Goal: Transaction & Acquisition: Purchase product/service

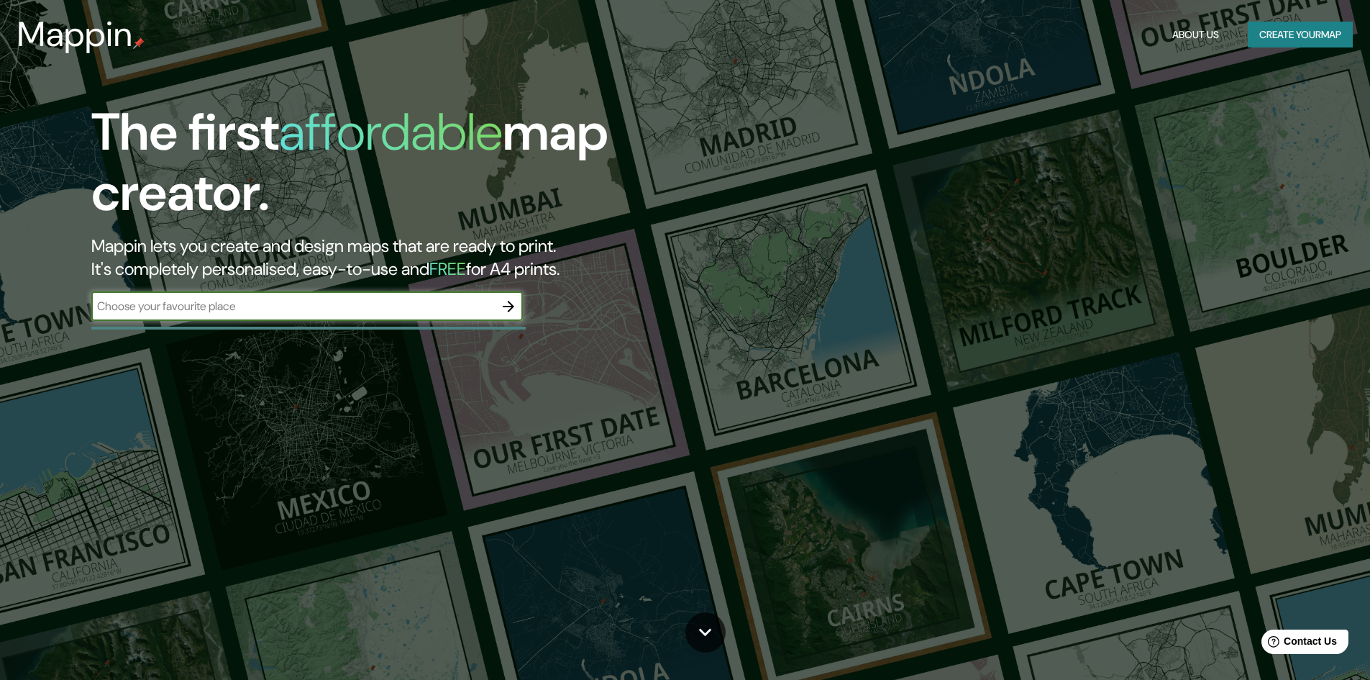
click at [1323, 40] on button "Create your map" at bounding box center [1300, 35] width 105 height 27
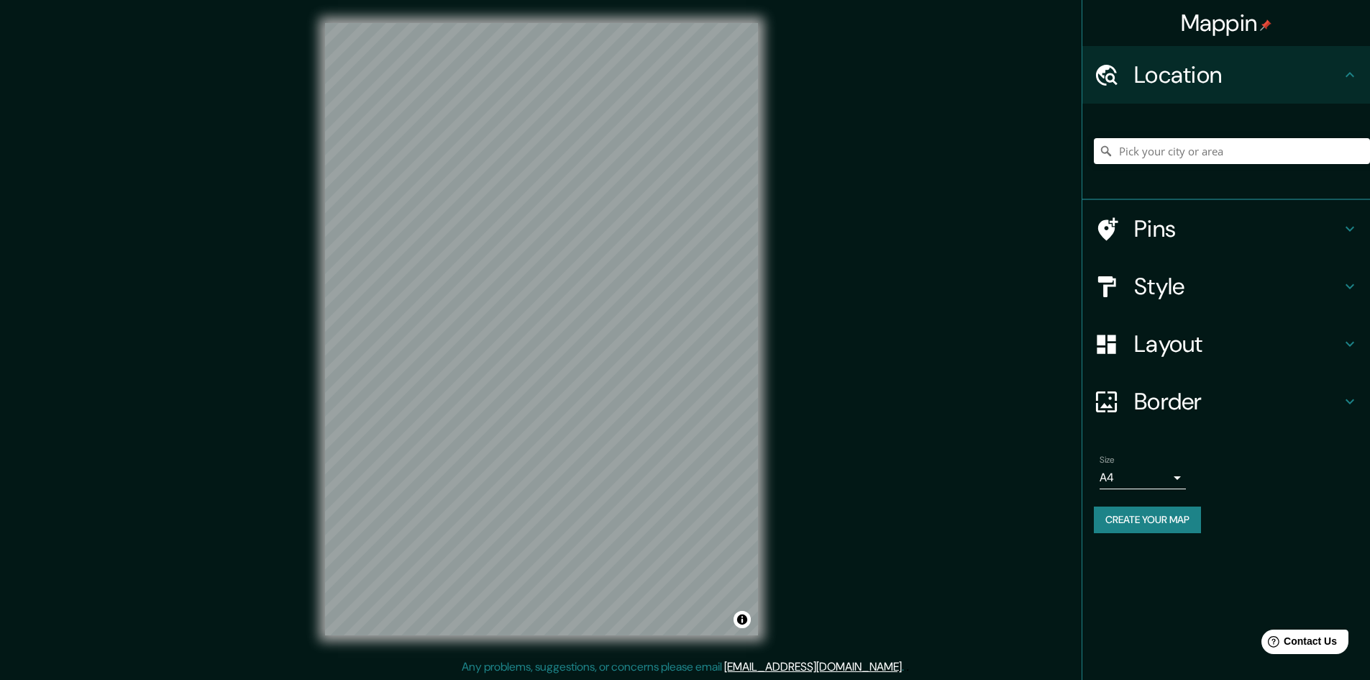
click at [1168, 476] on body "Mappin Location Pins Style Layout Border Choose a border. Hint : you can make l…" at bounding box center [685, 340] width 1370 height 680
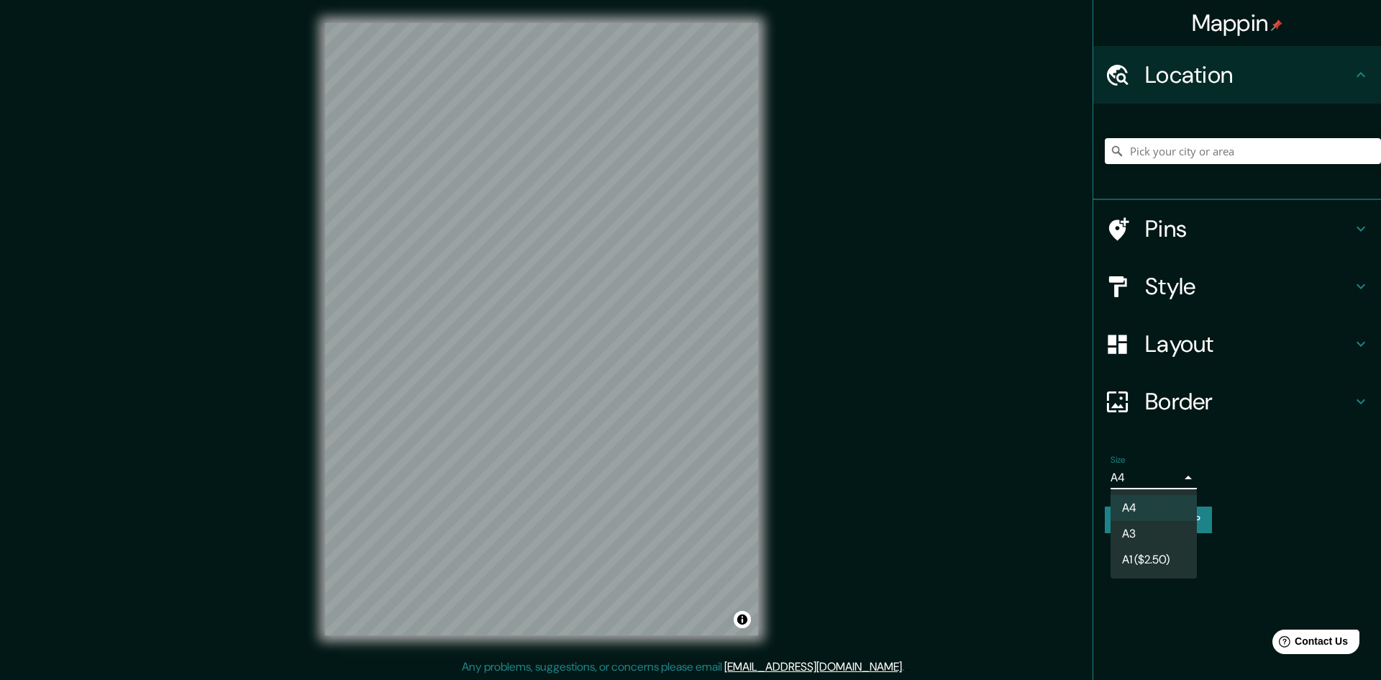
click at [1168, 476] on div at bounding box center [690, 340] width 1381 height 680
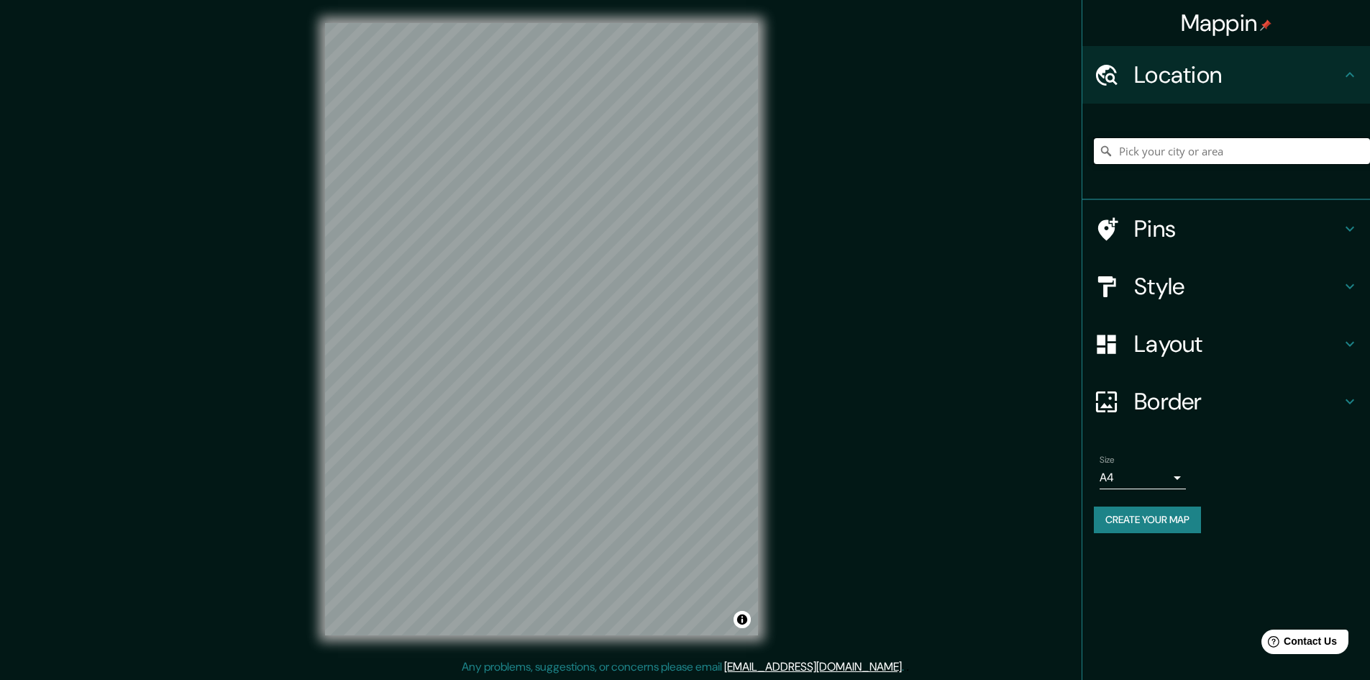
click at [1238, 153] on input "Pick your city or area" at bounding box center [1232, 151] width 276 height 26
click at [1332, 75] on h4 "Location" at bounding box center [1238, 74] width 207 height 29
click at [1306, 393] on h4 "Border" at bounding box center [1238, 401] width 207 height 29
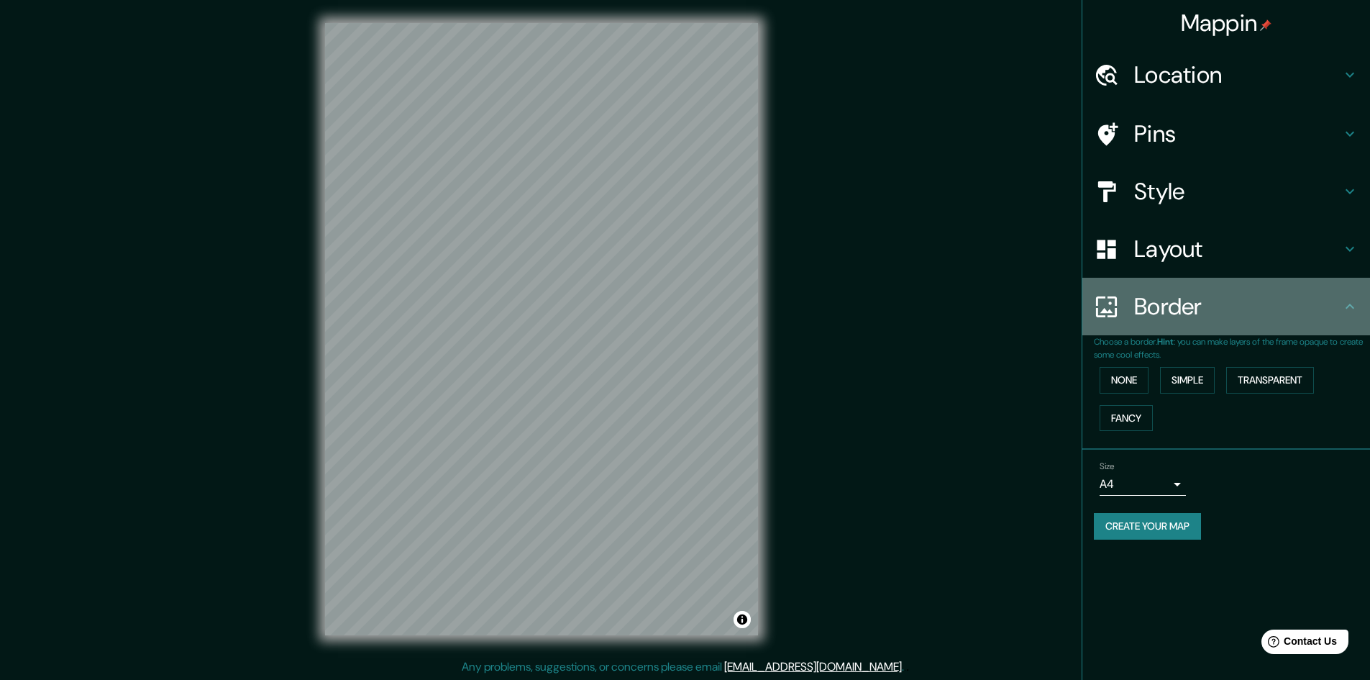
click at [1307, 316] on h4 "Border" at bounding box center [1238, 306] width 207 height 29
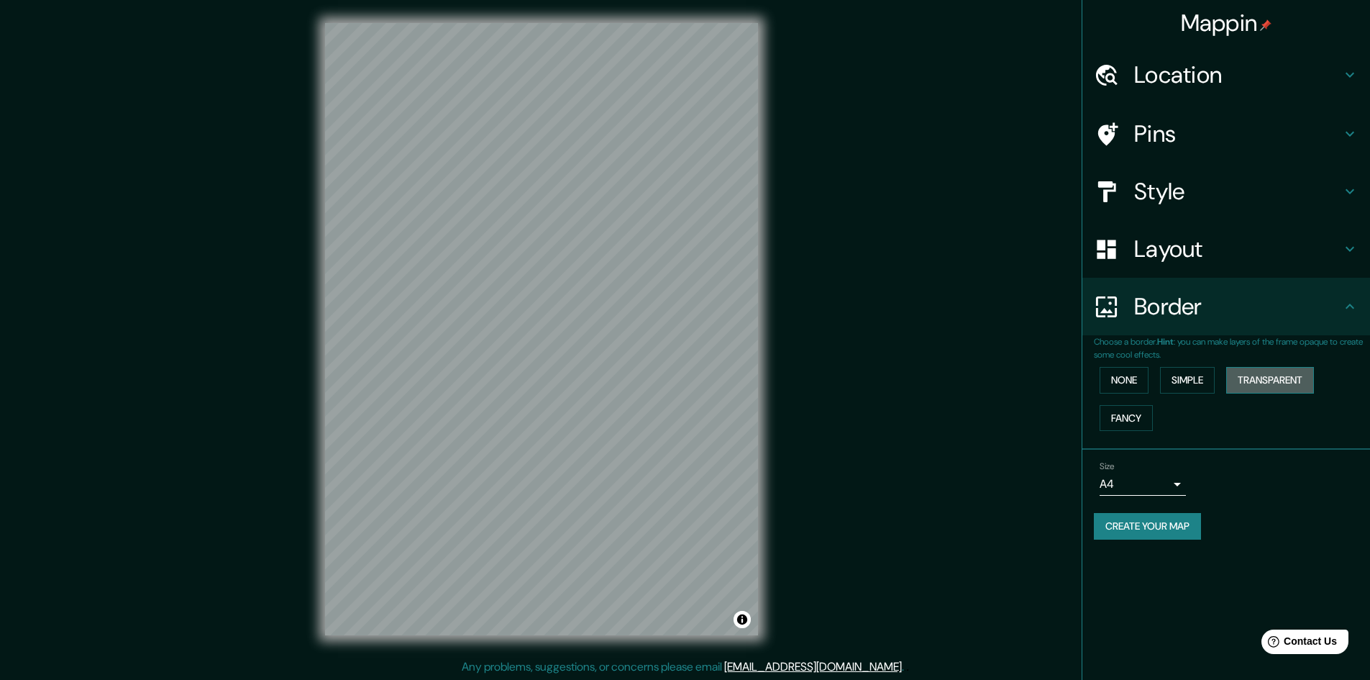
click at [1301, 376] on button "Transparent" at bounding box center [1271, 380] width 88 height 27
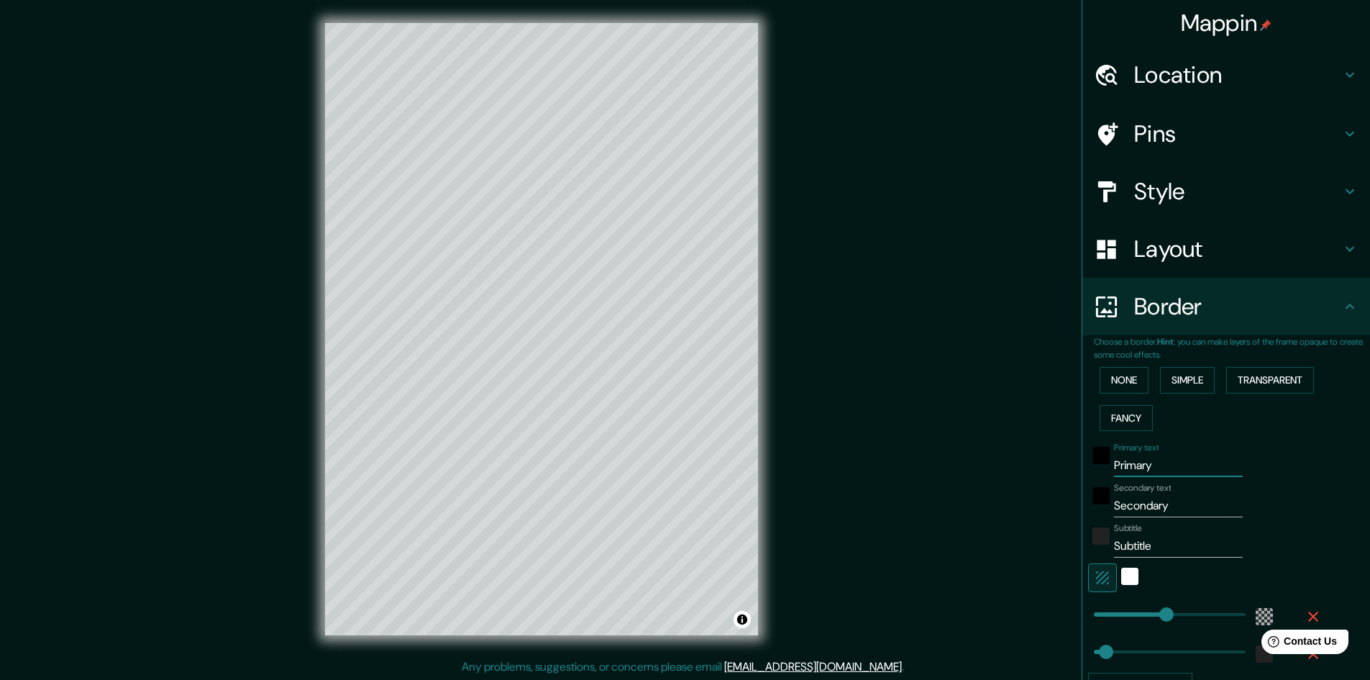
drag, startPoint x: 1150, startPoint y: 467, endPoint x: 1071, endPoint y: 463, distance: 78.5
click at [1082, 463] on div "Mappin Location Pins Style Layout Border Choose a border. Hint : you can make l…" at bounding box center [1226, 340] width 288 height 680
type input "C"
type input "289"
type input "48"
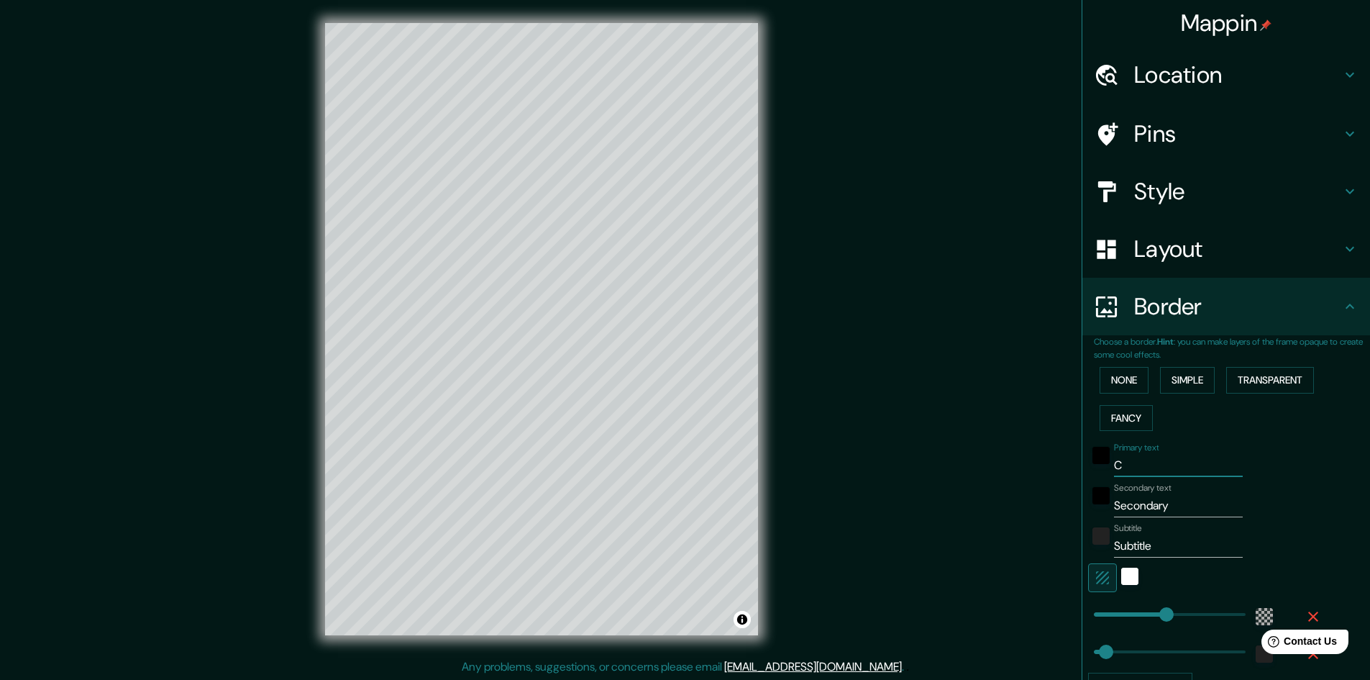
type input "Co"
type input "289"
type input "48"
type input "Cop"
type input "289"
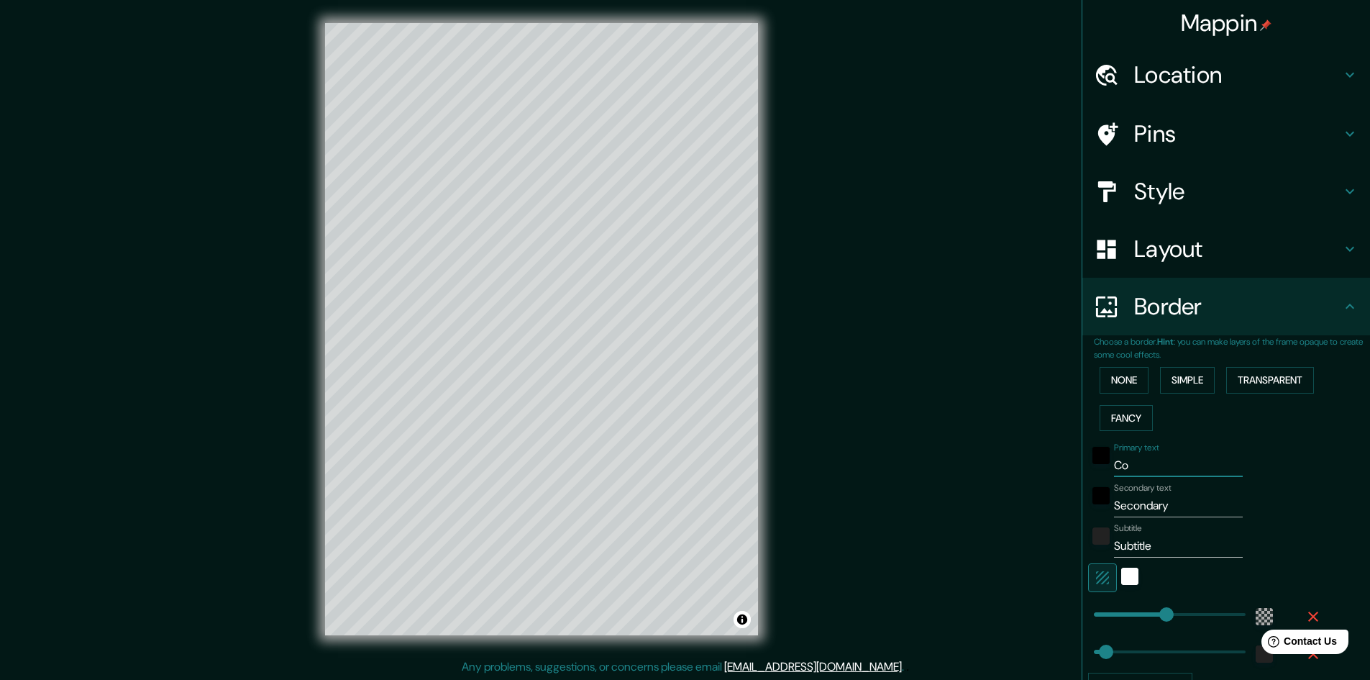
type input "48"
type input "Copa"
type input "289"
type input "48"
type input "Copac"
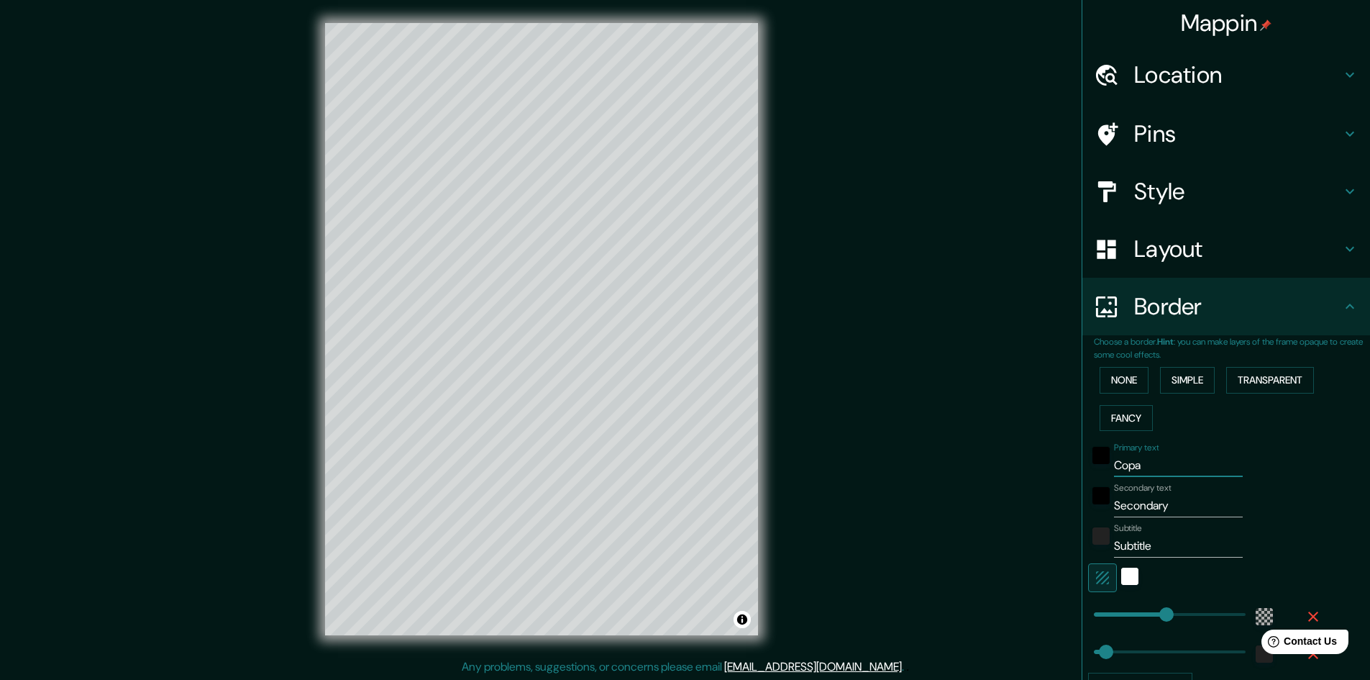
type input "289"
type input "48"
type input "Copaca"
type input "289"
type input "48"
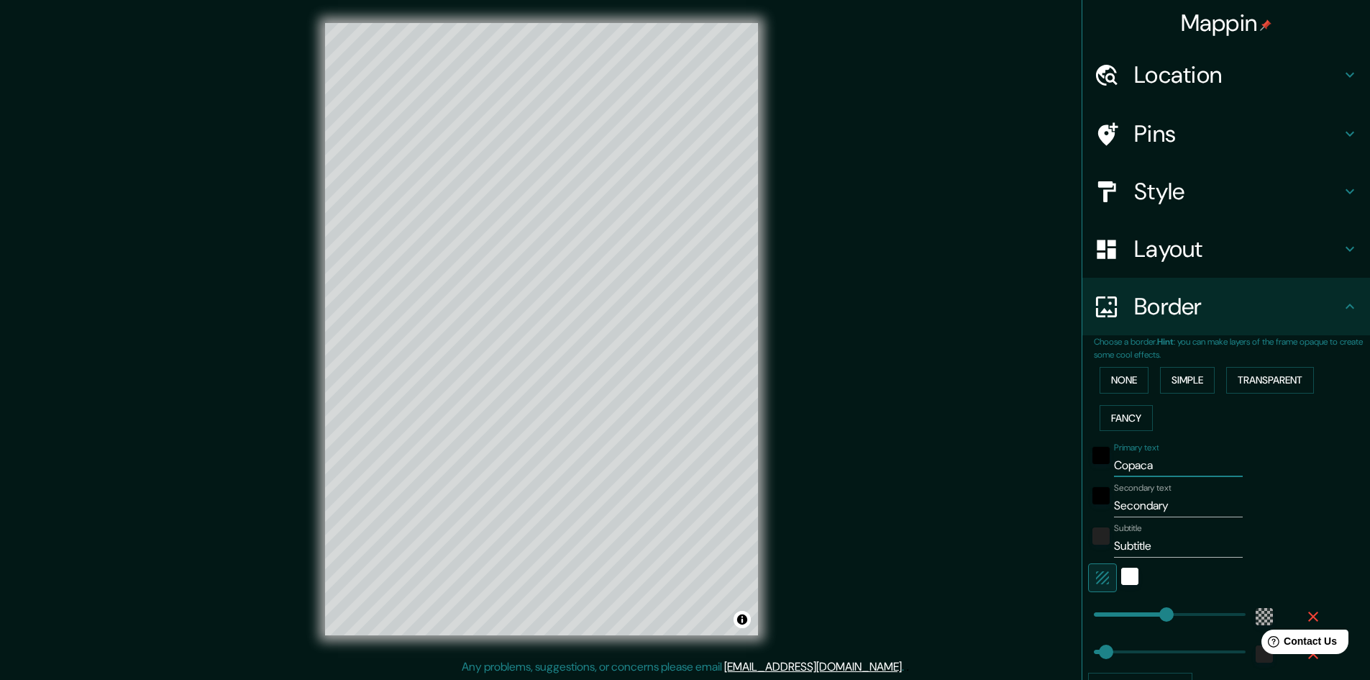
type input "Copacab"
type input "289"
type input "48"
type input "Copacaba"
type input "289"
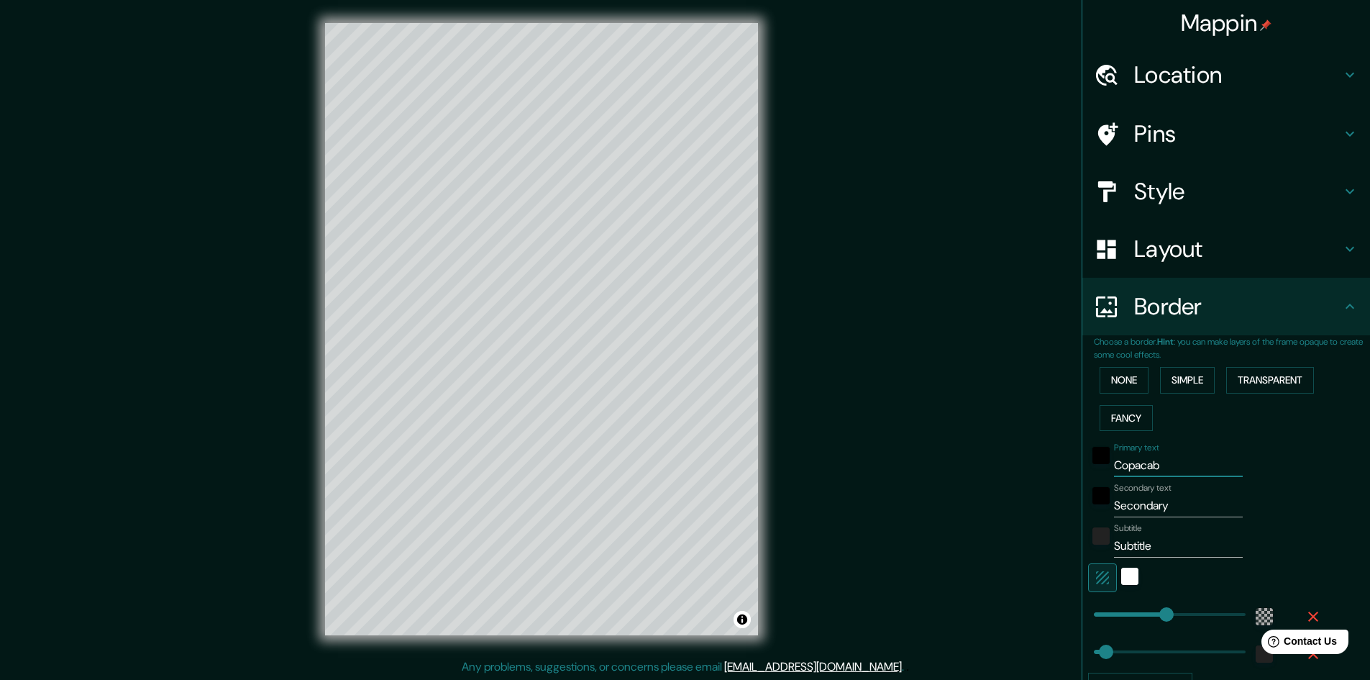
type input "48"
type input "Copacaban"
type input "289"
type input "48"
type input "Copacabana"
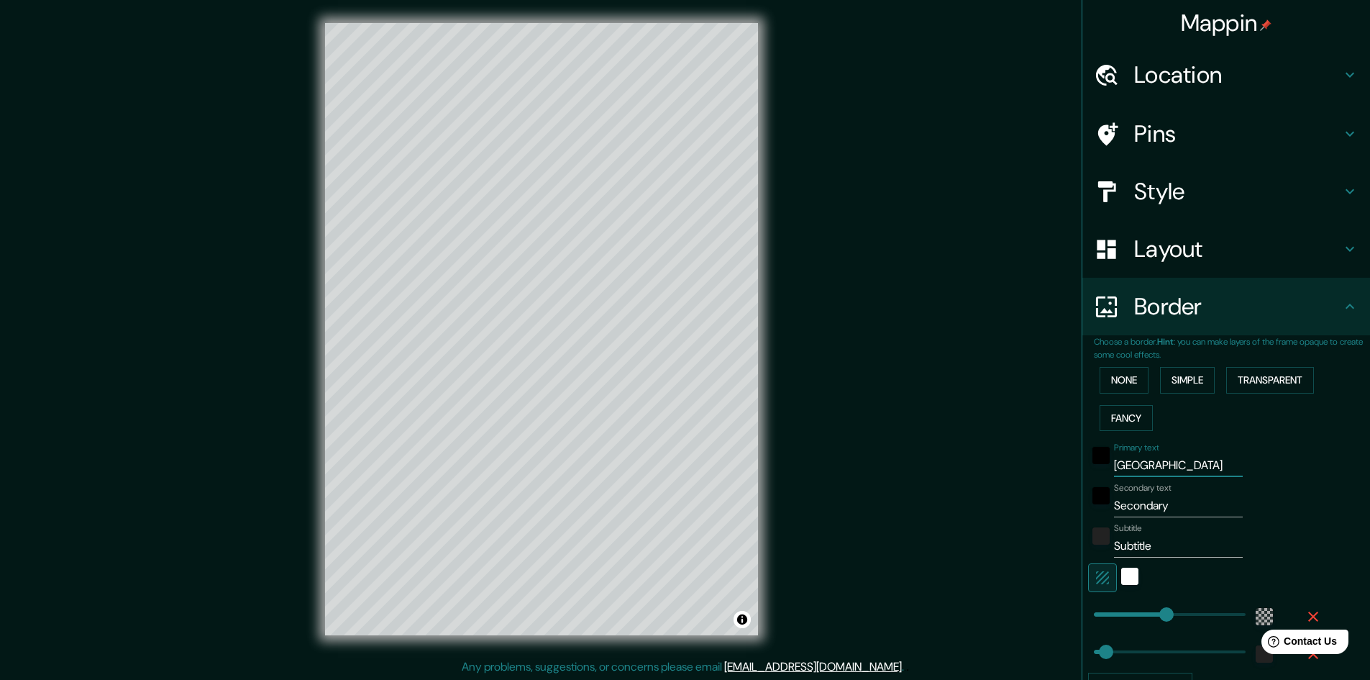
type input "289"
type input "48"
type input "Copacabana"
drag, startPoint x: 1166, startPoint y: 506, endPoint x: 1104, endPoint y: 505, distance: 61.9
click at [1114, 505] on input "Secondary" at bounding box center [1178, 505] width 129 height 23
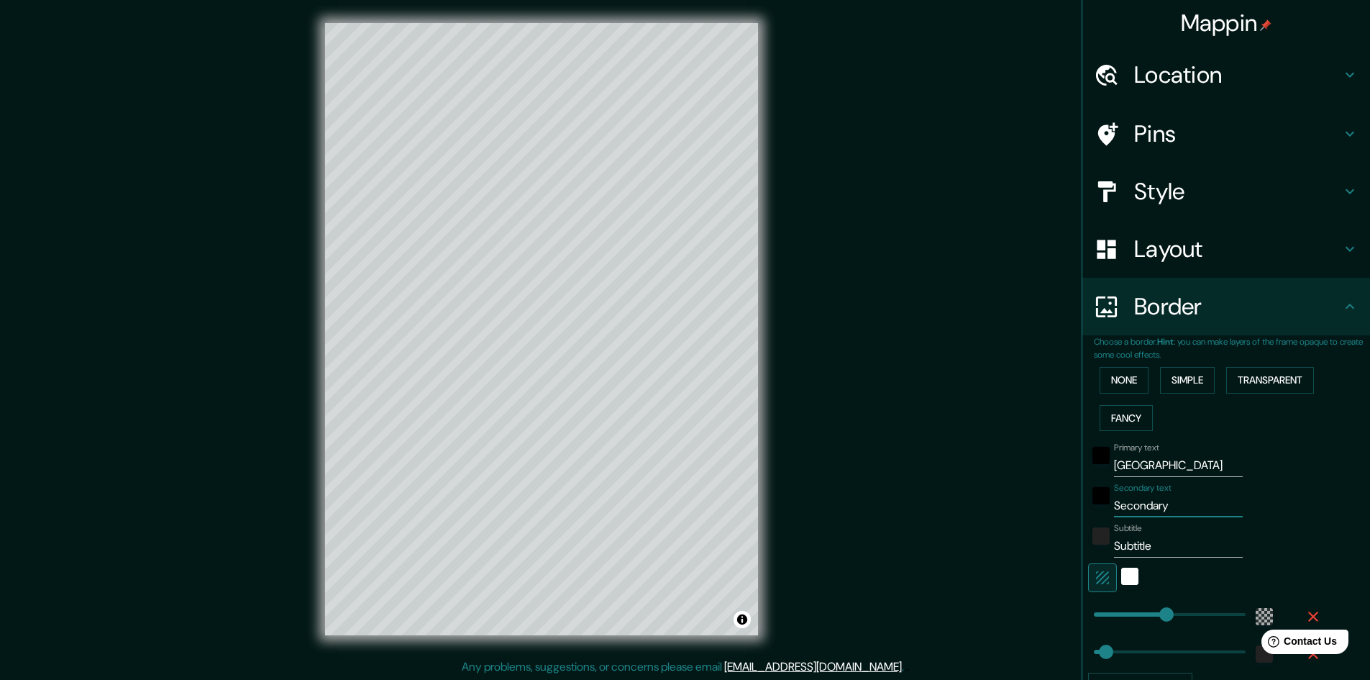
type input "A"
type input "289"
type input "48"
type input "An"
type input "289"
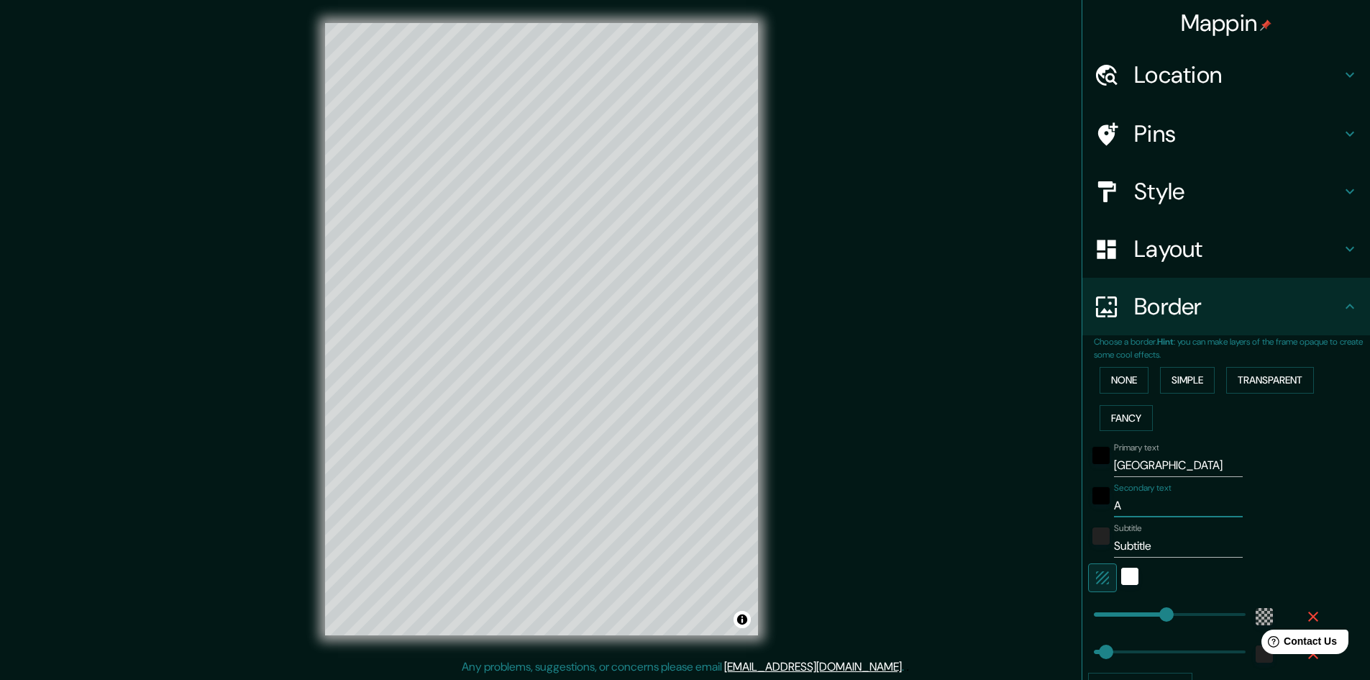
type input "48"
type input "Ant"
type input "289"
type input "48"
type input "Anti"
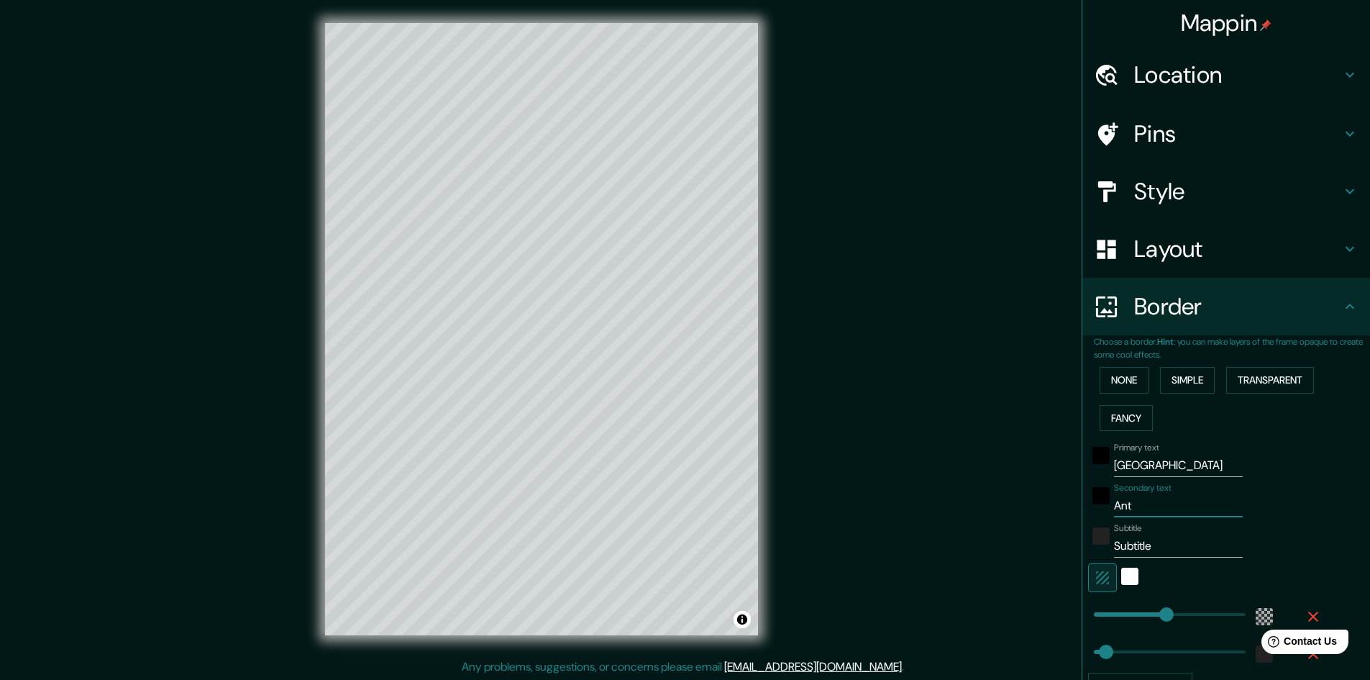
type input "289"
type input "48"
type input "Antio"
type input "289"
type input "48"
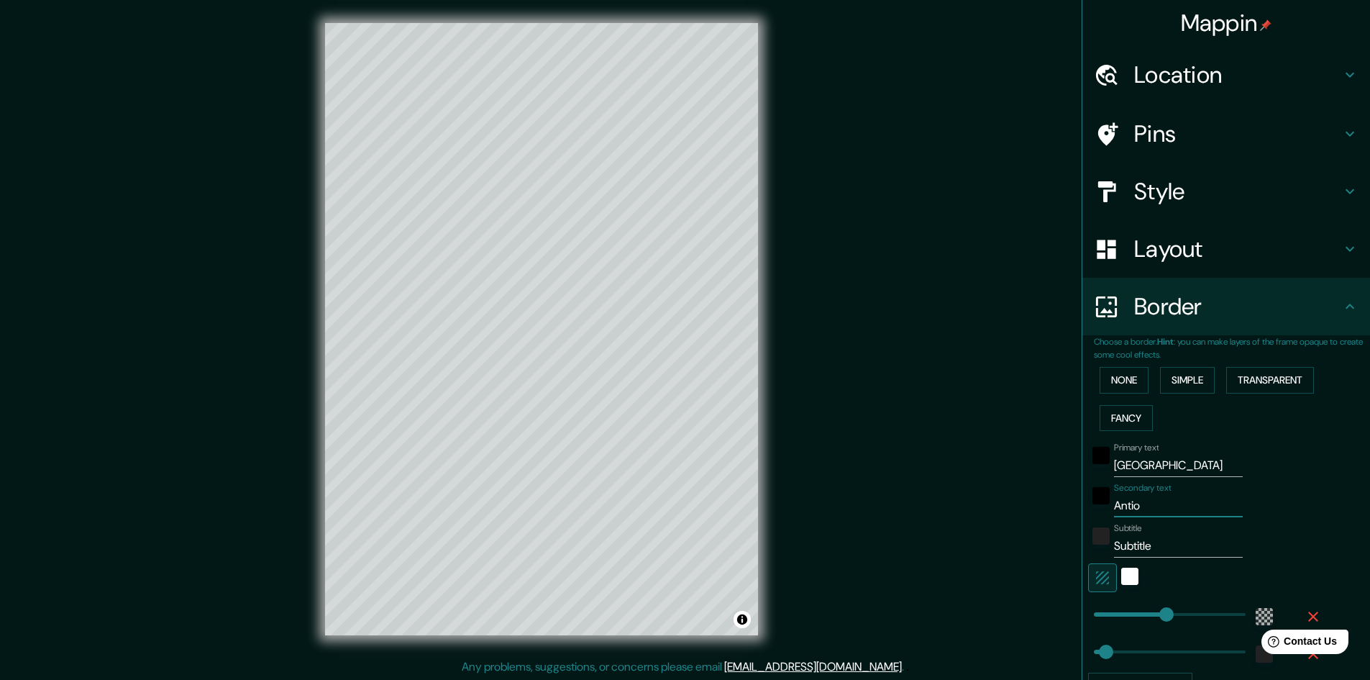
type input "Antioq"
type input "289"
type input "48"
type input "Antio"
type input "289"
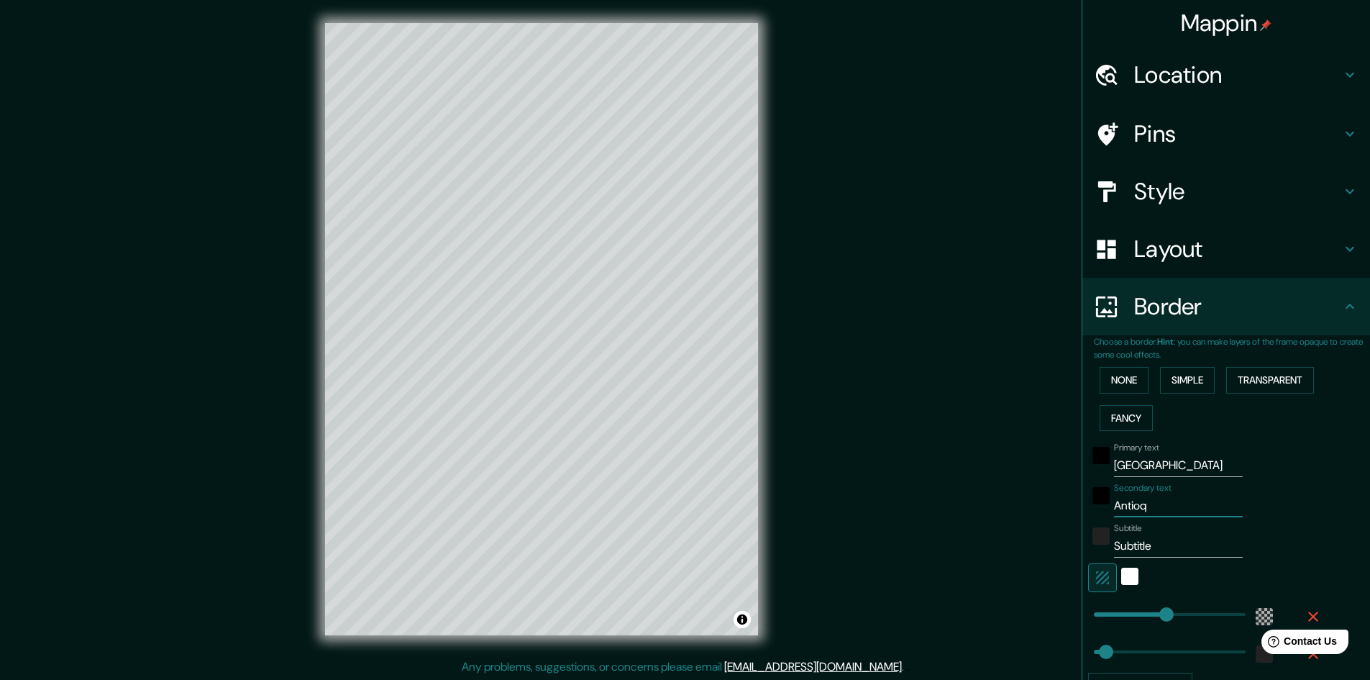
type input "48"
type input "Antioq"
type input "289"
type input "48"
type input "Antioqu"
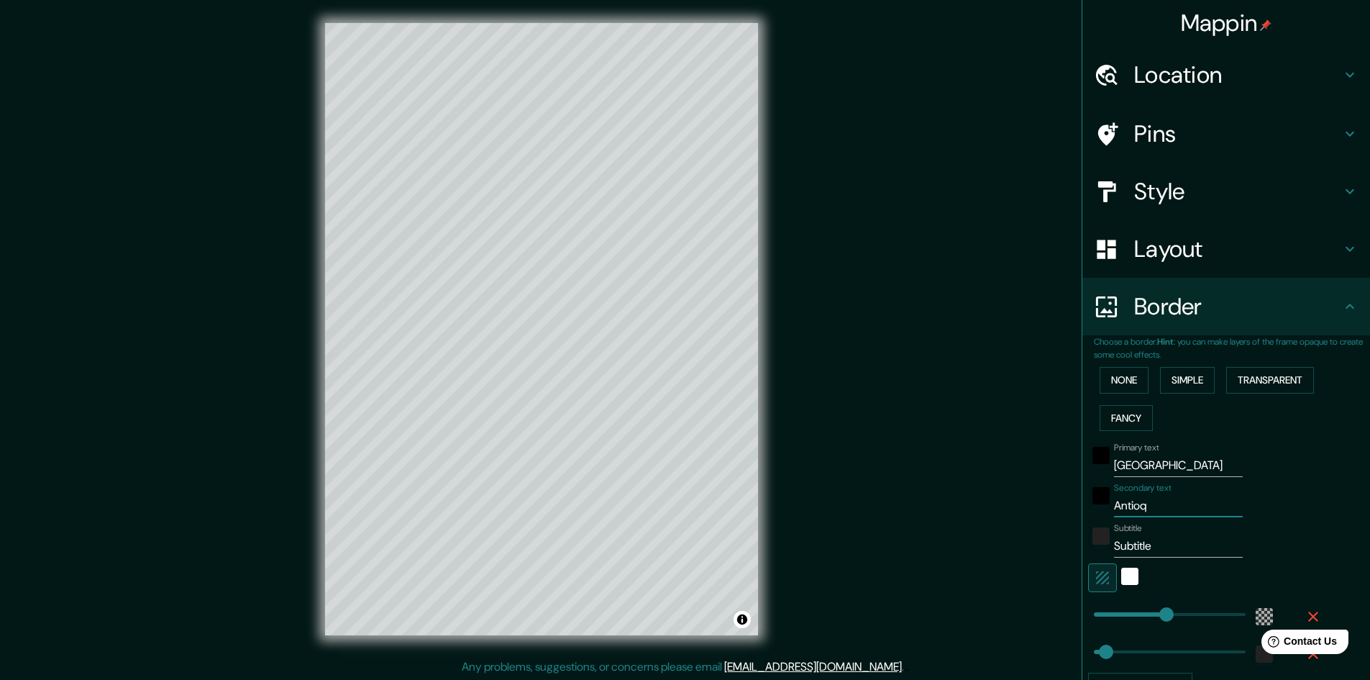
type input "289"
type input "48"
type input "Antioqui"
type input "289"
type input "48"
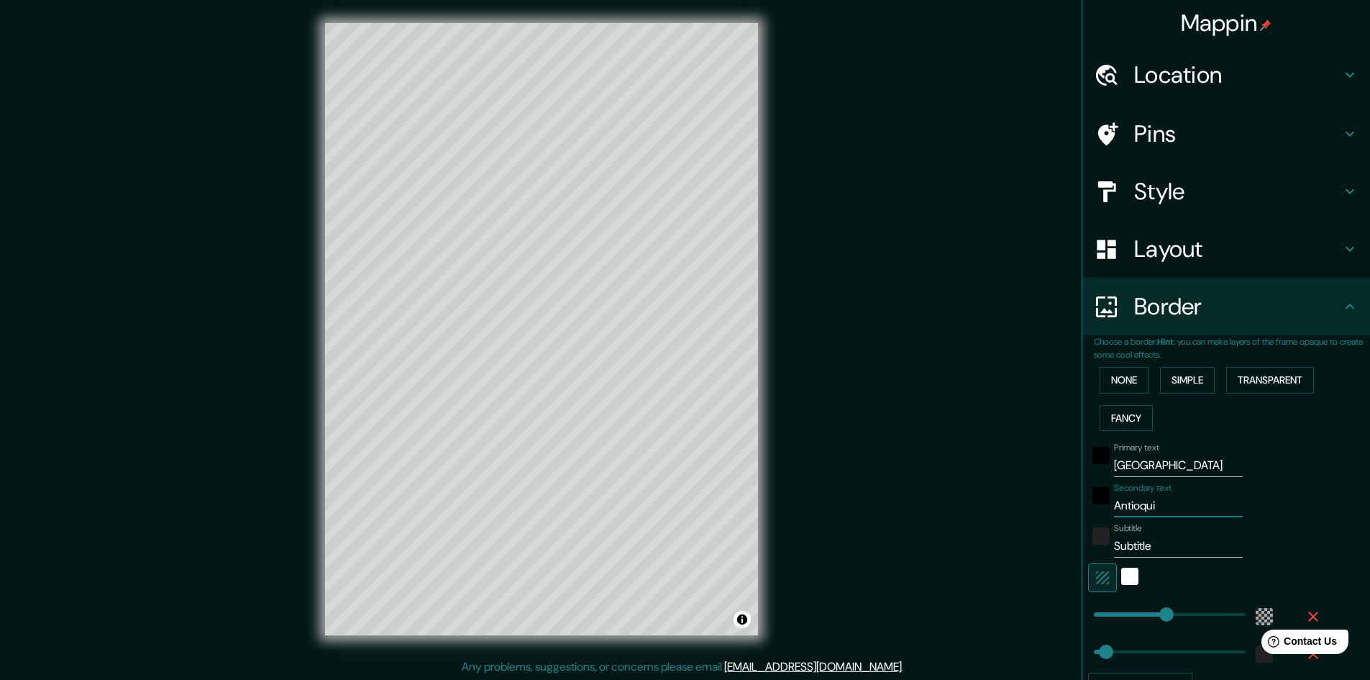
type input "Antioquia"
type input "289"
type input "48"
type input "Antioquia"
drag, startPoint x: 1163, startPoint y: 553, endPoint x: 1093, endPoint y: 546, distance: 70.2
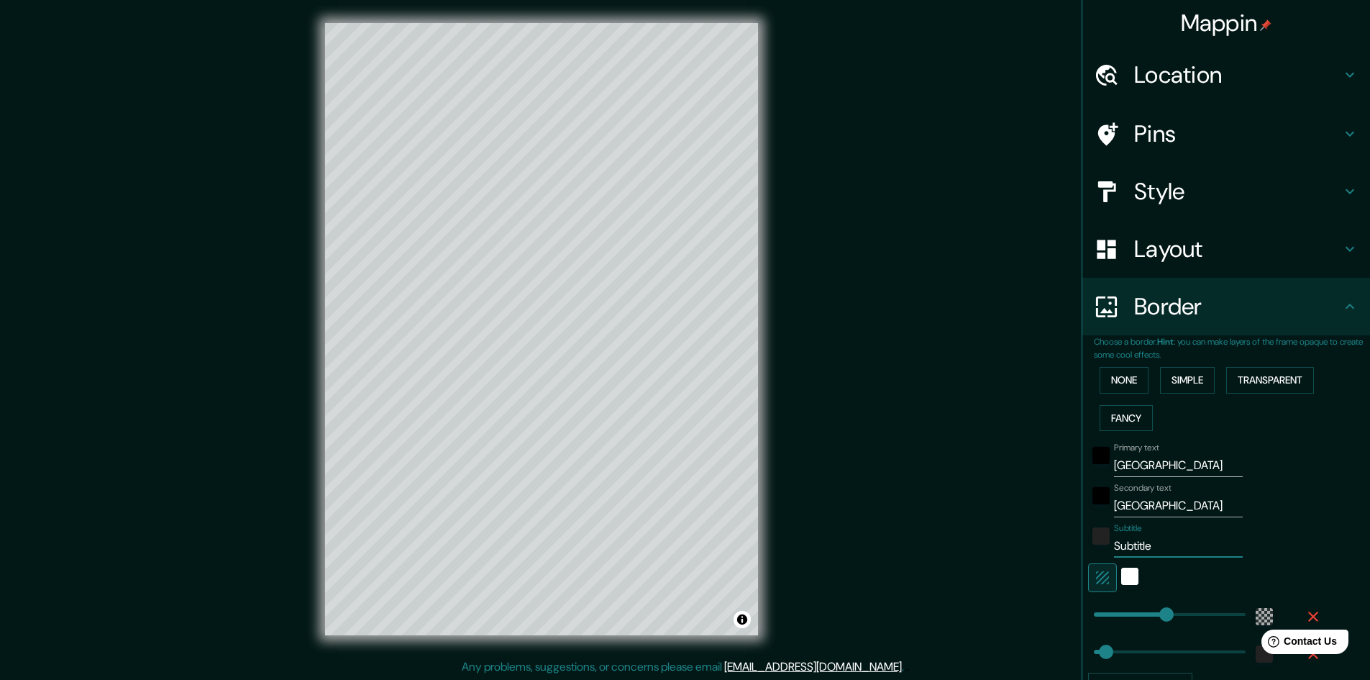
click at [1093, 546] on div "Subtitle Subtitle" at bounding box center [1206, 540] width 236 height 35
type input "P"
type input "289"
type input "48"
type input "PM"
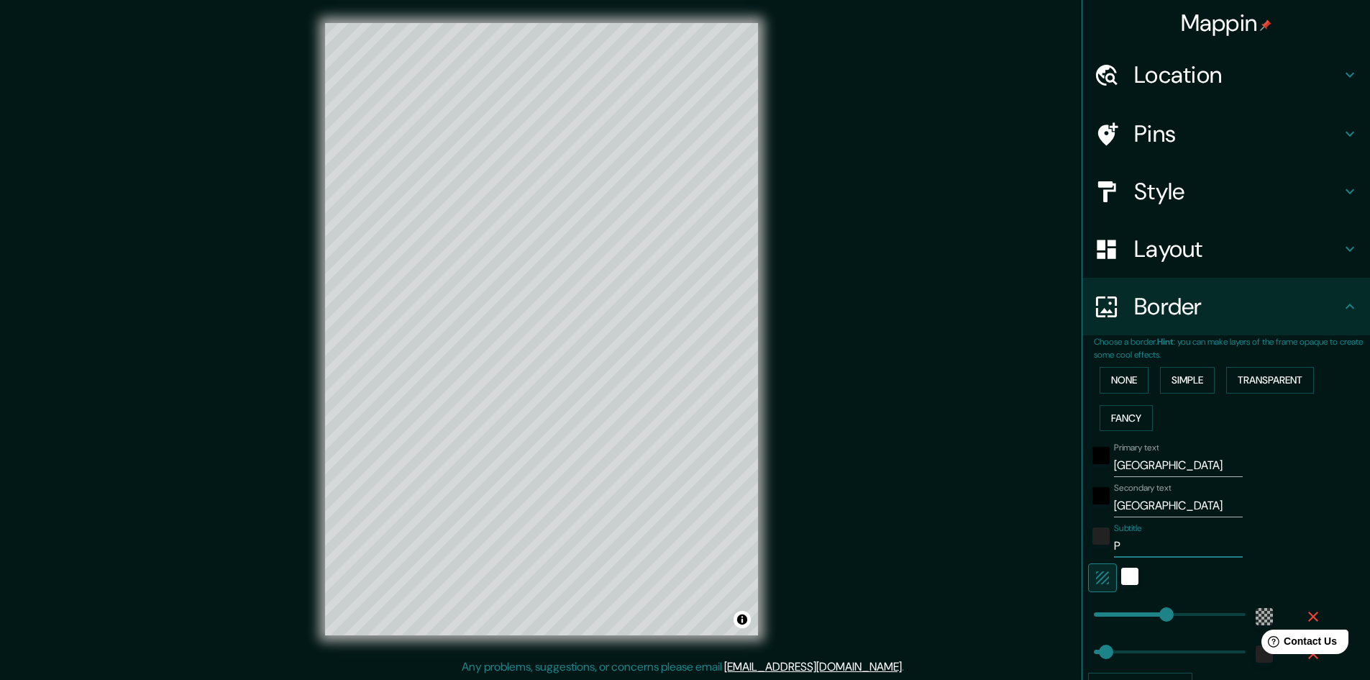
type input "289"
type input "48"
type input "PMG"
type input "289"
type input "48"
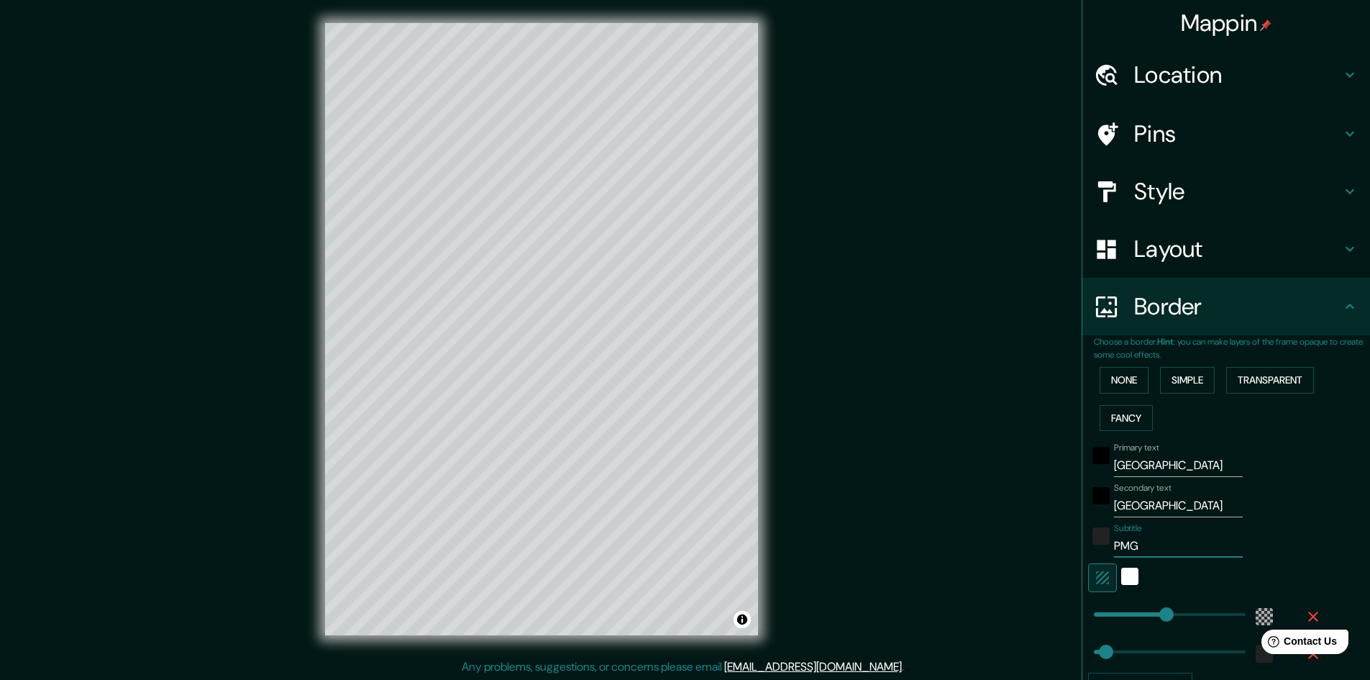
type input "PMGR"
type input "289"
type input "48"
type input "PMGRD"
type input "289"
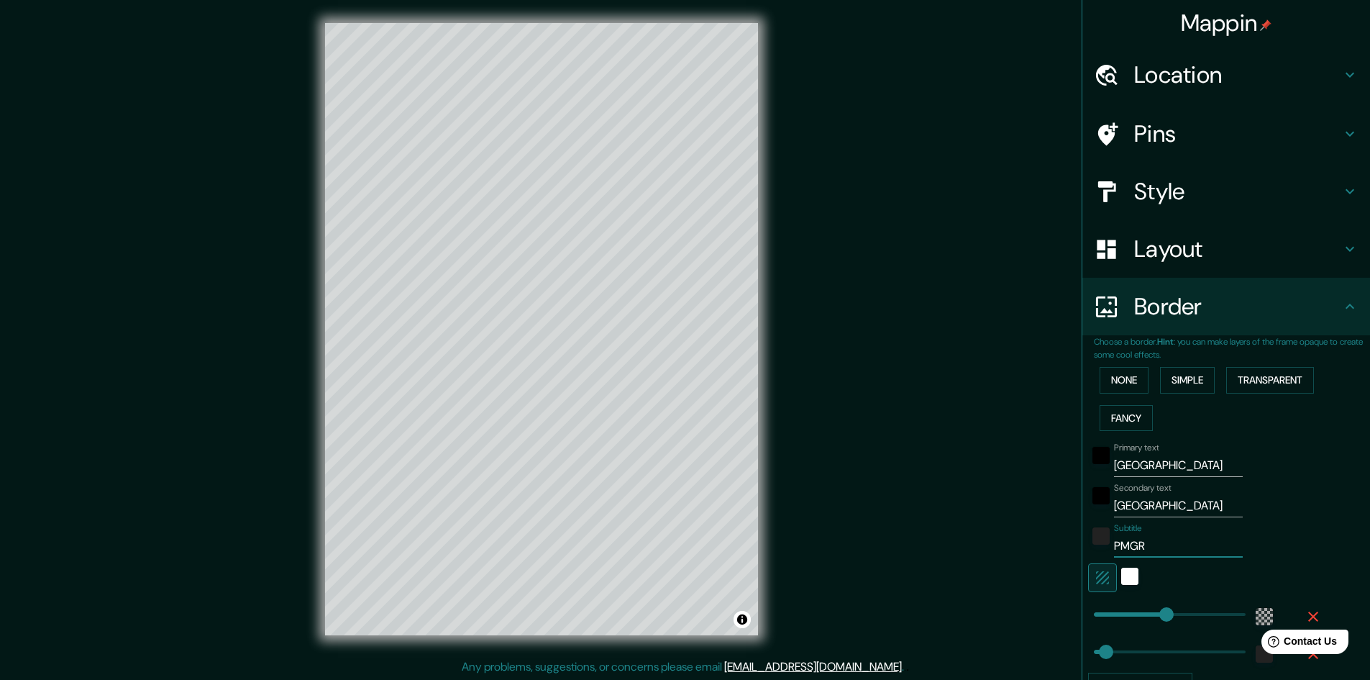
type input "48"
type input "PMGRD"
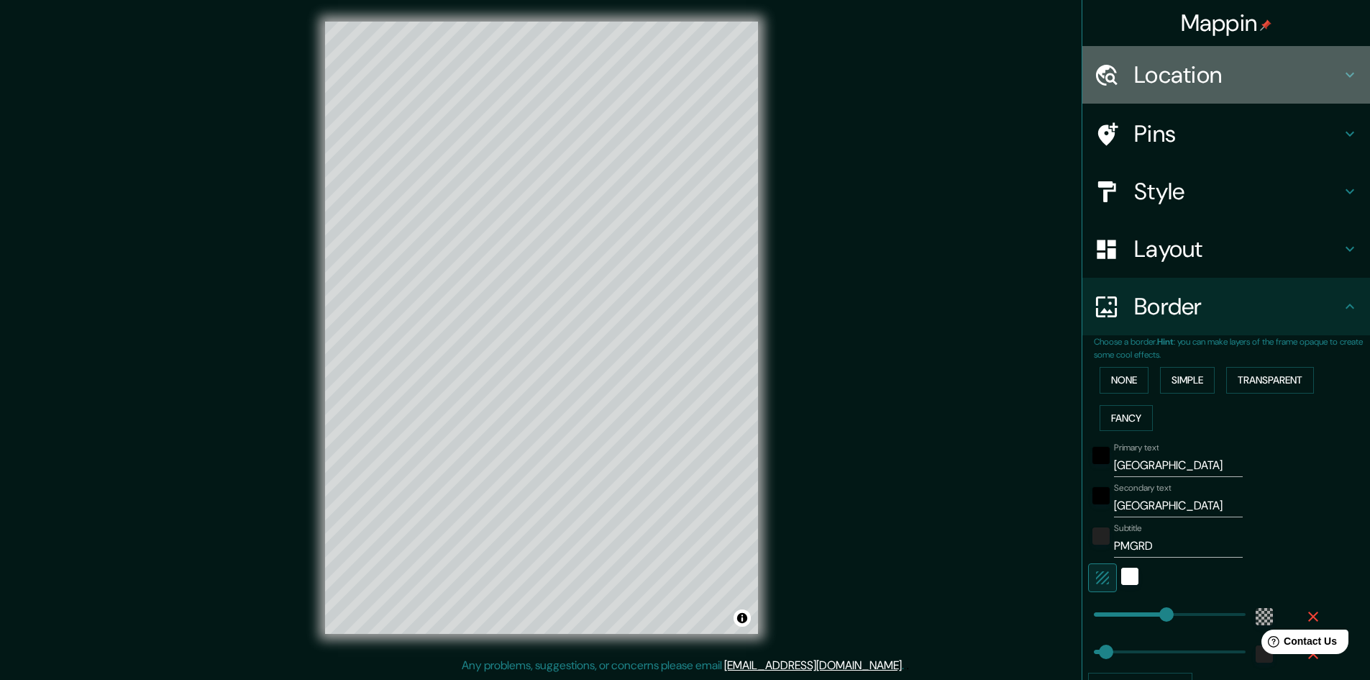
click at [1219, 76] on h4 "Location" at bounding box center [1238, 74] width 207 height 29
type input "289"
type input "48"
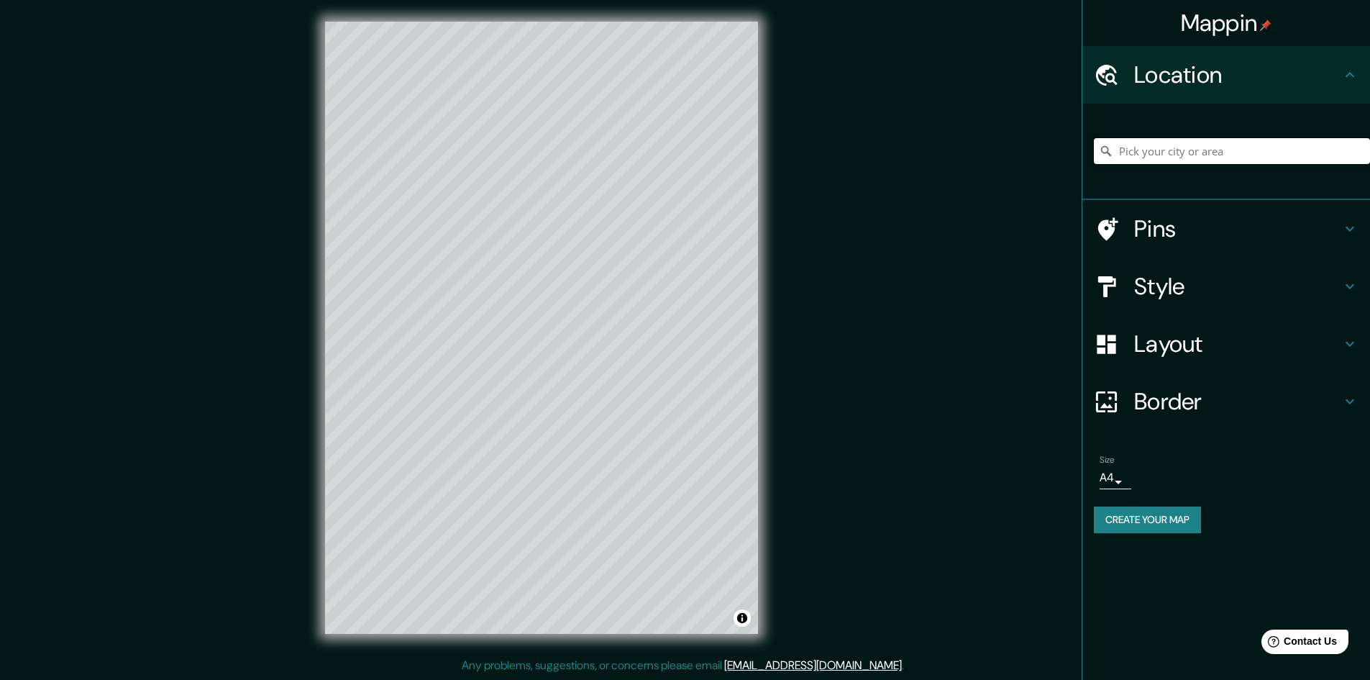
click at [1201, 147] on input "Pick your city or area" at bounding box center [1232, 151] width 276 height 26
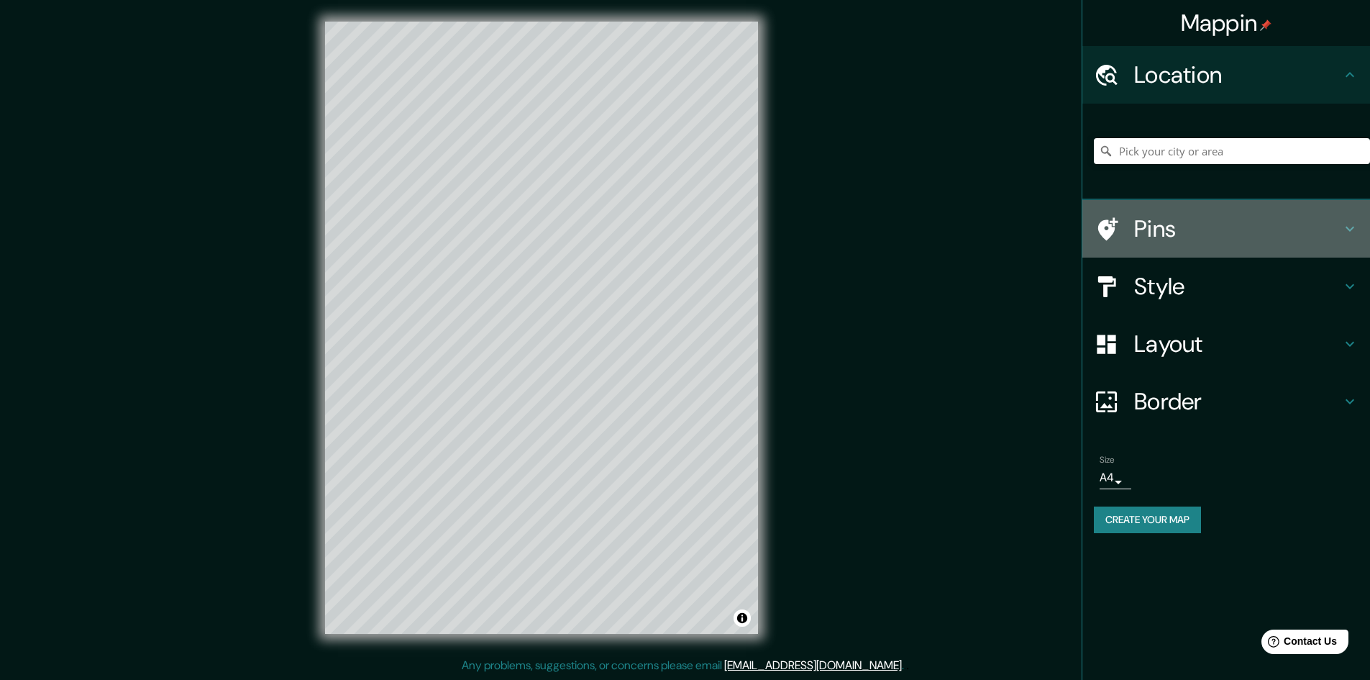
click at [1171, 232] on h4 "Pins" at bounding box center [1238, 228] width 207 height 29
type input "289"
type input "48"
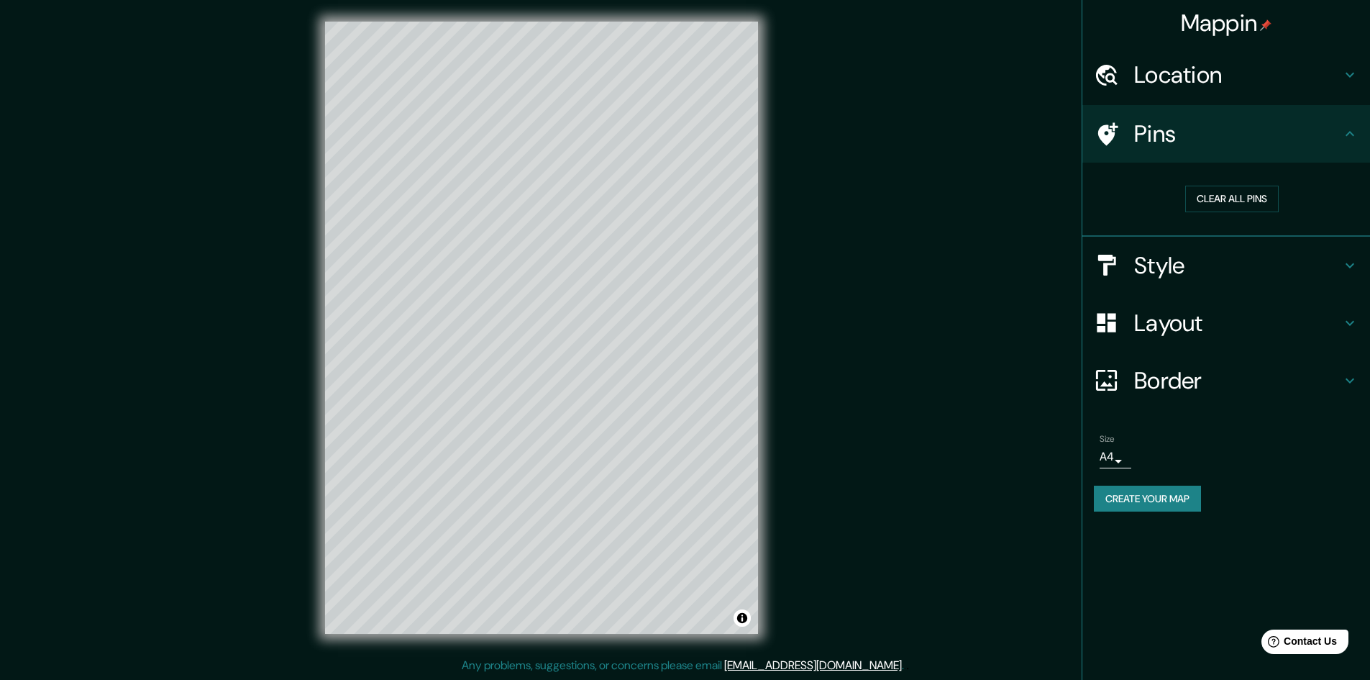
click at [1232, 81] on h4 "Location" at bounding box center [1238, 74] width 207 height 29
type input "289"
type input "48"
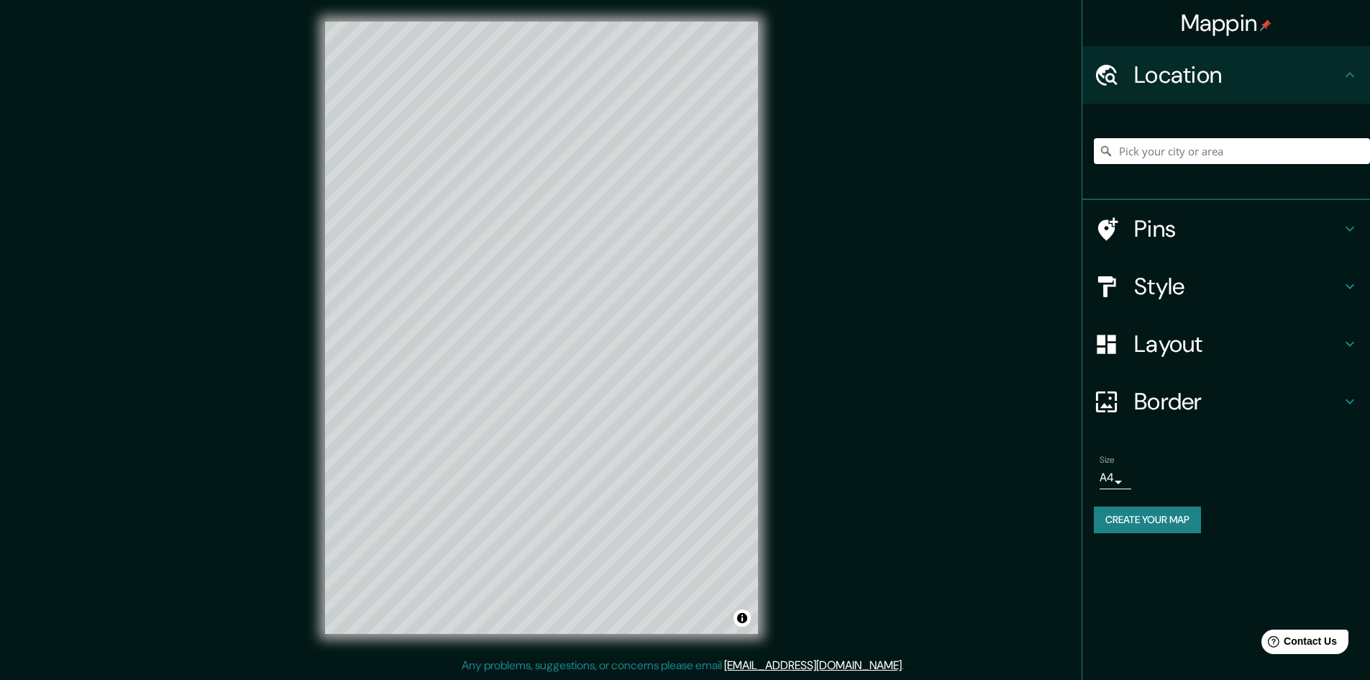
click at [1175, 146] on input "Pick your city or area" at bounding box center [1232, 151] width 276 height 26
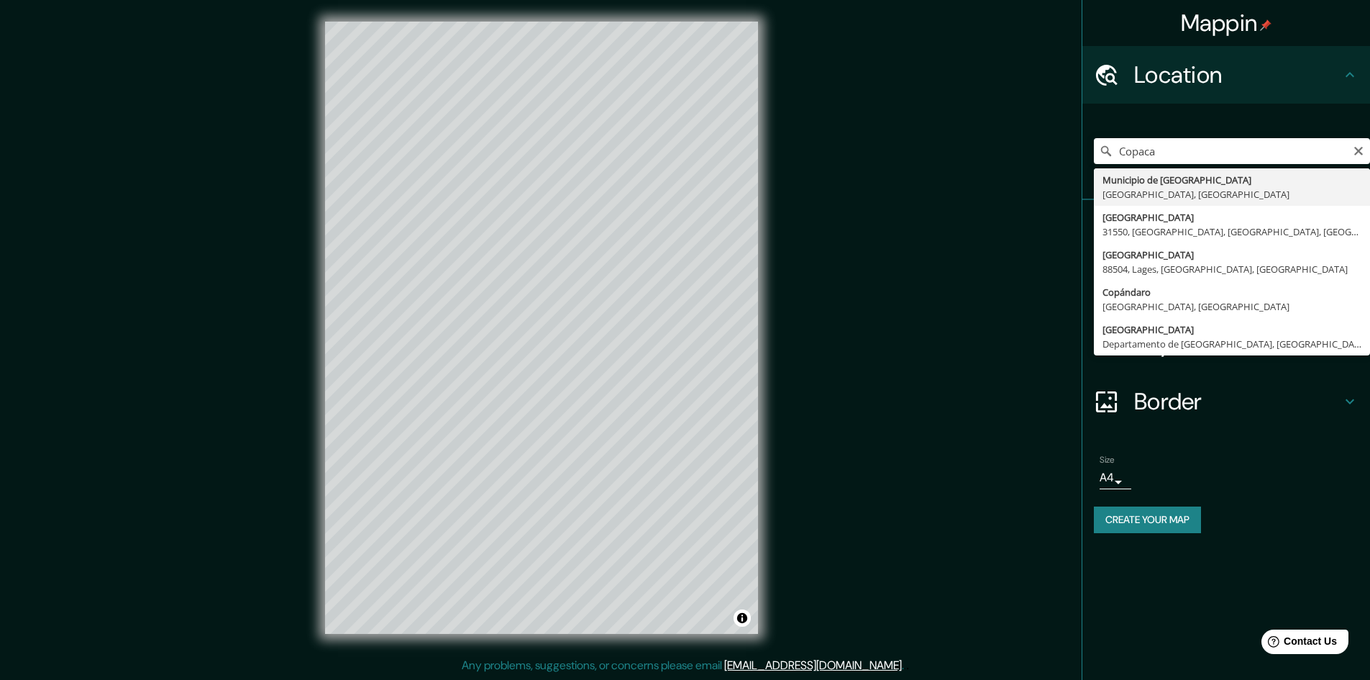
type input "Municipio de Copacabana, Antioquia, Colombia"
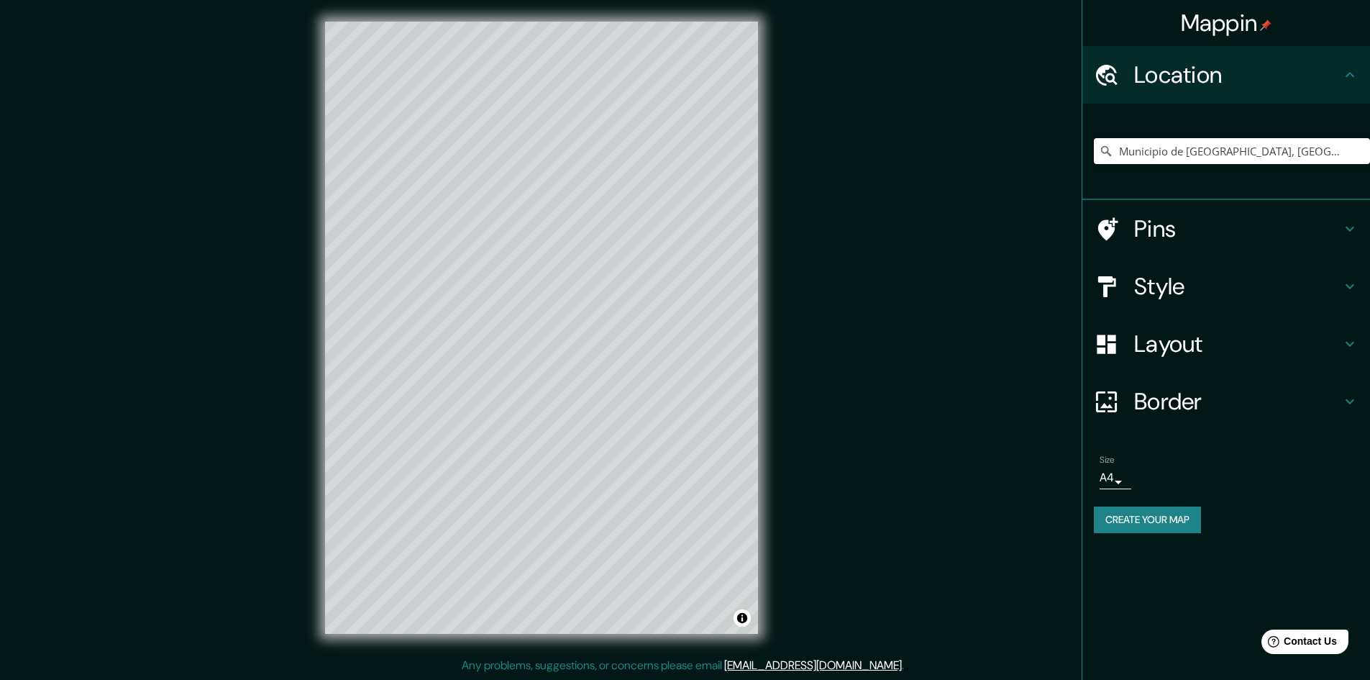
click at [1209, 227] on h4 "Pins" at bounding box center [1238, 228] width 207 height 29
type input "289"
type input "48"
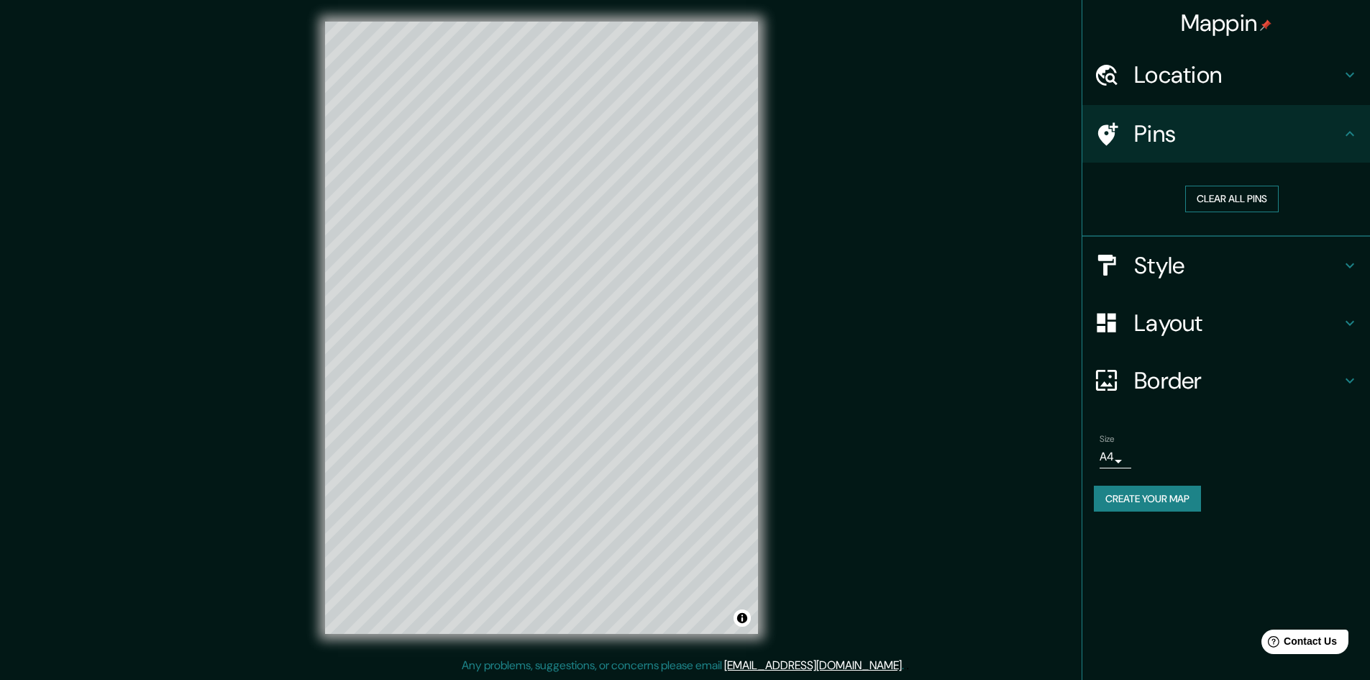
click at [1219, 201] on button "Clear all pins" at bounding box center [1233, 199] width 94 height 27
click at [1242, 194] on button "Clear all pins" at bounding box center [1233, 199] width 94 height 27
drag, startPoint x: 596, startPoint y: 314, endPoint x: 606, endPoint y: 317, distance: 9.8
click at [606, 317] on div at bounding box center [610, 320] width 12 height 12
click at [609, 318] on div at bounding box center [610, 320] width 12 height 12
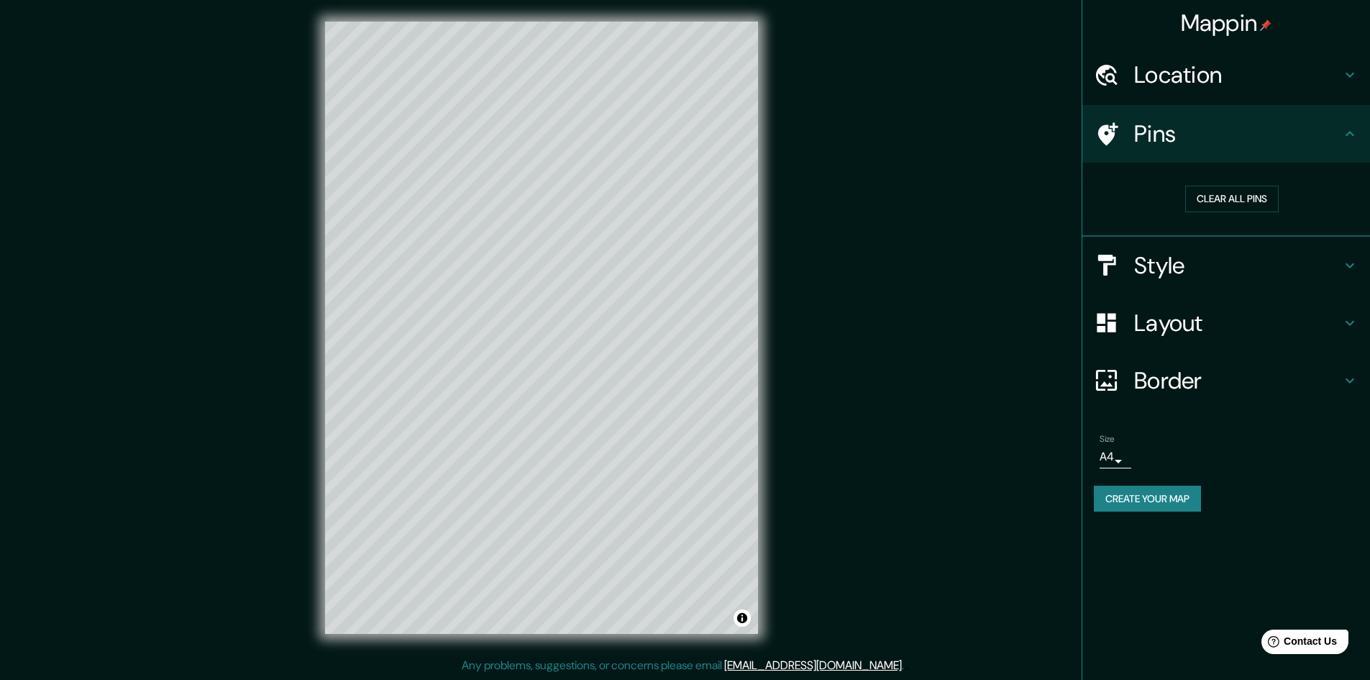
click at [1215, 258] on h4 "Style" at bounding box center [1238, 265] width 207 height 29
type input "289"
type input "48"
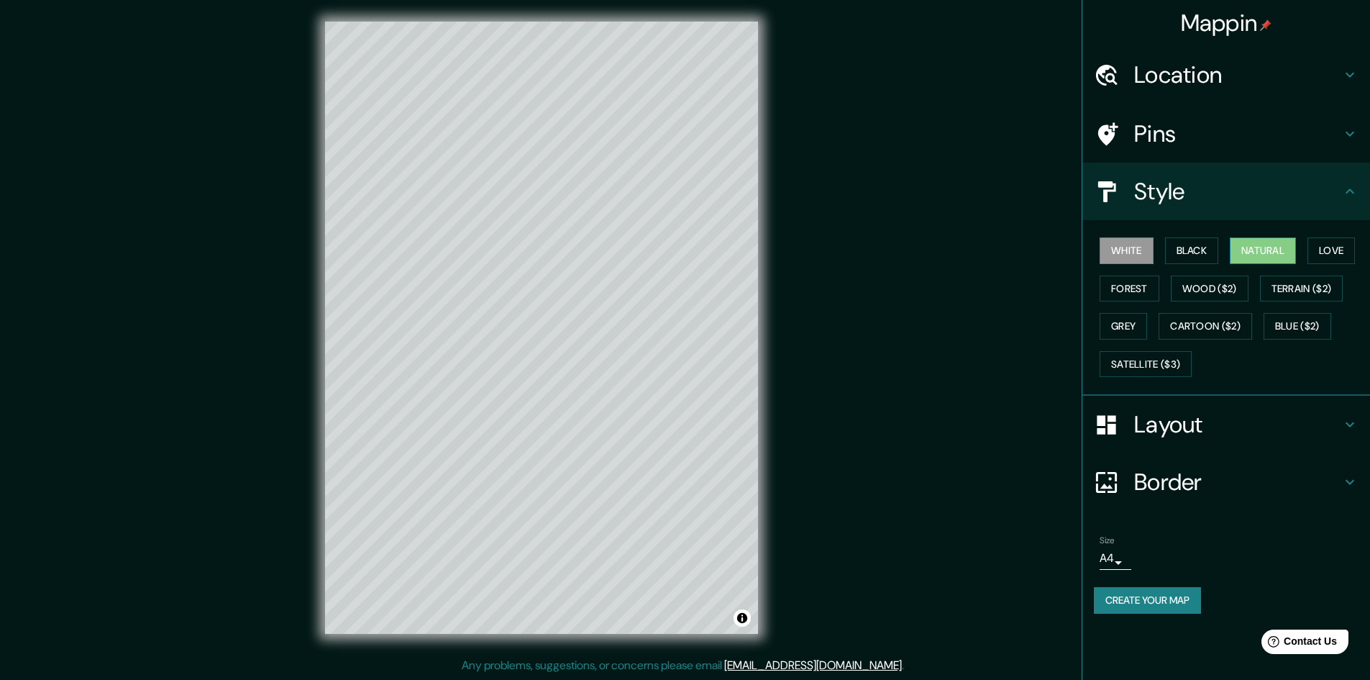
click at [1267, 250] on button "Natural" at bounding box center [1263, 250] width 66 height 27
click at [1223, 291] on button "Wood ($2)" at bounding box center [1210, 289] width 78 height 27
click at [1140, 325] on button "Grey" at bounding box center [1123, 326] width 47 height 27
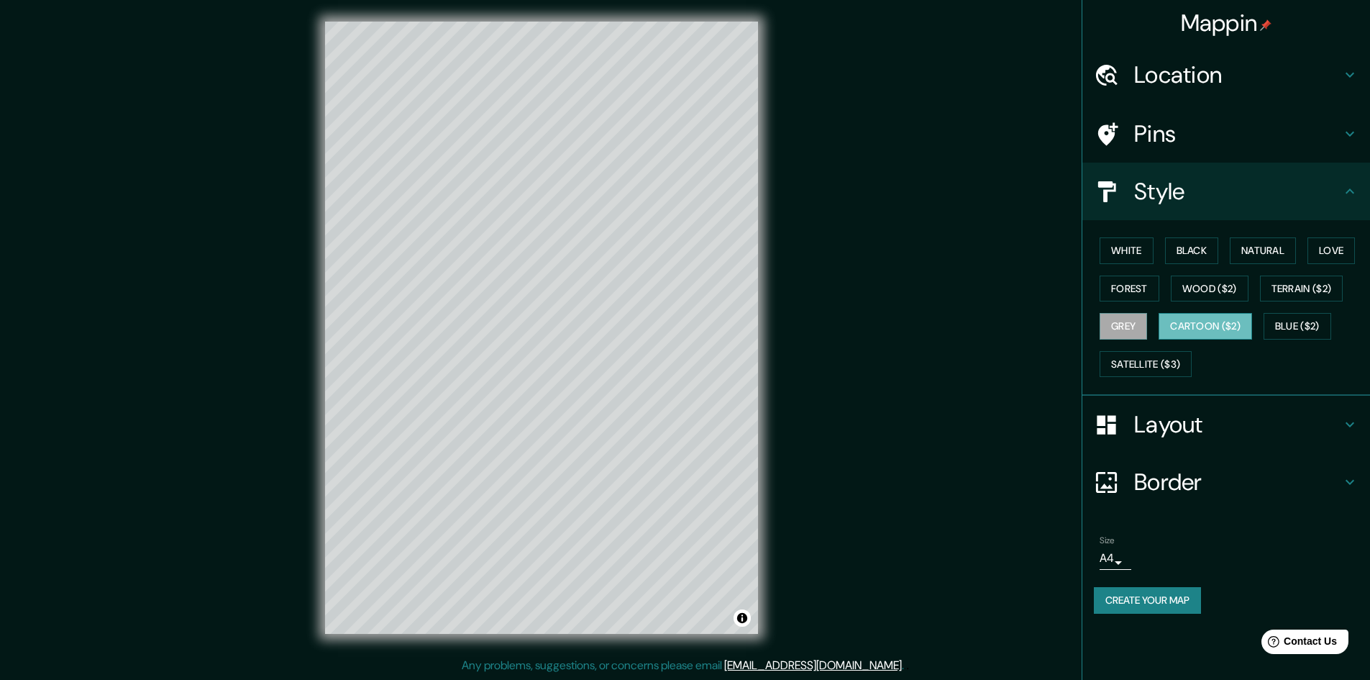
click at [1226, 324] on button "Cartoon ($2)" at bounding box center [1206, 326] width 94 height 27
click at [1144, 366] on button "Satellite ($3)" at bounding box center [1146, 364] width 92 height 27
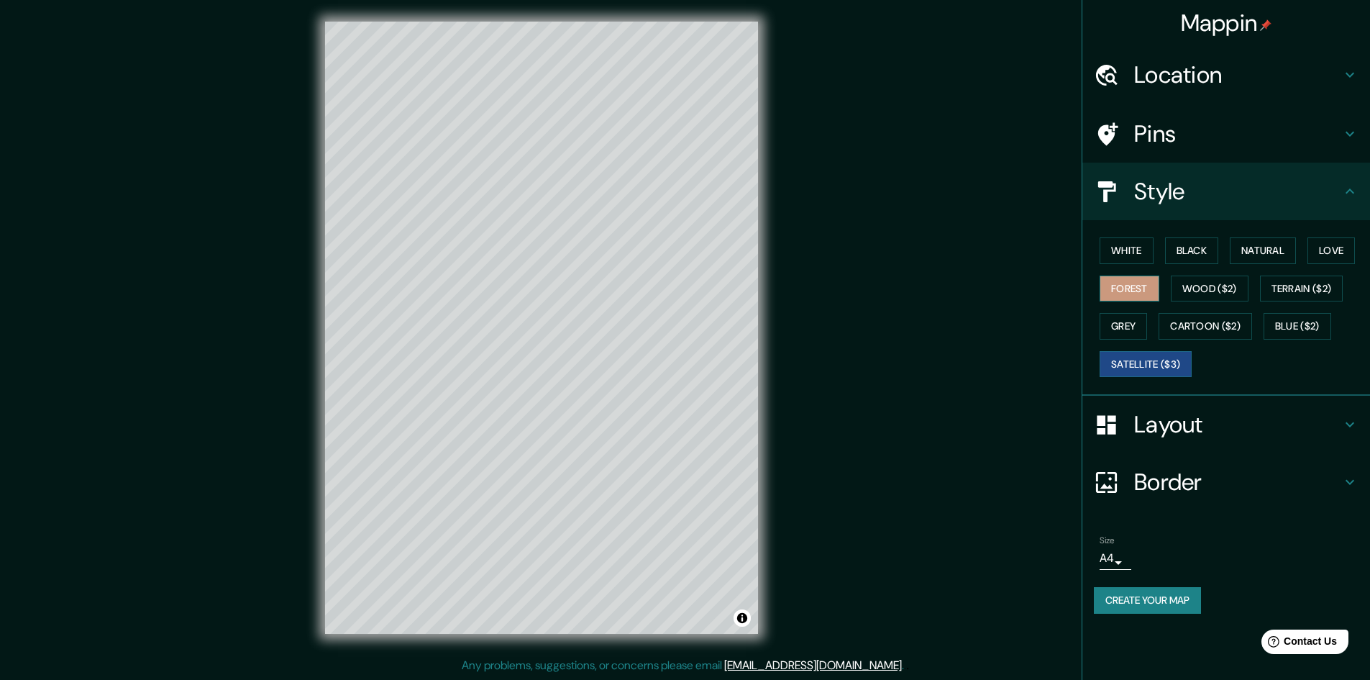
click at [1145, 291] on button "Forest" at bounding box center [1130, 289] width 60 height 27
click at [1129, 248] on button "White" at bounding box center [1127, 250] width 54 height 27
click at [1179, 246] on button "Black" at bounding box center [1192, 250] width 54 height 27
click at [1250, 245] on button "Natural" at bounding box center [1263, 250] width 66 height 27
click at [1338, 256] on button "Love" at bounding box center [1331, 250] width 47 height 27
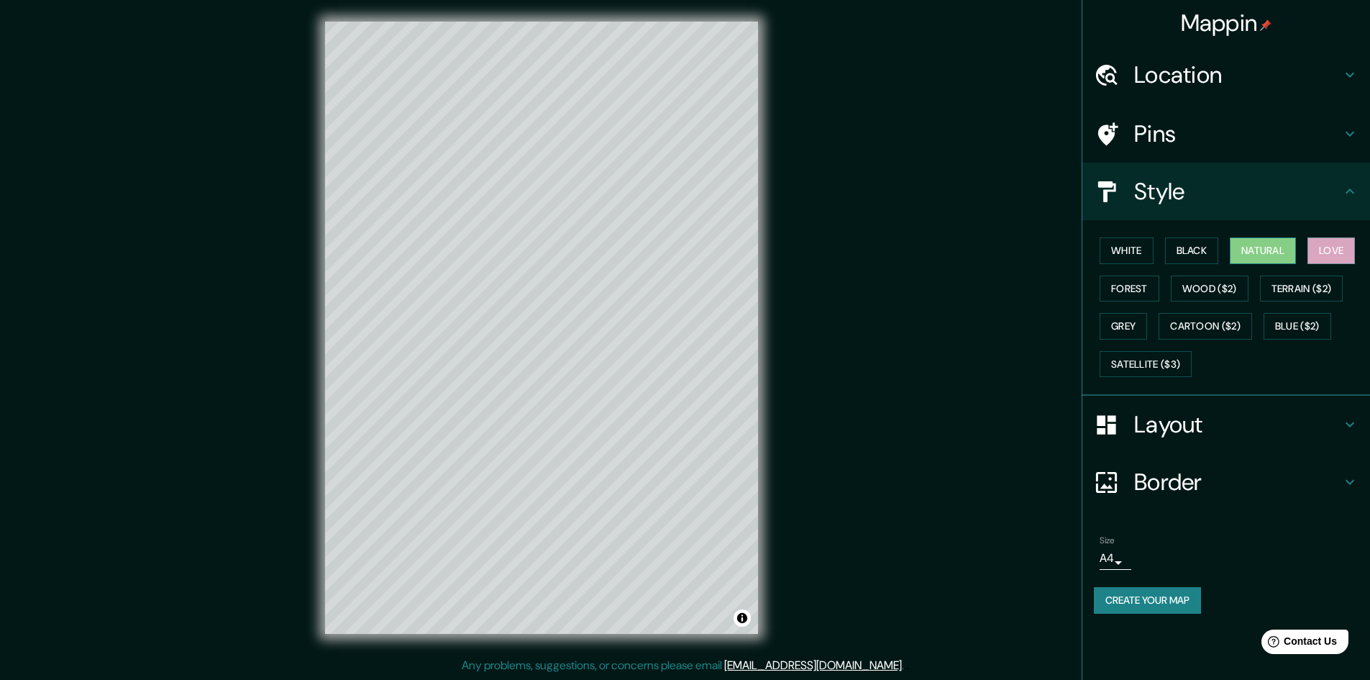
click at [1270, 250] on button "Natural" at bounding box center [1263, 250] width 66 height 27
click at [1235, 427] on h4 "Layout" at bounding box center [1238, 424] width 207 height 29
type input "289"
type input "48"
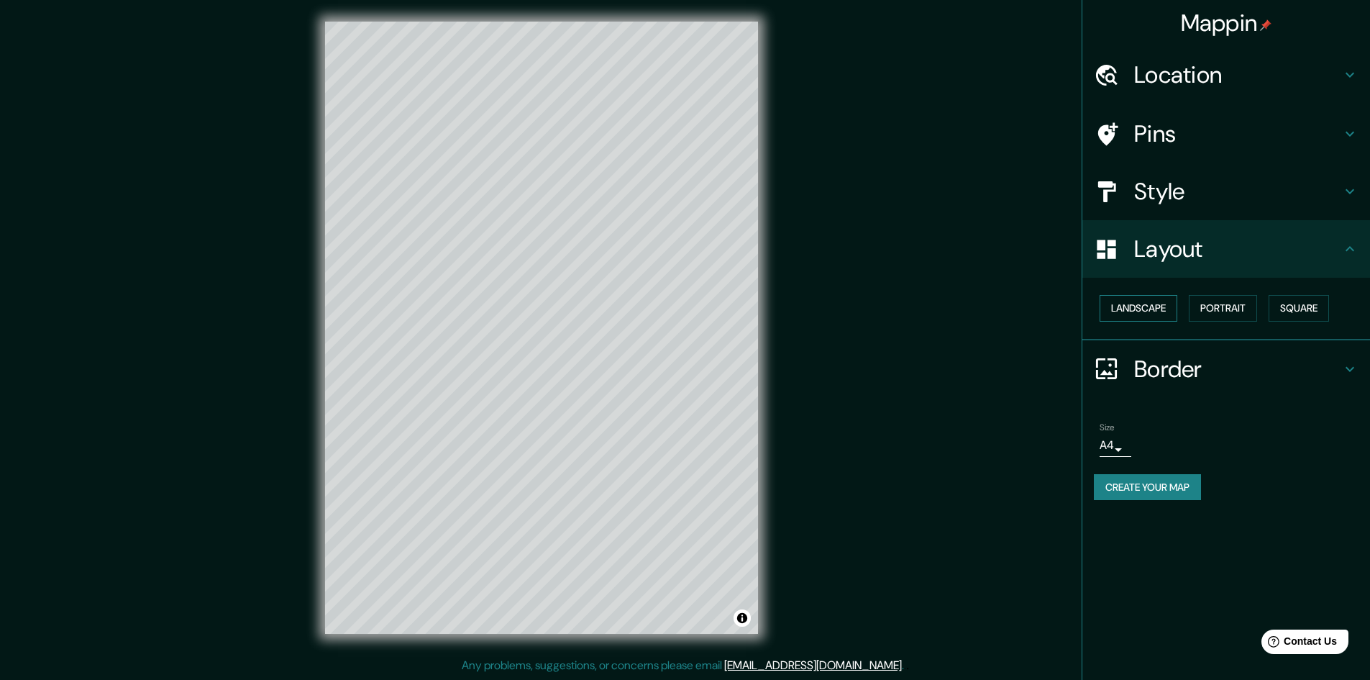
click at [1158, 309] on button "Landscape" at bounding box center [1139, 308] width 78 height 27
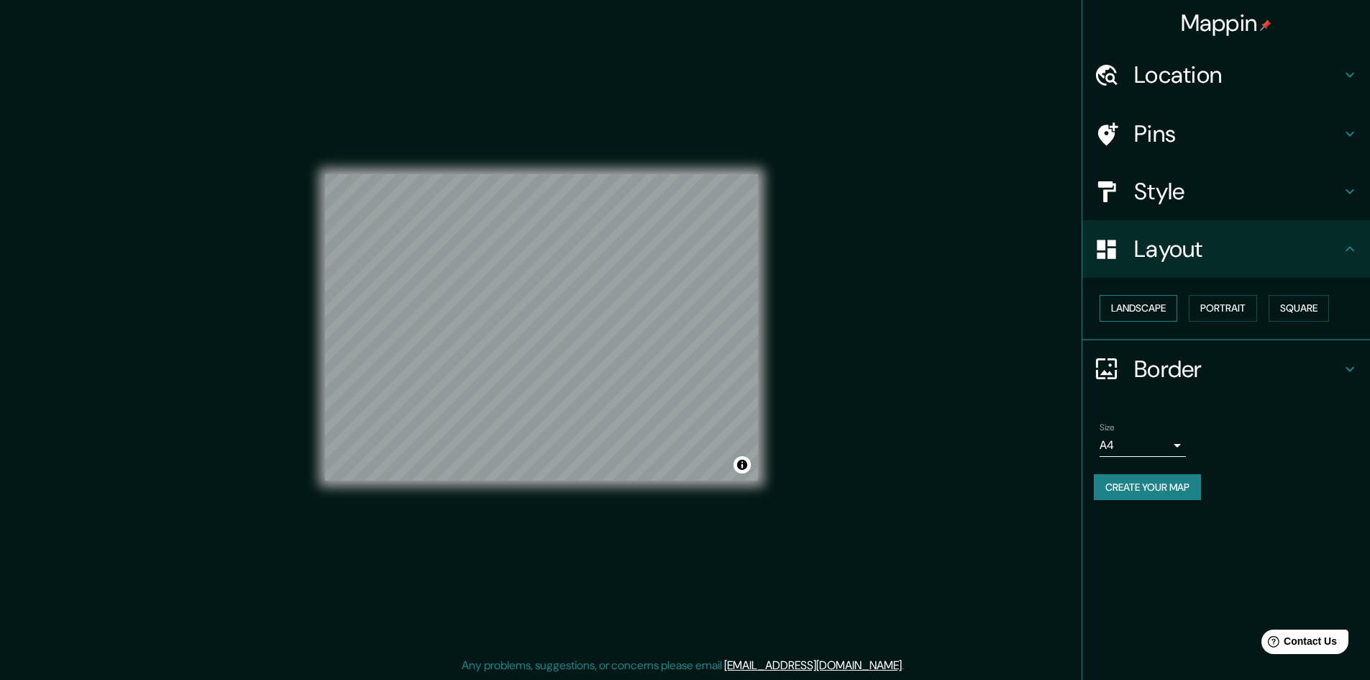
click at [1158, 309] on button "Landscape" at bounding box center [1139, 308] width 78 height 27
click at [1222, 309] on button "Portrait" at bounding box center [1223, 308] width 68 height 27
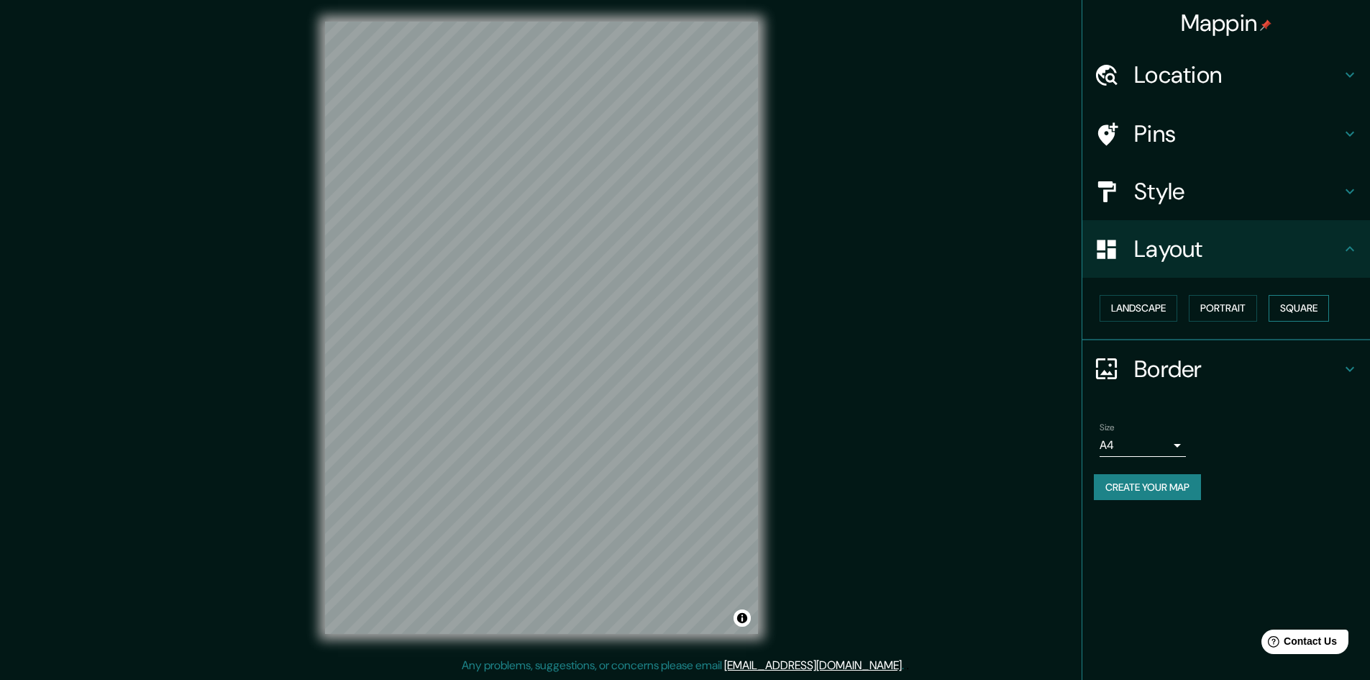
click at [1288, 302] on button "Square" at bounding box center [1299, 308] width 60 height 27
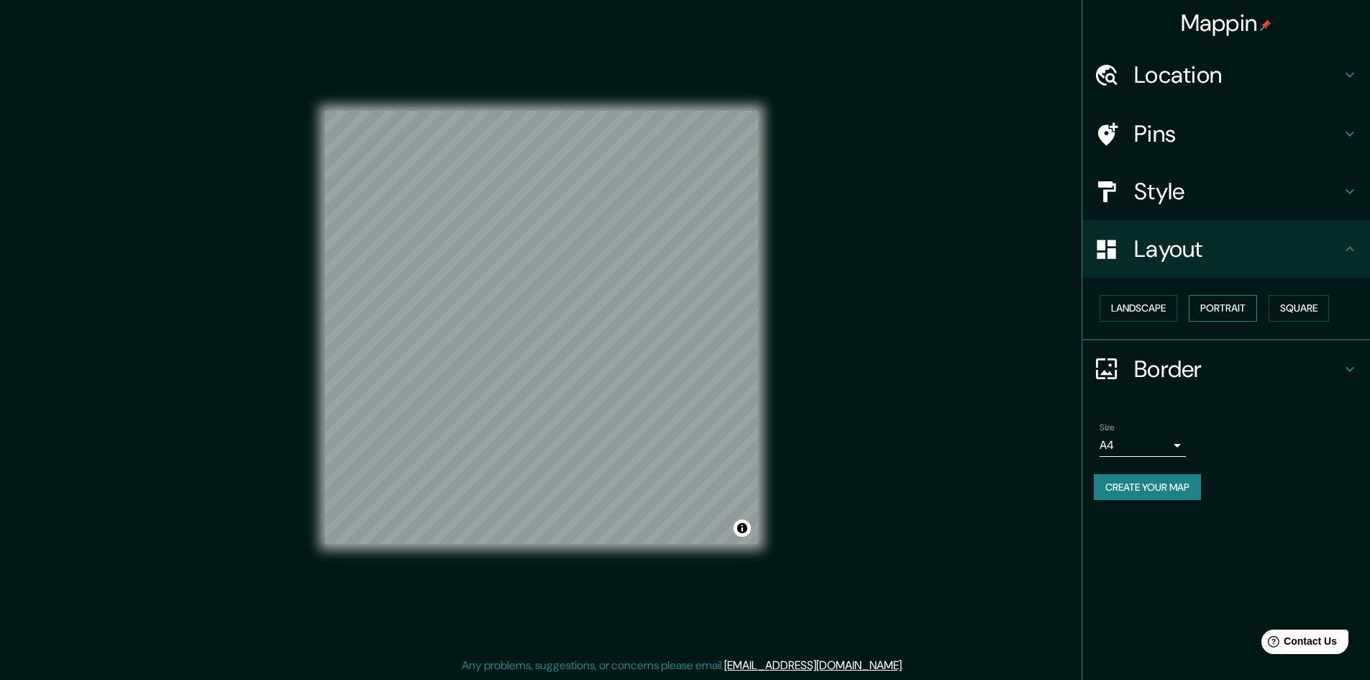
click at [1235, 305] on button "Portrait" at bounding box center [1223, 308] width 68 height 27
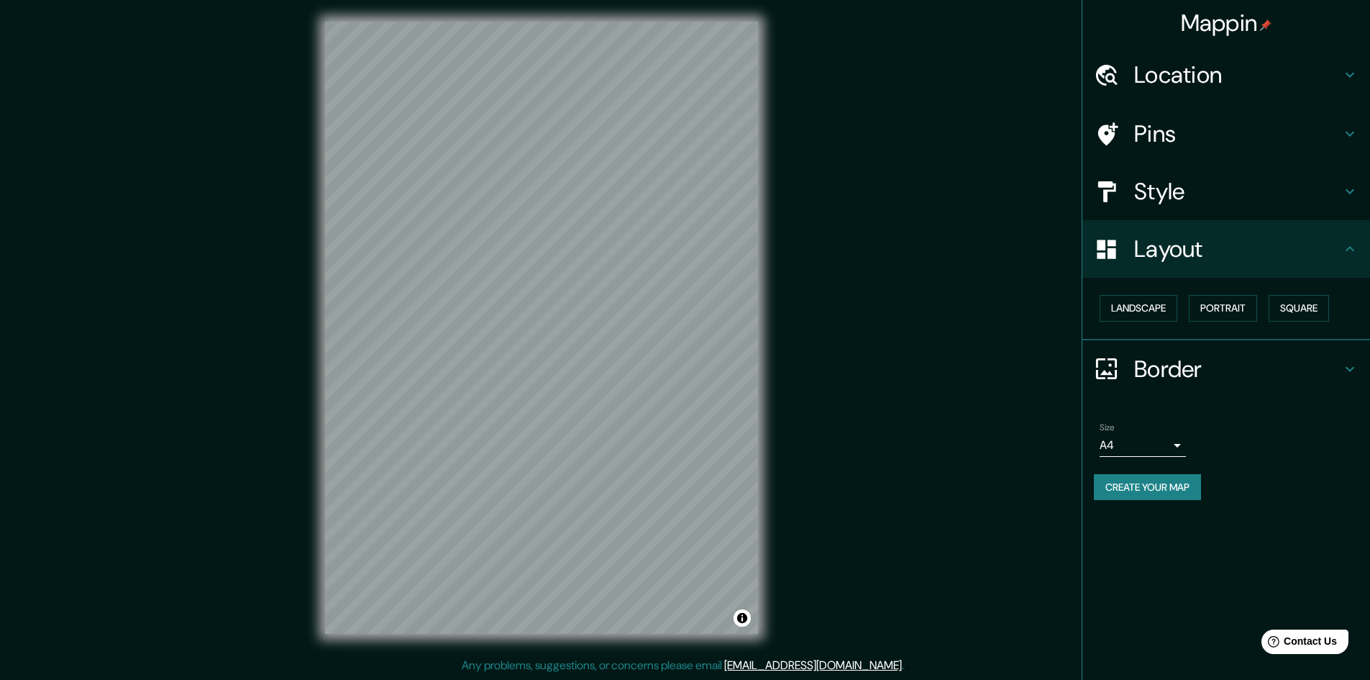
click at [1197, 263] on h4 "Layout" at bounding box center [1238, 249] width 207 height 29
click at [1147, 308] on button "Landscape" at bounding box center [1139, 308] width 78 height 27
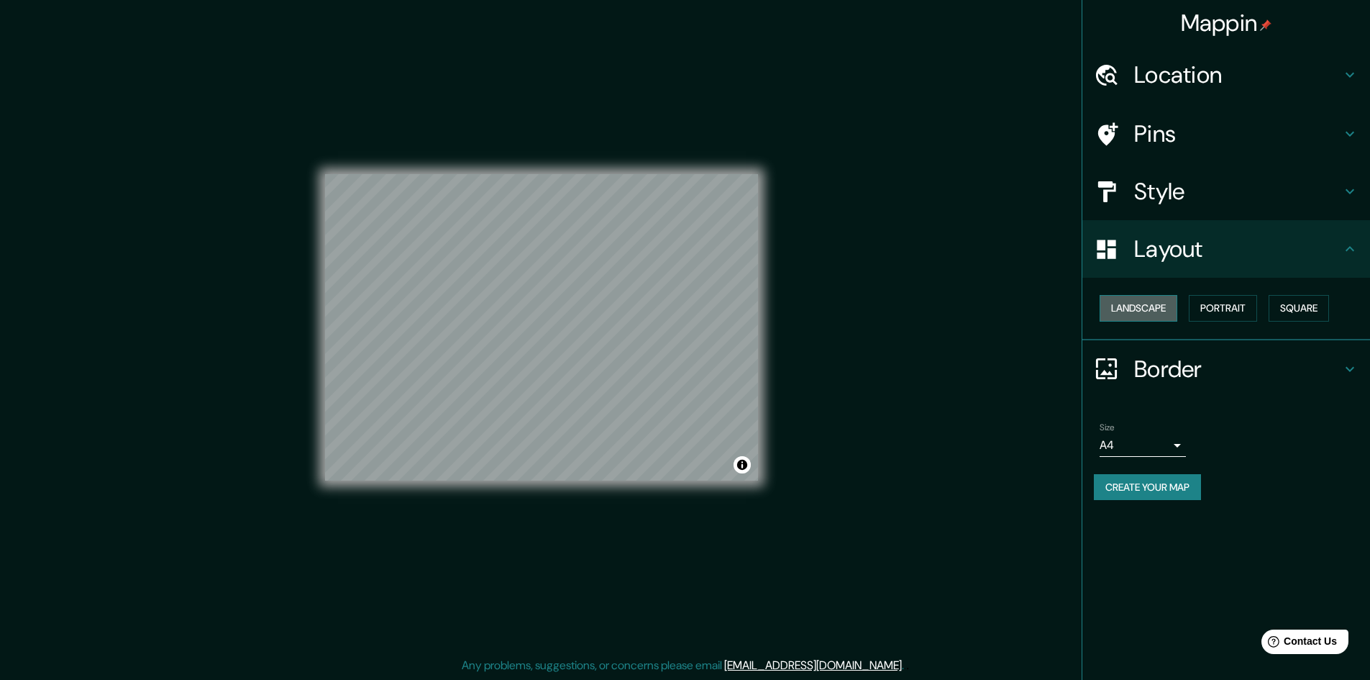
click at [1154, 310] on button "Landscape" at bounding box center [1139, 308] width 78 height 27
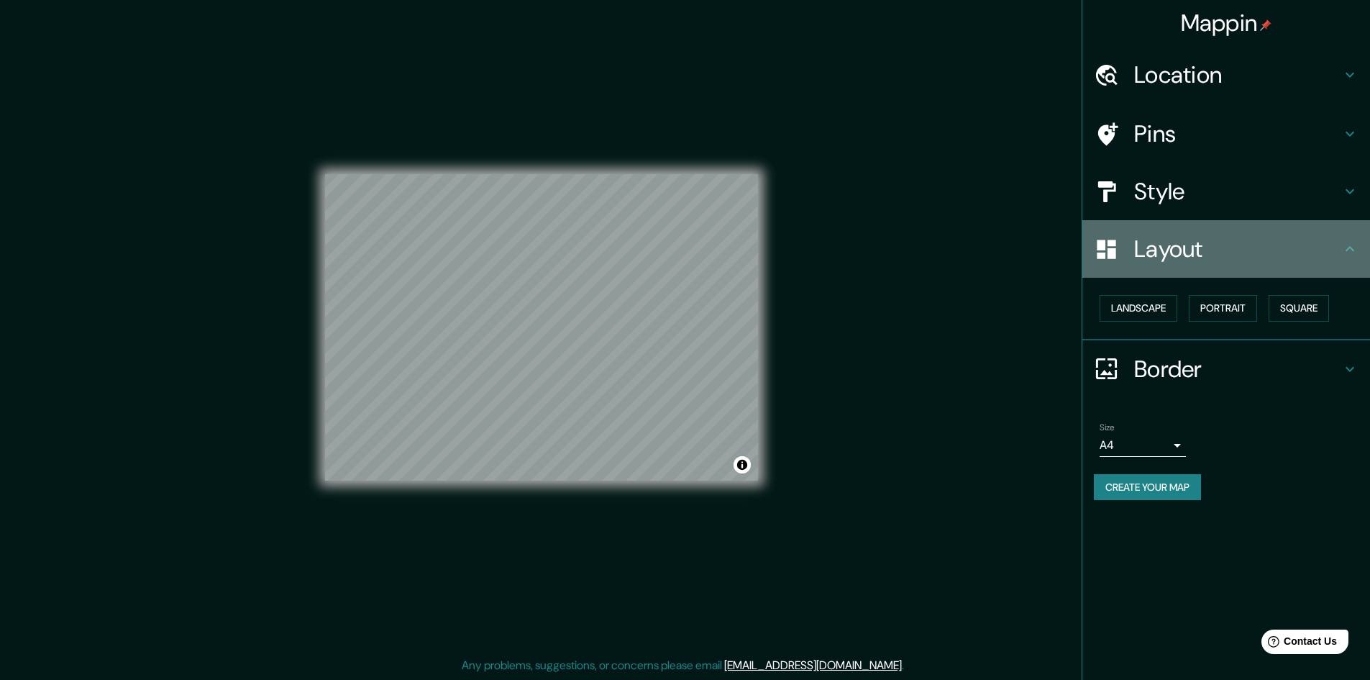
click at [1341, 239] on h4 "Layout" at bounding box center [1238, 249] width 207 height 29
click at [1345, 245] on icon at bounding box center [1350, 248] width 17 height 17
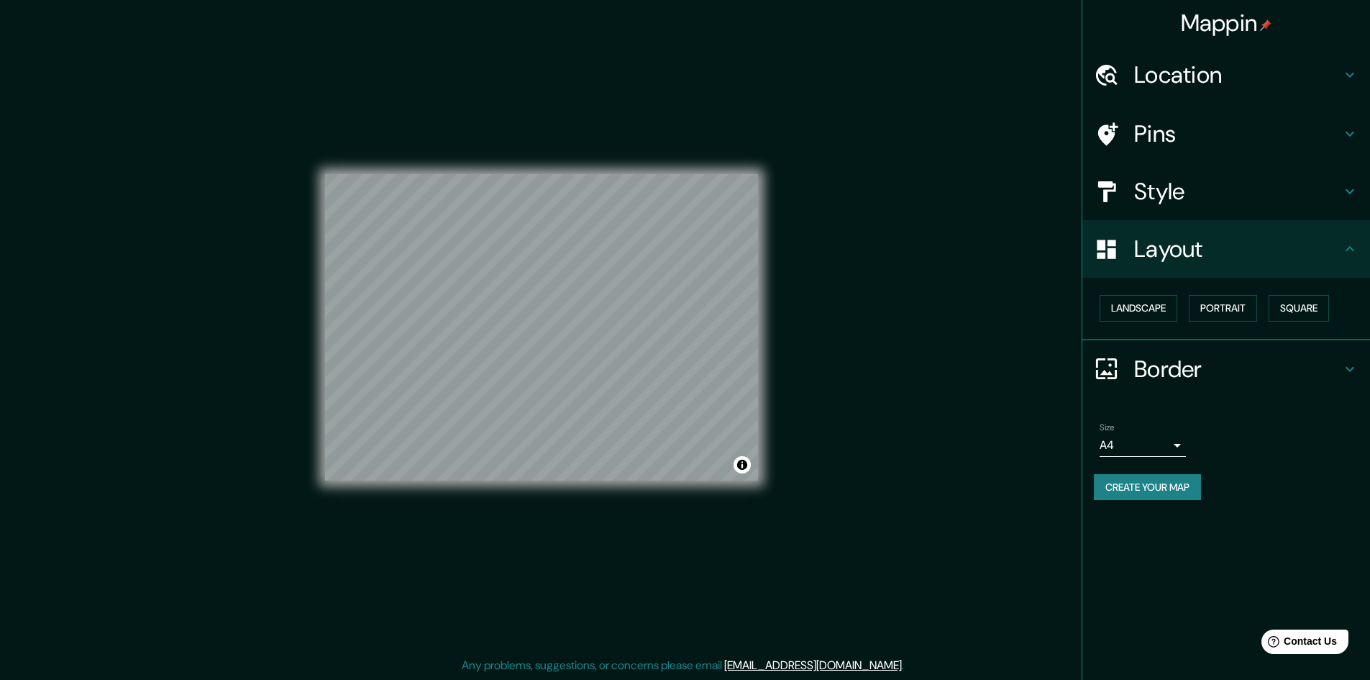
click at [1241, 361] on h4 "Border" at bounding box center [1238, 369] width 207 height 29
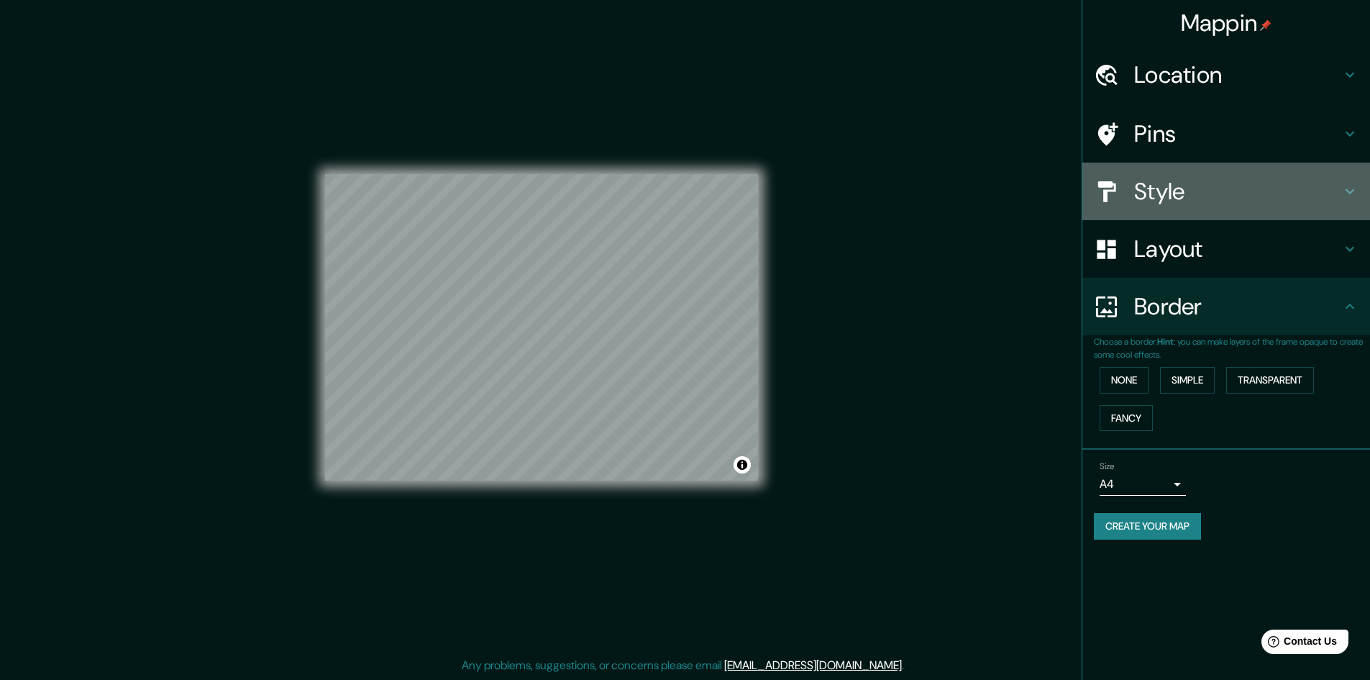
click at [1180, 206] on h4 "Style" at bounding box center [1238, 191] width 207 height 29
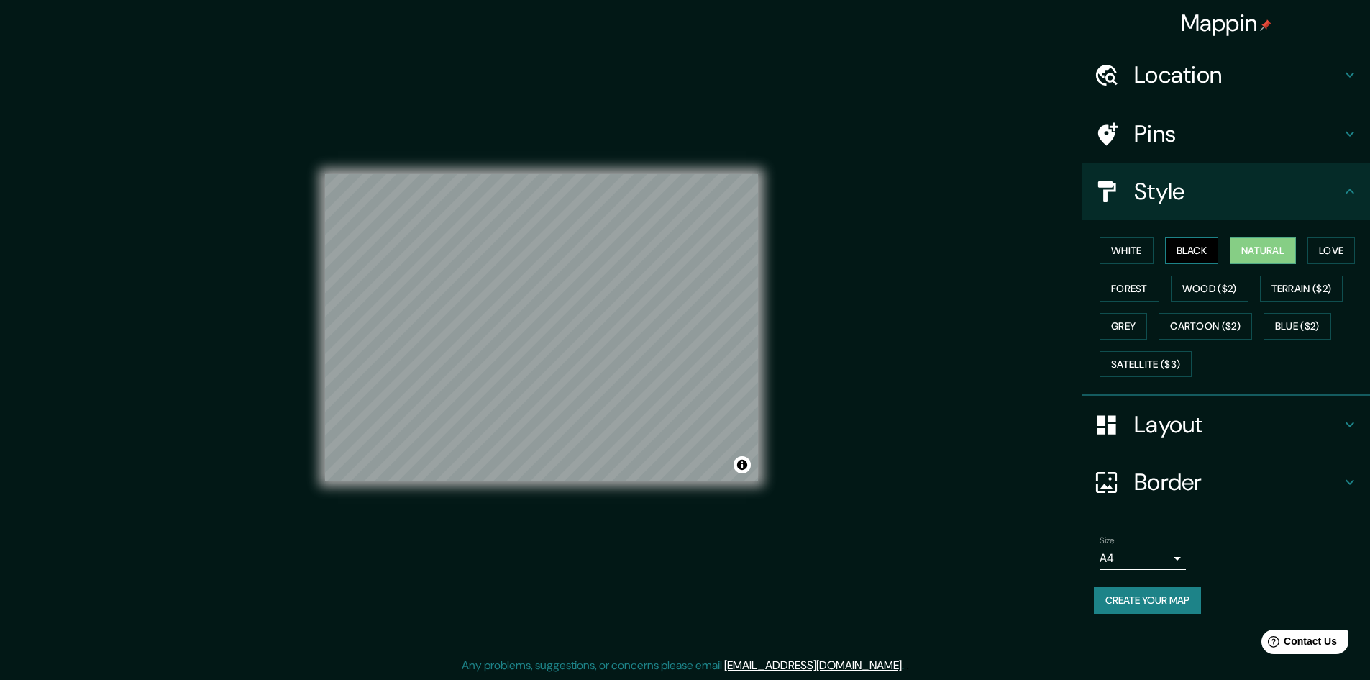
click at [1203, 249] on button "Black" at bounding box center [1192, 250] width 54 height 27
click at [1253, 252] on button "Natural" at bounding box center [1263, 250] width 66 height 27
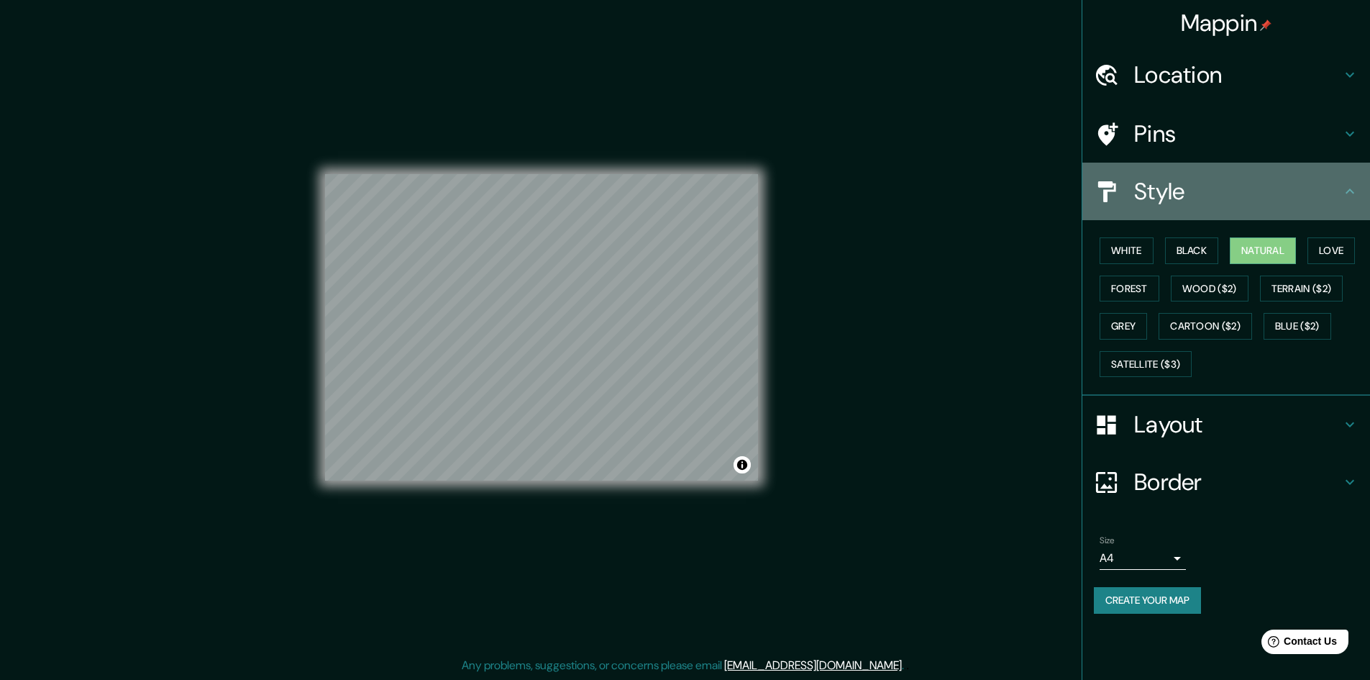
click at [1252, 196] on h4 "Style" at bounding box center [1238, 191] width 207 height 29
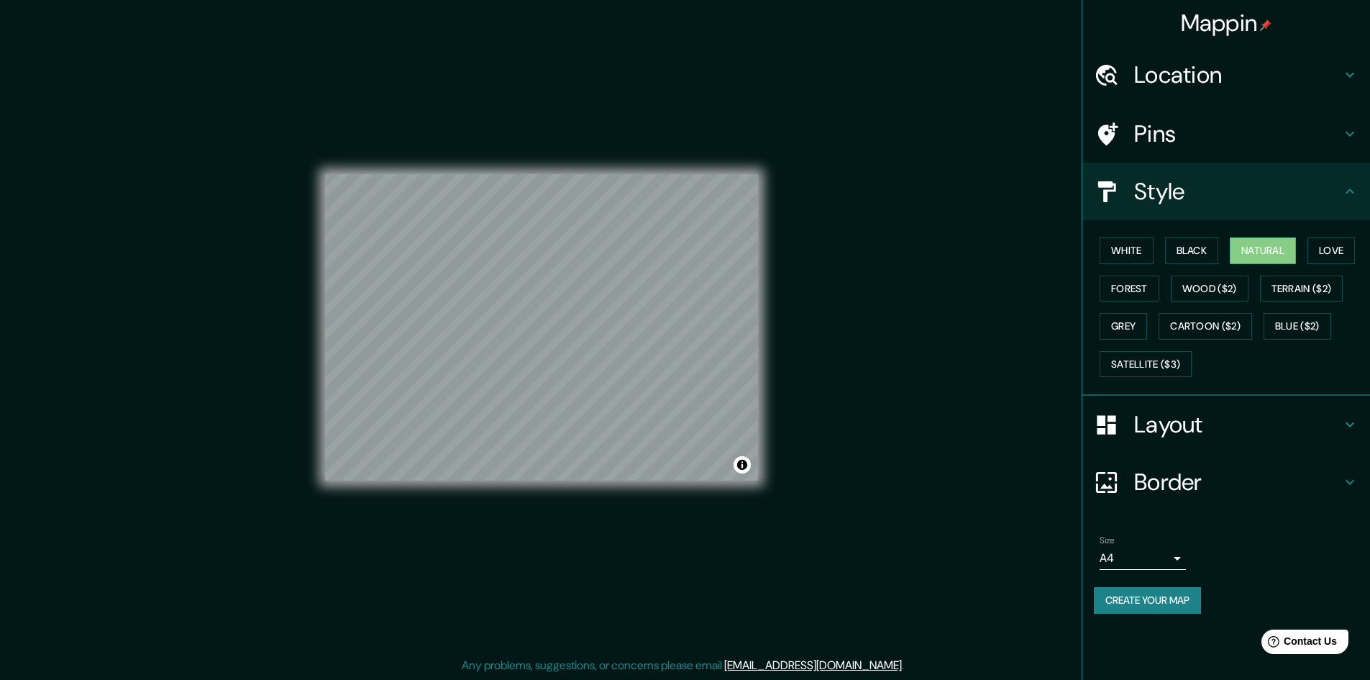
click at [1353, 199] on icon at bounding box center [1350, 191] width 17 height 17
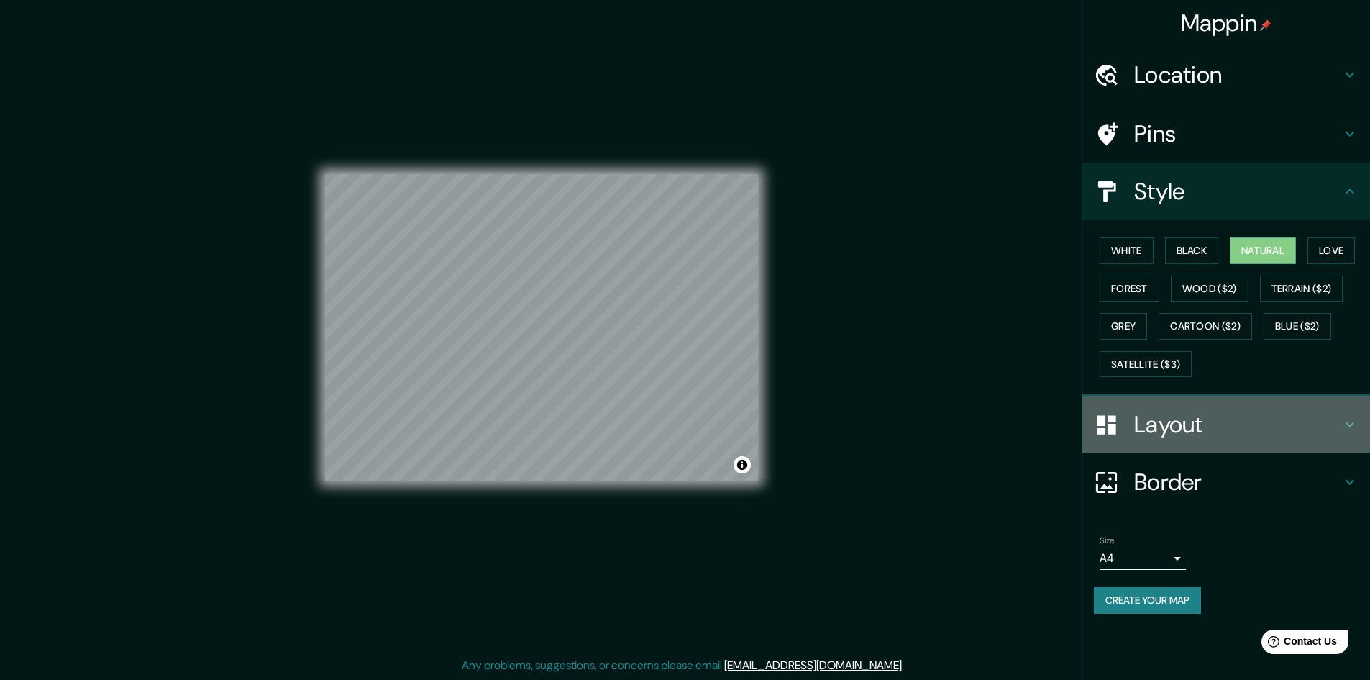
click at [1296, 431] on h4 "Layout" at bounding box center [1238, 424] width 207 height 29
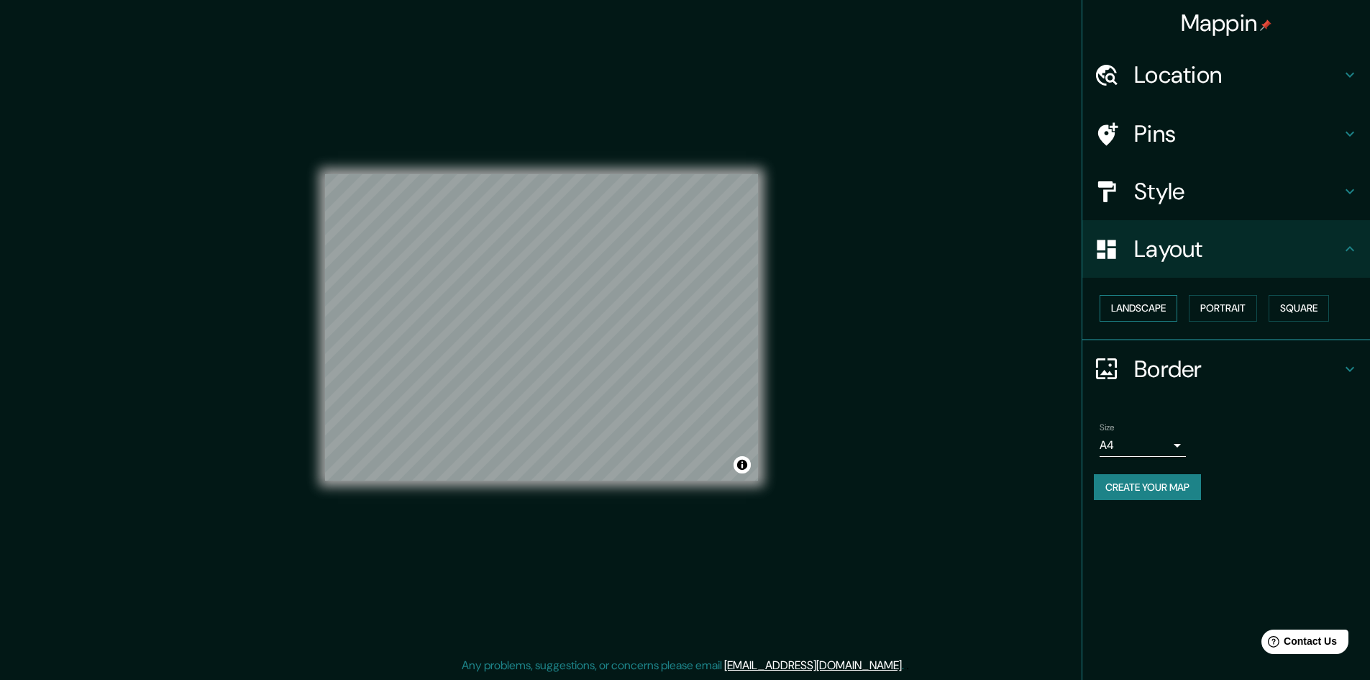
click at [1177, 306] on button "Landscape" at bounding box center [1139, 308] width 78 height 27
drag, startPoint x: 1177, startPoint y: 306, endPoint x: 1337, endPoint y: 440, distance: 208.8
click at [1337, 440] on div "Size A4 single" at bounding box center [1226, 440] width 265 height 46
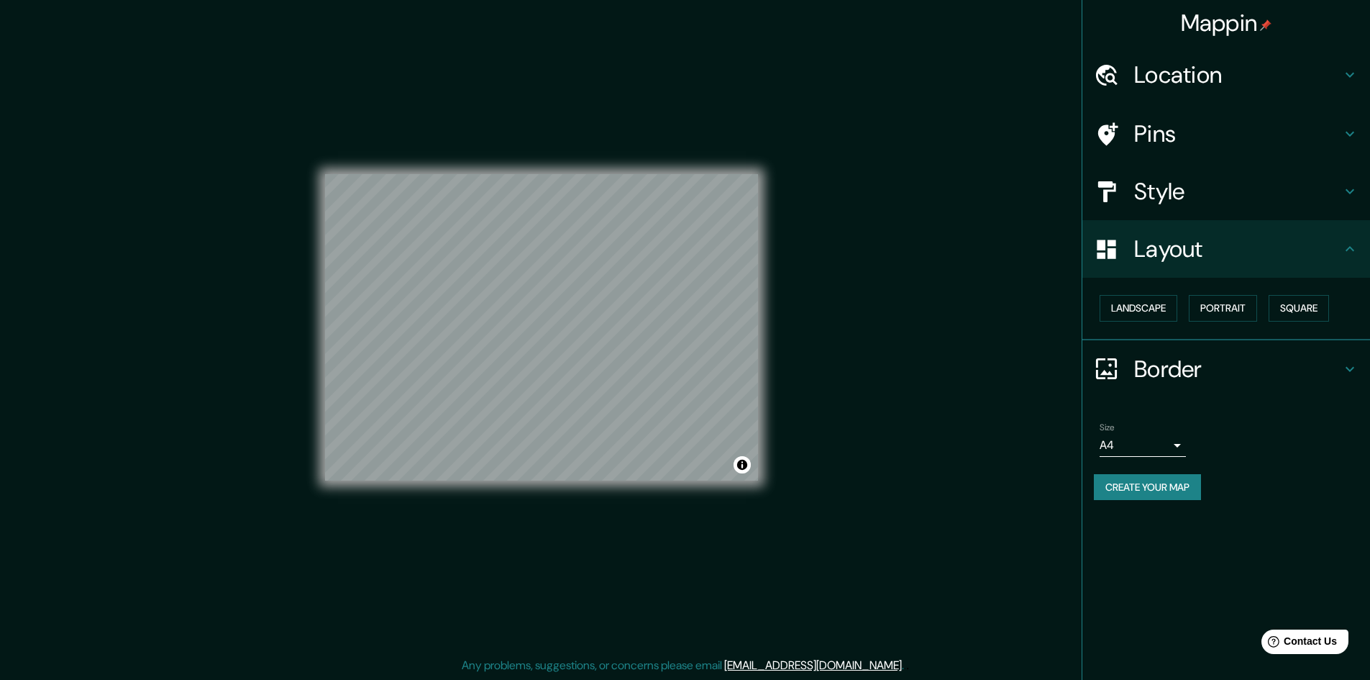
click at [1154, 441] on body "Mappin Location Municipio de Copacabana, Antioquia, Colombia Pins Style Layout …" at bounding box center [685, 339] width 1370 height 680
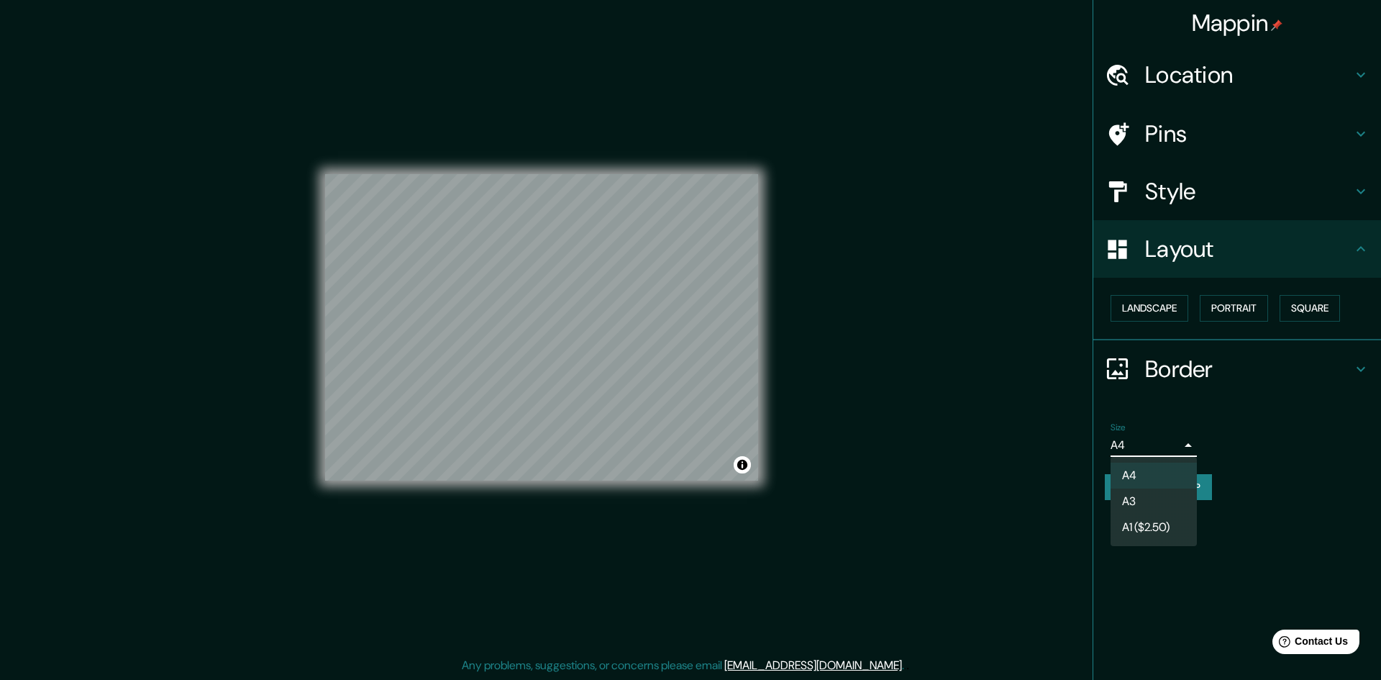
click at [1147, 500] on li "A3" at bounding box center [1154, 501] width 86 height 26
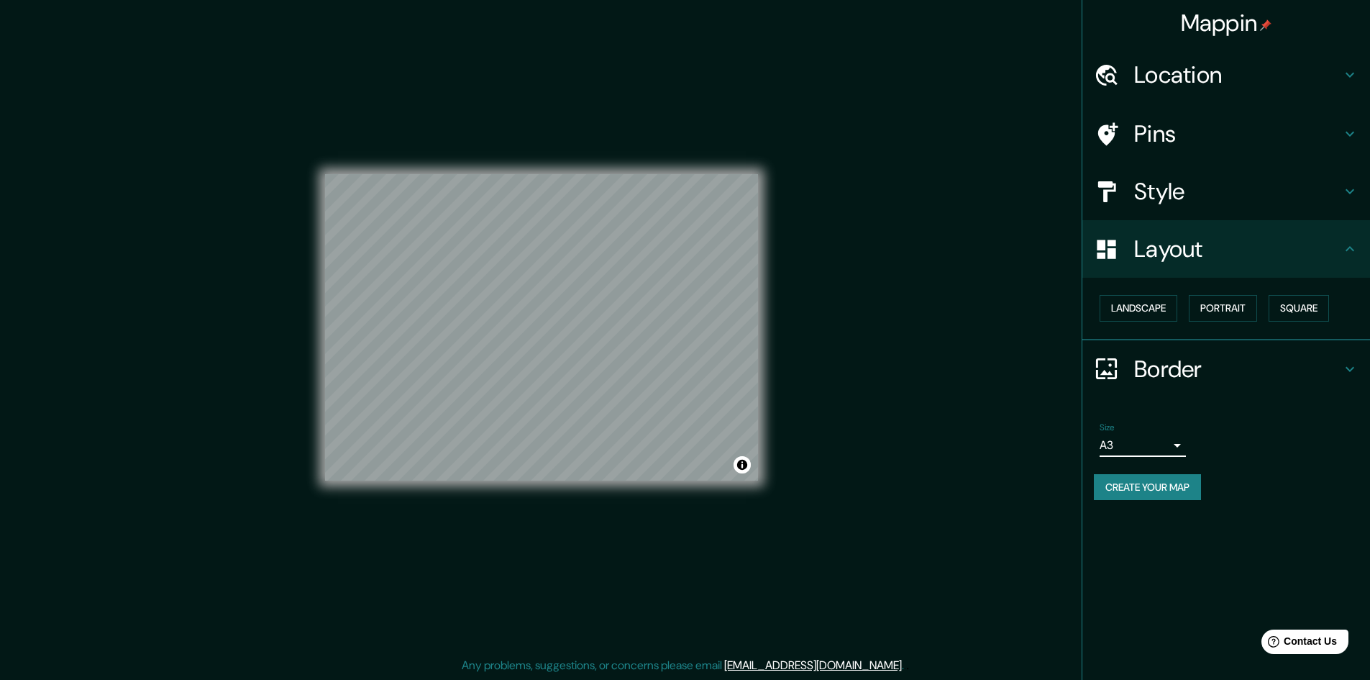
click at [1139, 434] on body "Mappin Location Municipio de Copacabana, Antioquia, Colombia Pins Style Layout …" at bounding box center [685, 339] width 1370 height 680
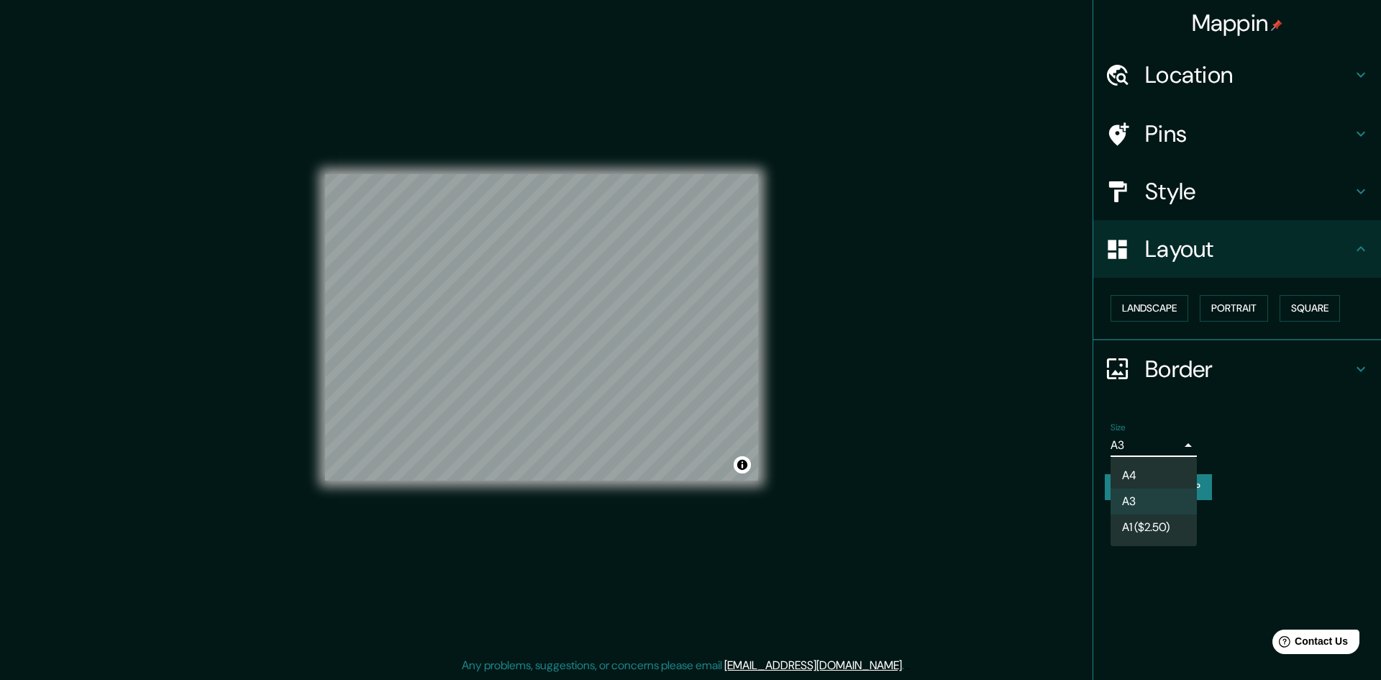
click at [1139, 467] on li "A4" at bounding box center [1154, 476] width 86 height 26
type input "single"
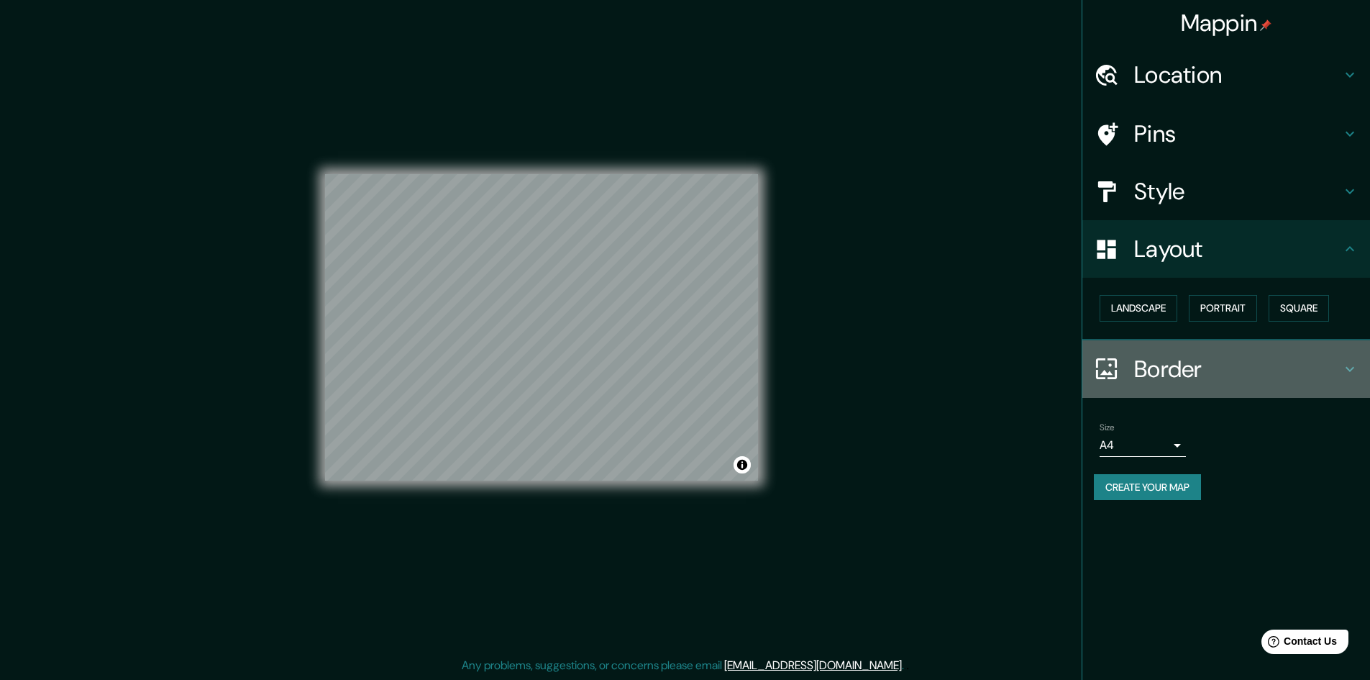
click at [1147, 366] on h4 "Border" at bounding box center [1238, 369] width 207 height 29
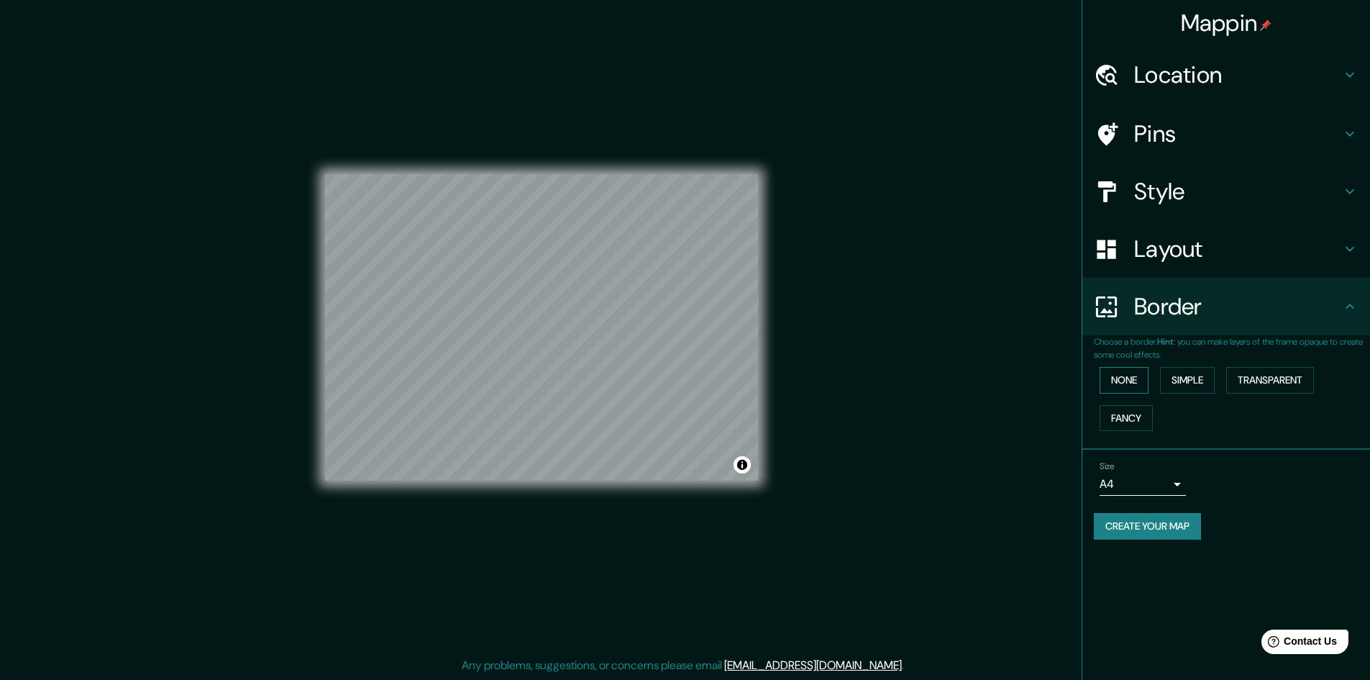
click at [1126, 379] on button "None" at bounding box center [1124, 380] width 49 height 27
click at [1267, 372] on button "Transparent" at bounding box center [1271, 380] width 88 height 27
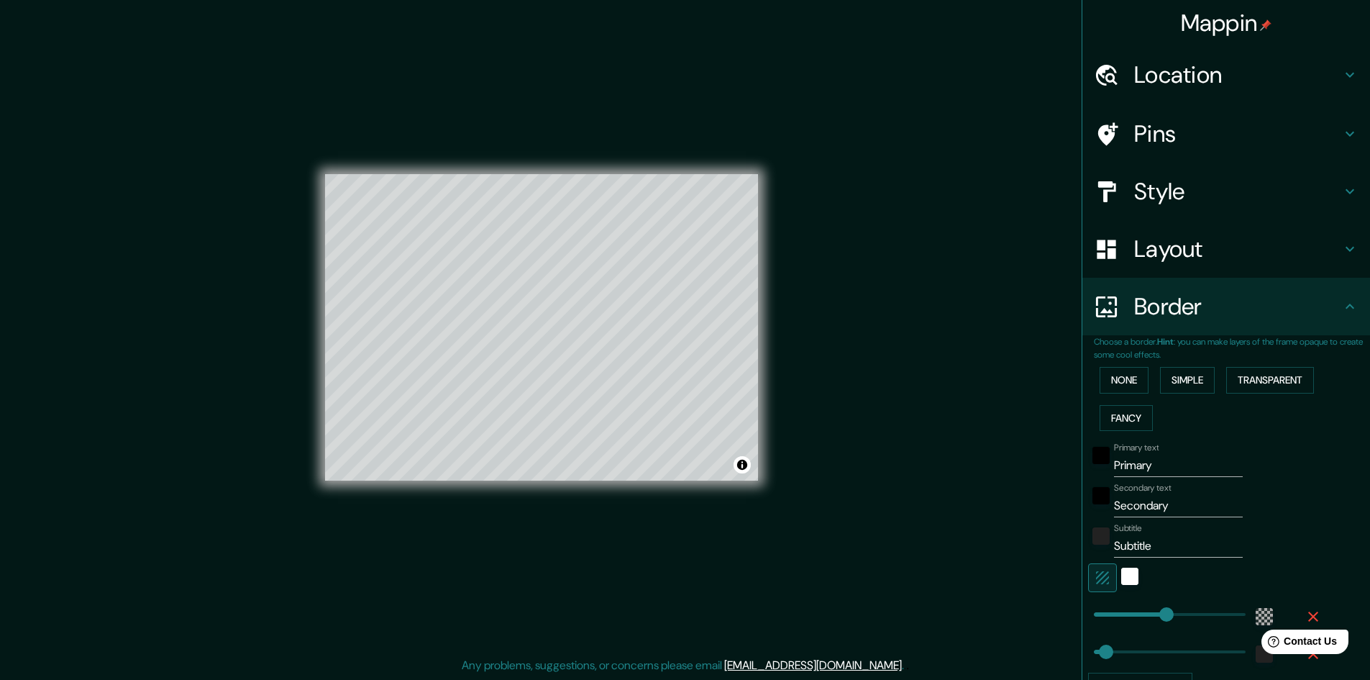
click at [1199, 255] on h4 "Layout" at bounding box center [1238, 249] width 207 height 29
type input "289"
type input "48"
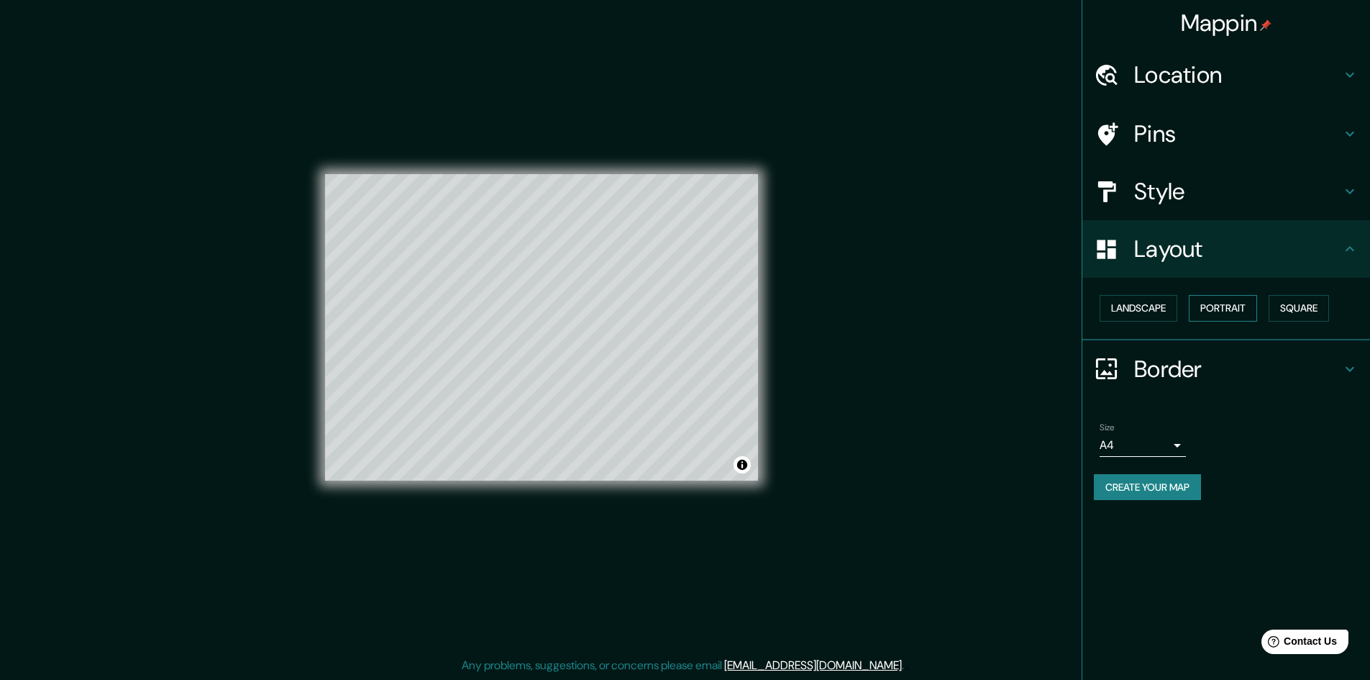
click at [1215, 302] on button "Portrait" at bounding box center [1223, 308] width 68 height 27
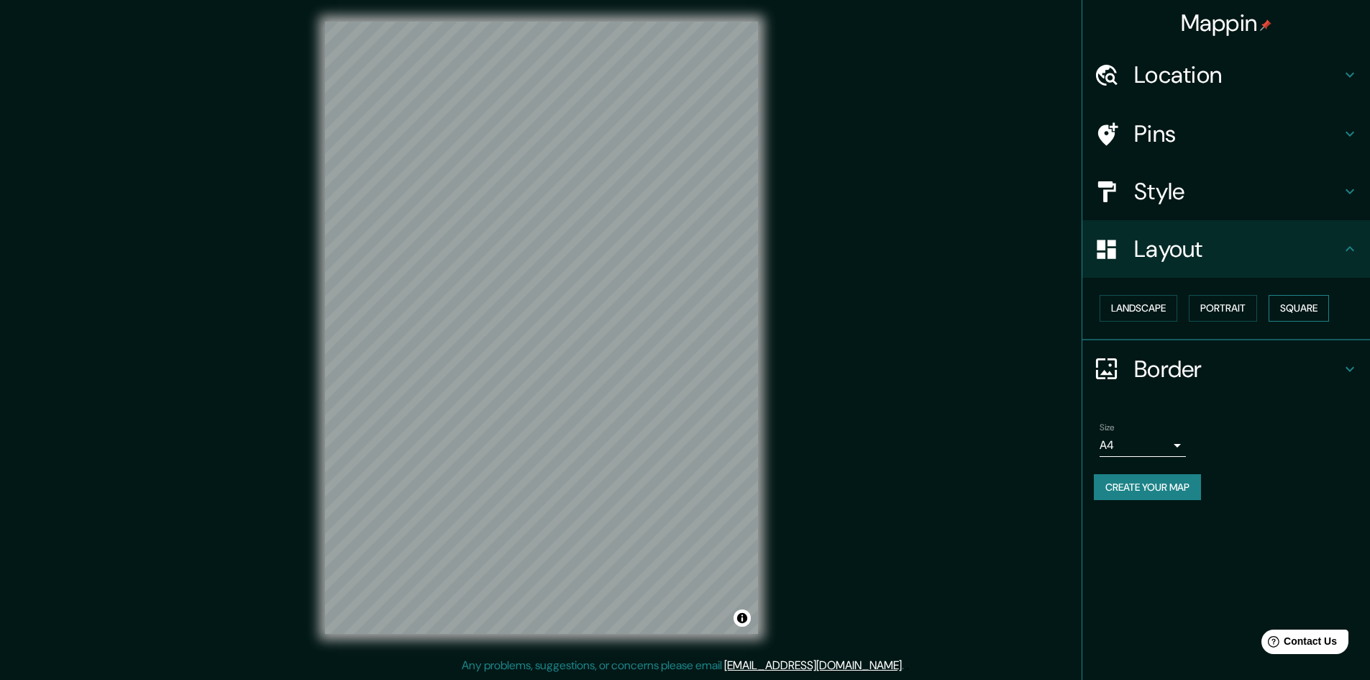
click at [1308, 305] on button "Square" at bounding box center [1299, 308] width 60 height 27
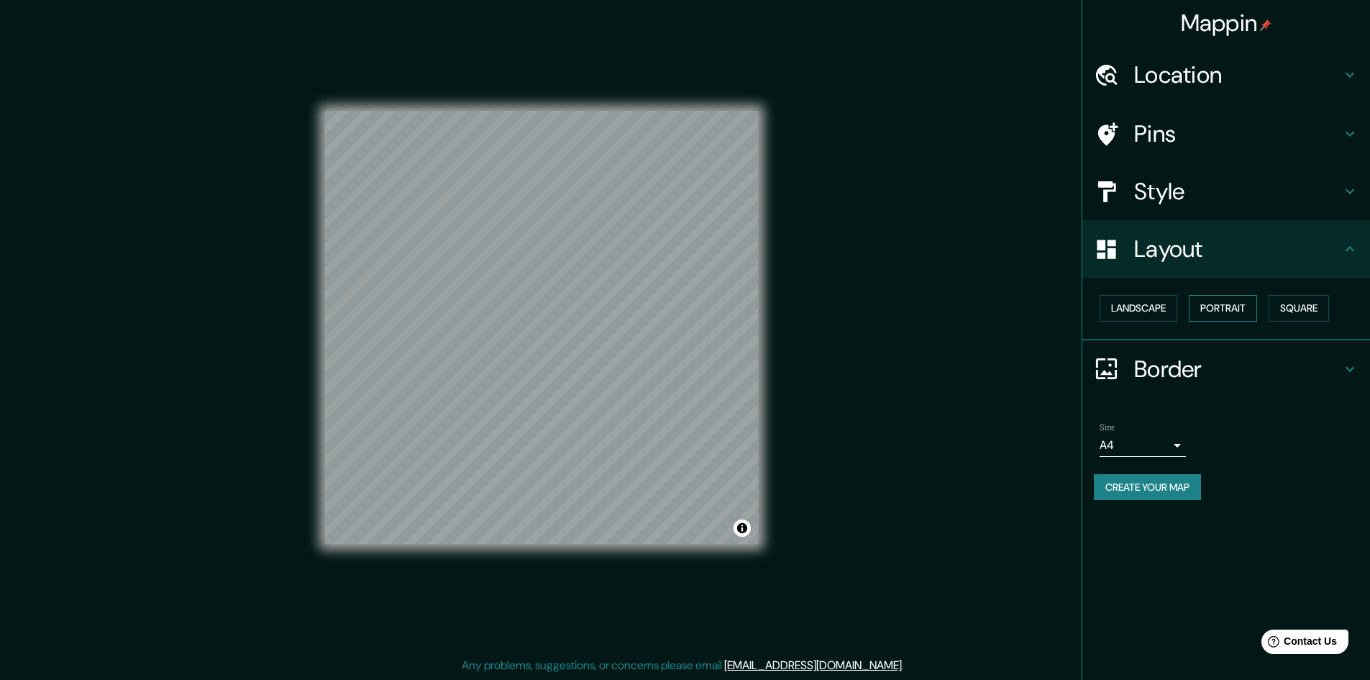
click at [1238, 309] on button "Portrait" at bounding box center [1223, 308] width 68 height 27
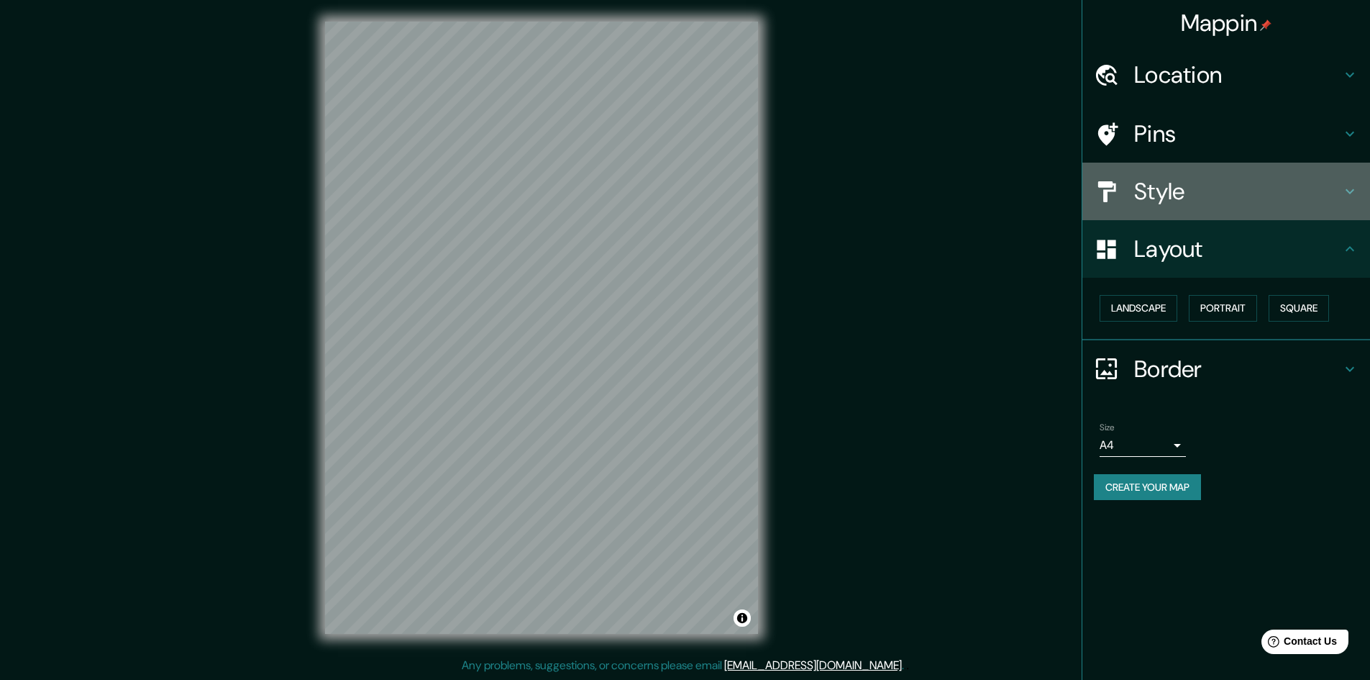
click at [1247, 186] on h4 "Style" at bounding box center [1238, 191] width 207 height 29
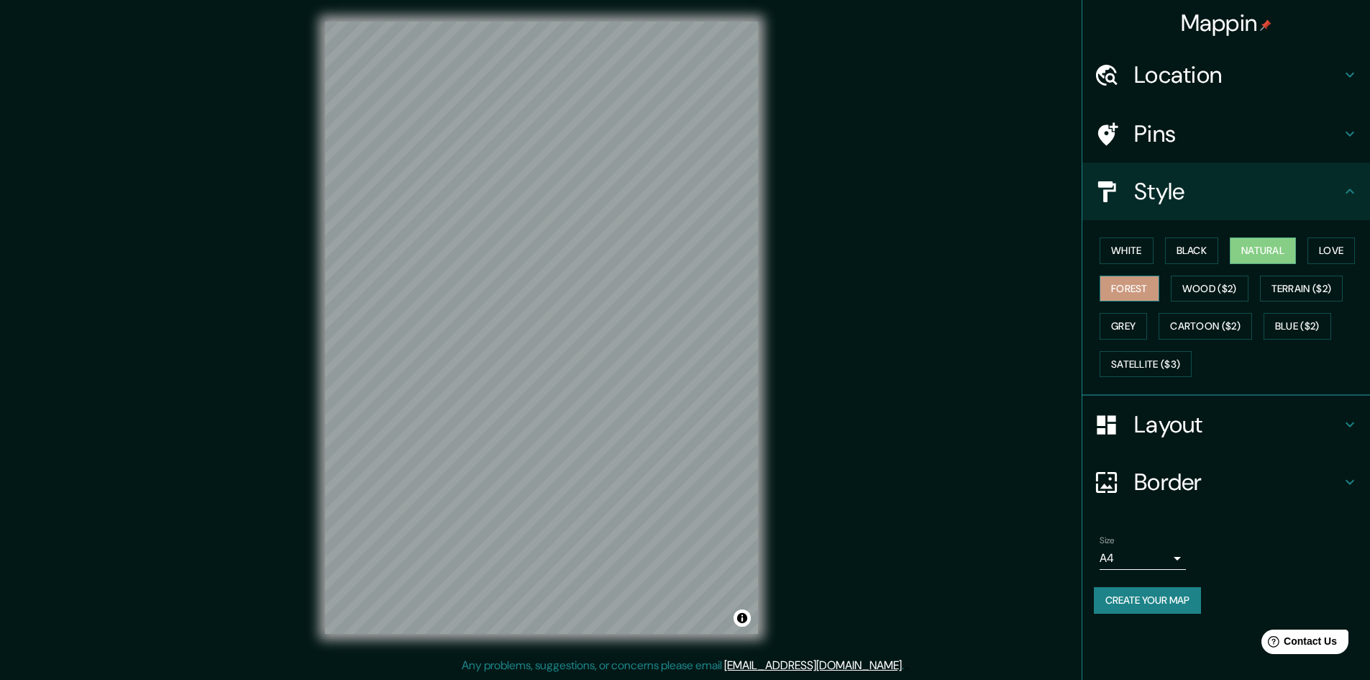
click at [1135, 288] on button "Forest" at bounding box center [1130, 289] width 60 height 27
click at [1125, 245] on button "White" at bounding box center [1127, 250] width 54 height 27
click at [1197, 247] on button "Black" at bounding box center [1192, 250] width 54 height 27
click at [1232, 286] on button "Wood ($2)" at bounding box center [1210, 289] width 78 height 27
click at [1201, 253] on button "Black" at bounding box center [1192, 250] width 54 height 27
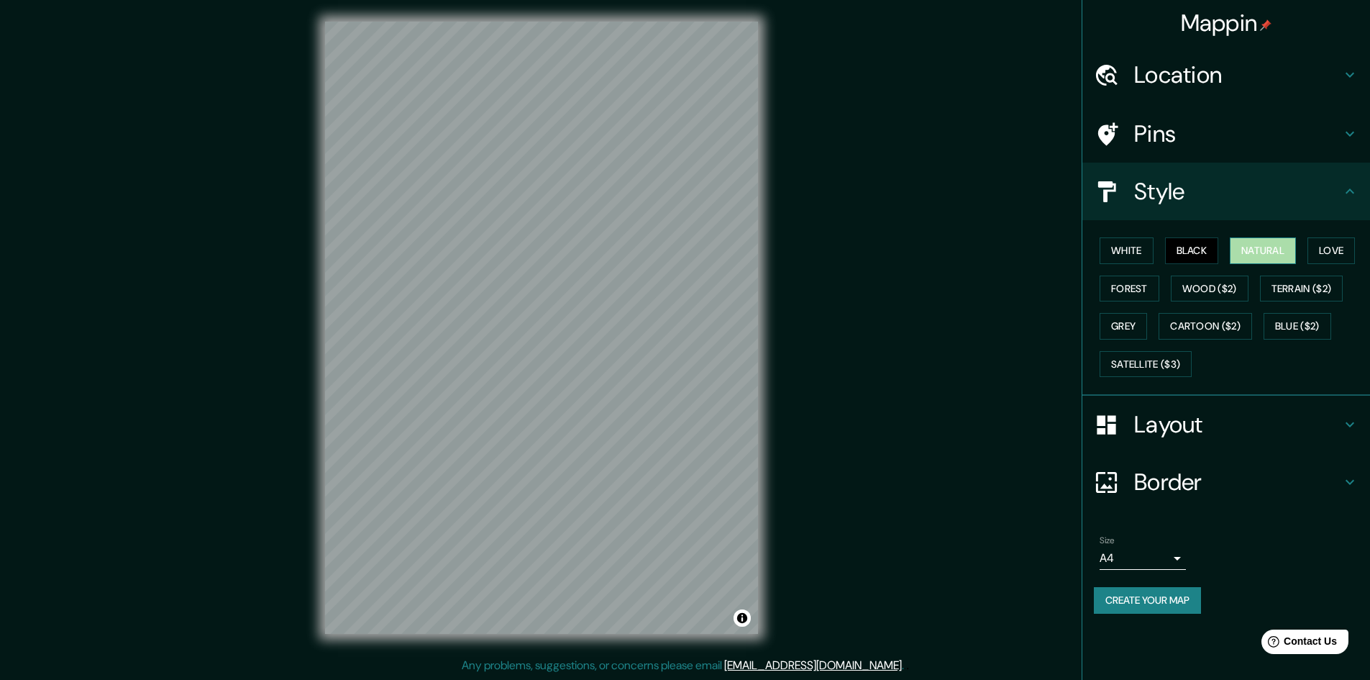
click at [1270, 252] on button "Natural" at bounding box center [1263, 250] width 66 height 27
click at [1194, 426] on h4 "Layout" at bounding box center [1238, 424] width 207 height 29
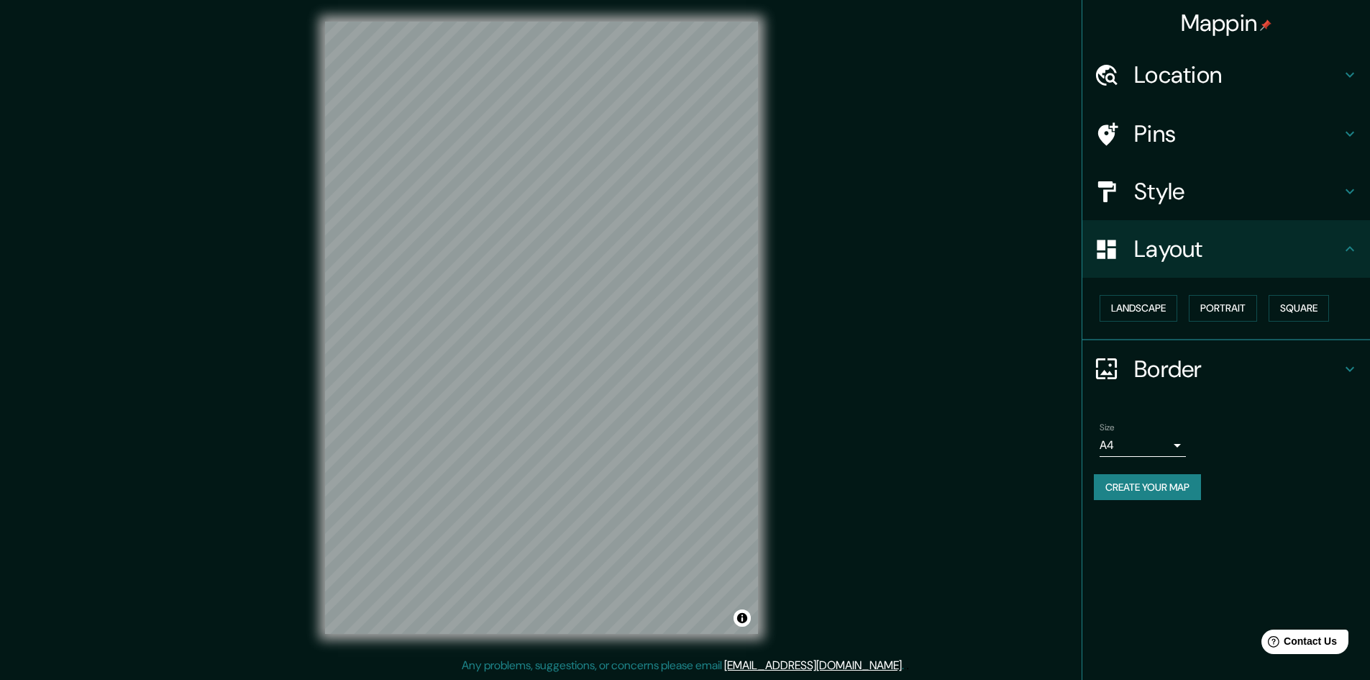
click at [1175, 364] on h4 "Border" at bounding box center [1238, 369] width 207 height 29
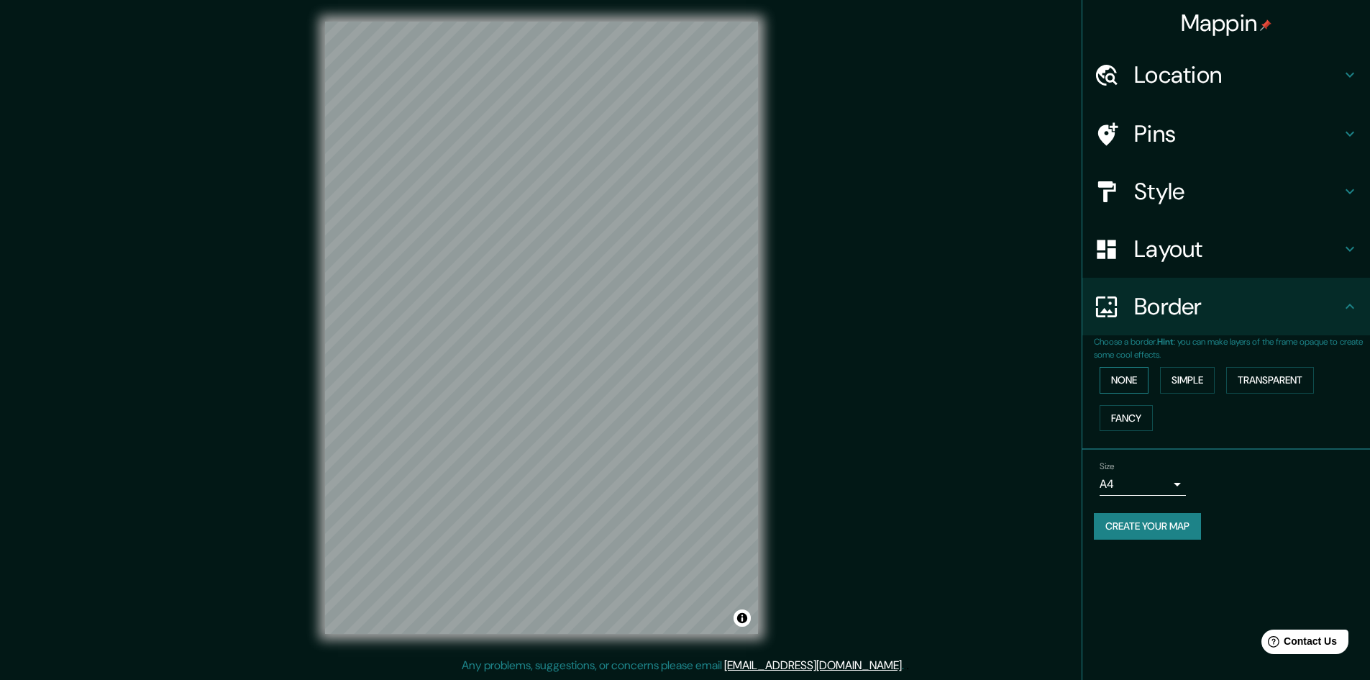
click at [1138, 381] on button "None" at bounding box center [1124, 380] width 49 height 27
click at [1186, 378] on button "Simple" at bounding box center [1187, 380] width 55 height 27
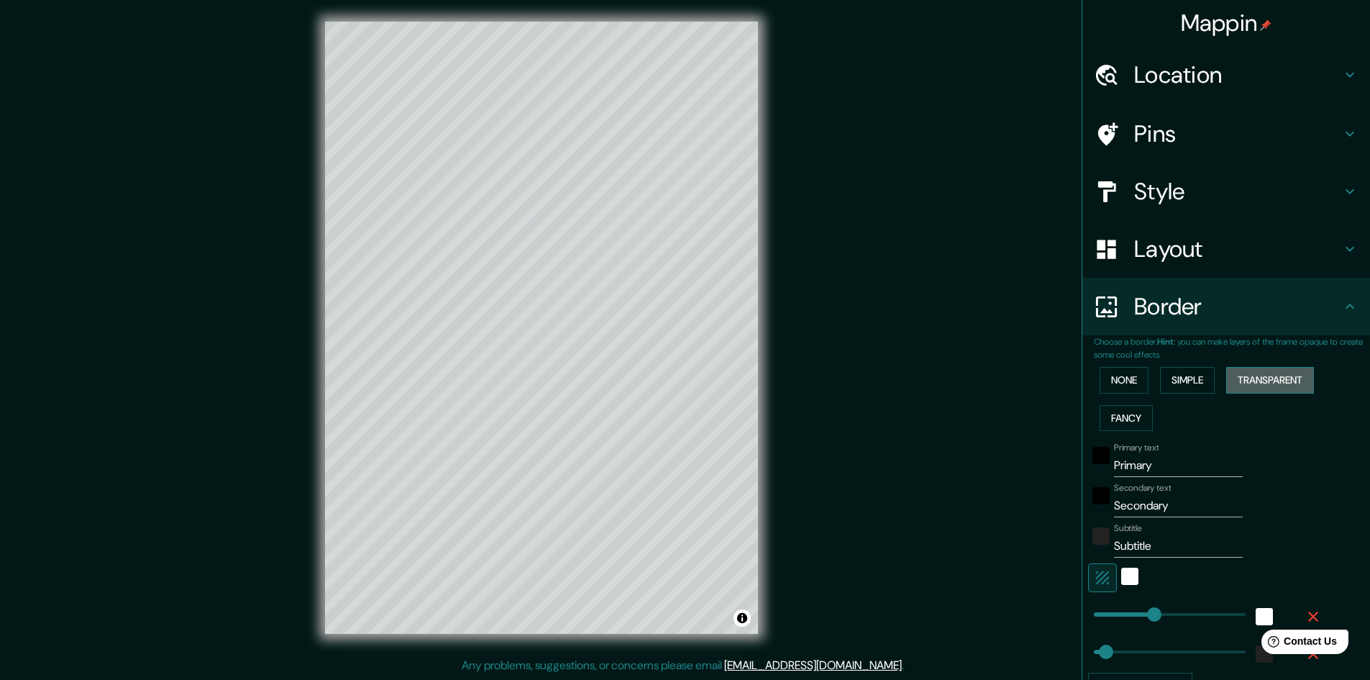
click at [1259, 376] on button "Transparent" at bounding box center [1271, 380] width 88 height 27
drag, startPoint x: 1181, startPoint y: 470, endPoint x: 1101, endPoint y: 470, distance: 79.9
click at [1101, 470] on div "Primary text Primary" at bounding box center [1206, 459] width 236 height 35
type input "C"
type input "289"
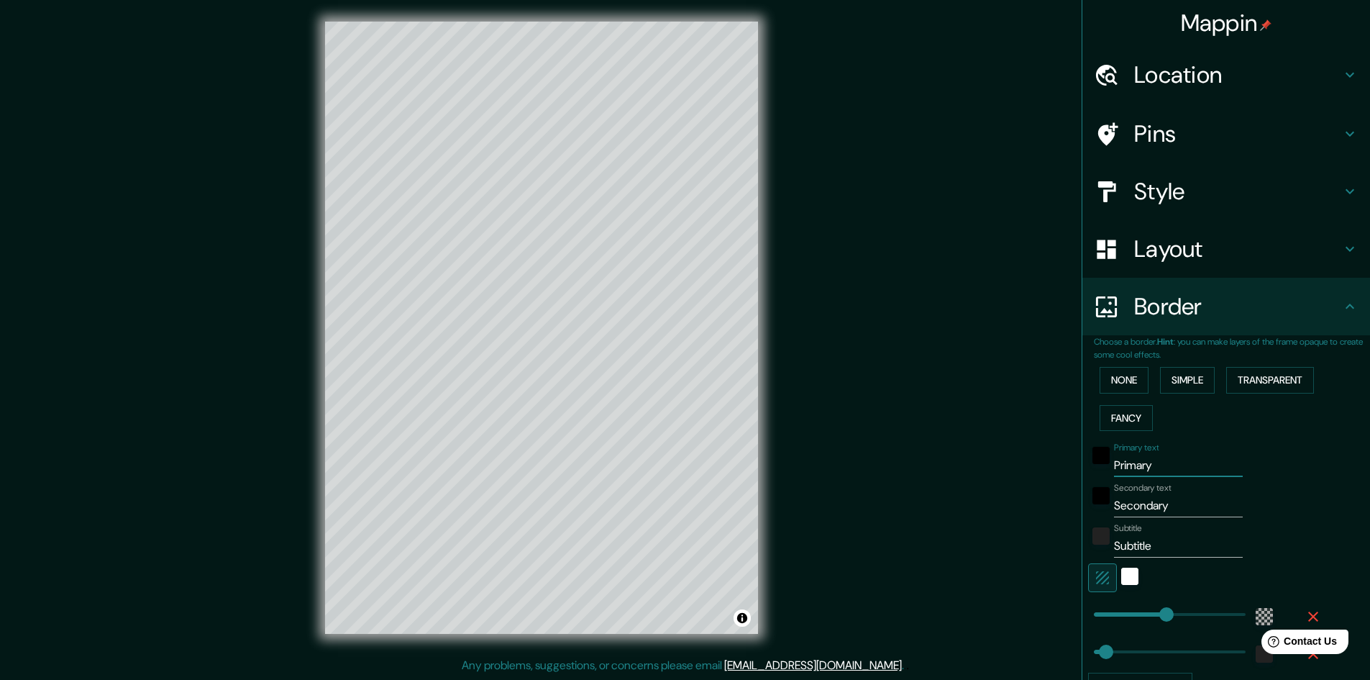
type input "48"
type input "Co"
type input "289"
type input "48"
type input "Cop"
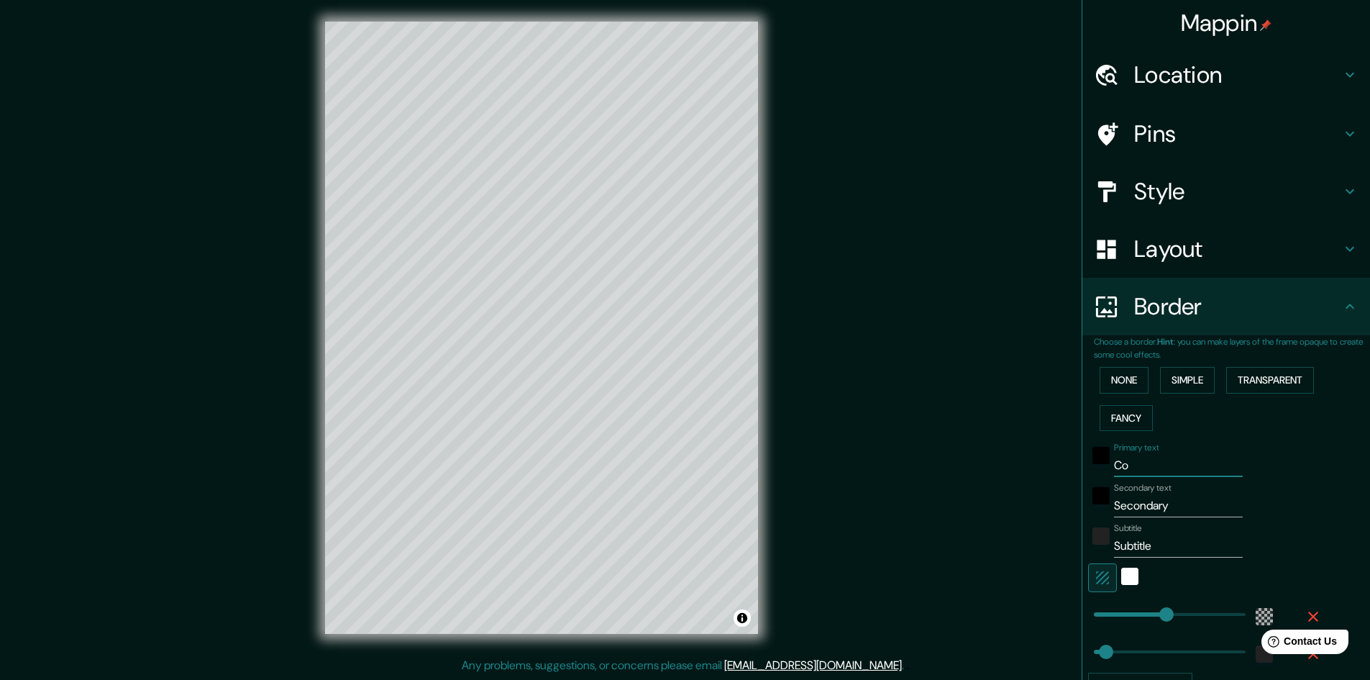
type input "289"
type input "48"
type input "Copa"
type input "289"
type input "48"
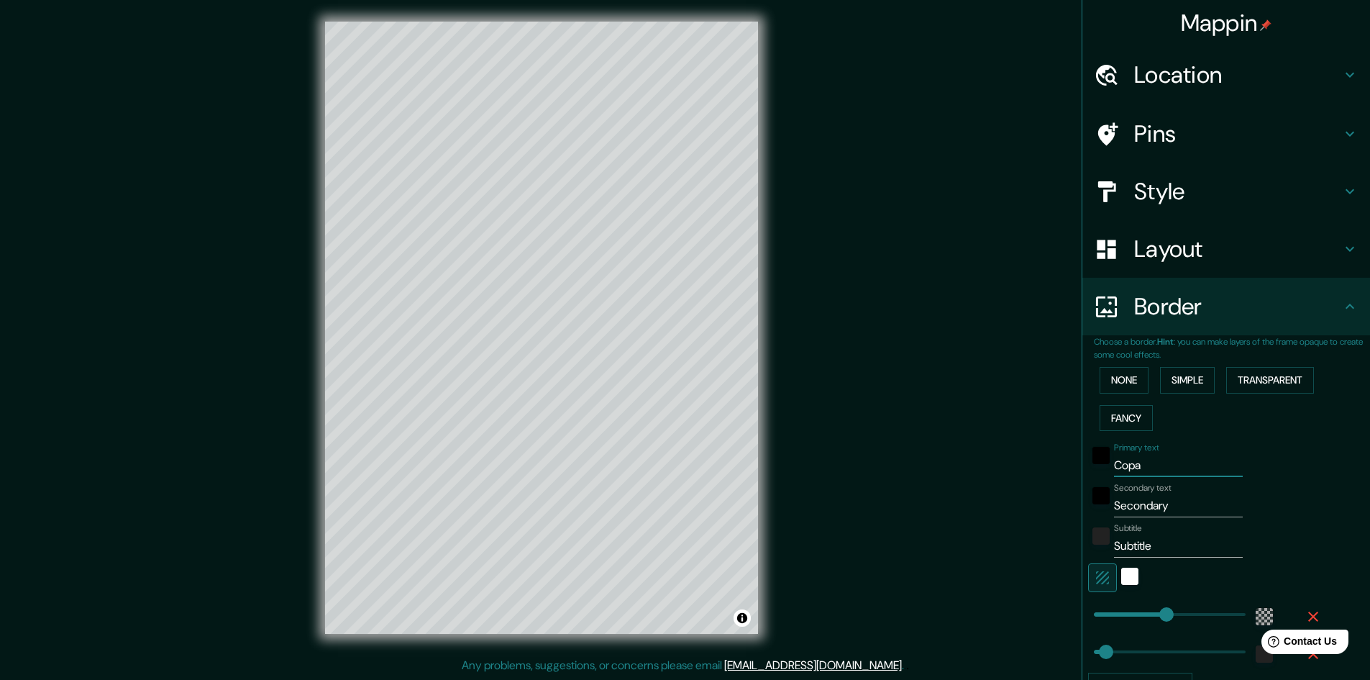
type input "Copac"
type input "289"
type input "48"
type input "Copaca"
type input "289"
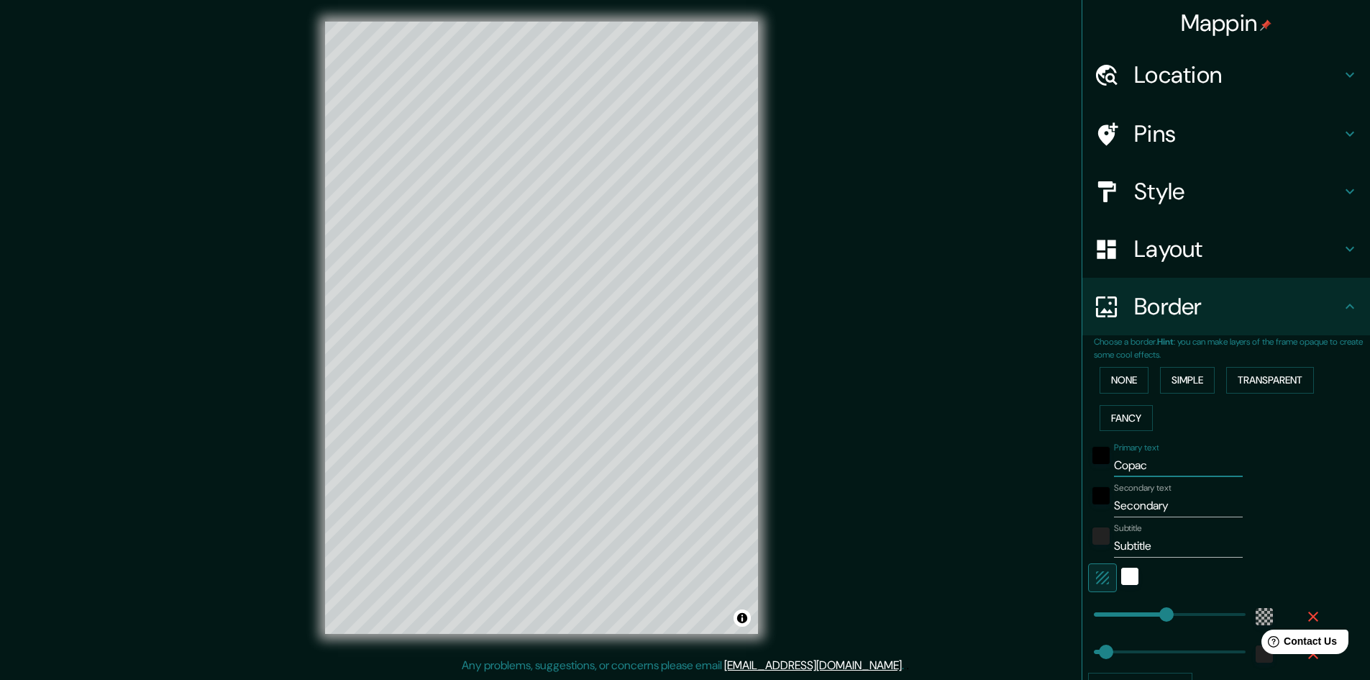
type input "48"
type input "Copacac"
type input "289"
type input "48"
type input "Copacaca"
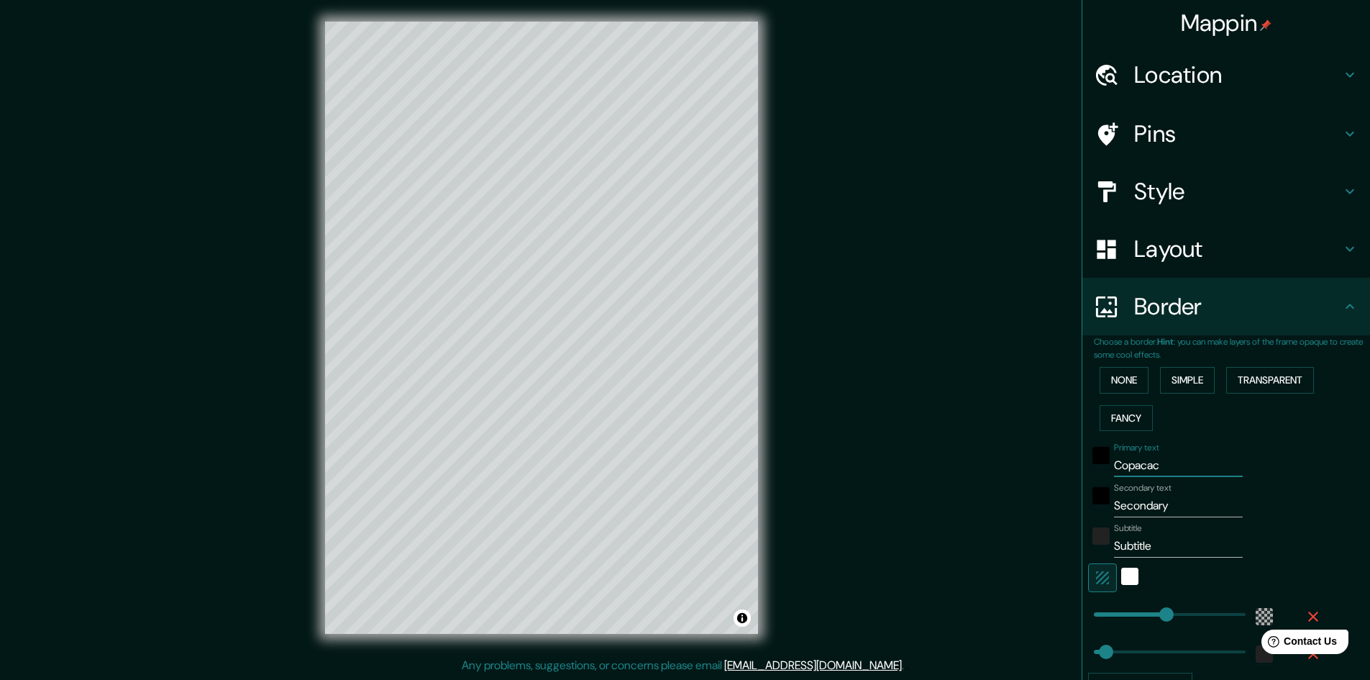
type input "289"
type input "48"
type input "Copacacab"
type input "289"
type input "48"
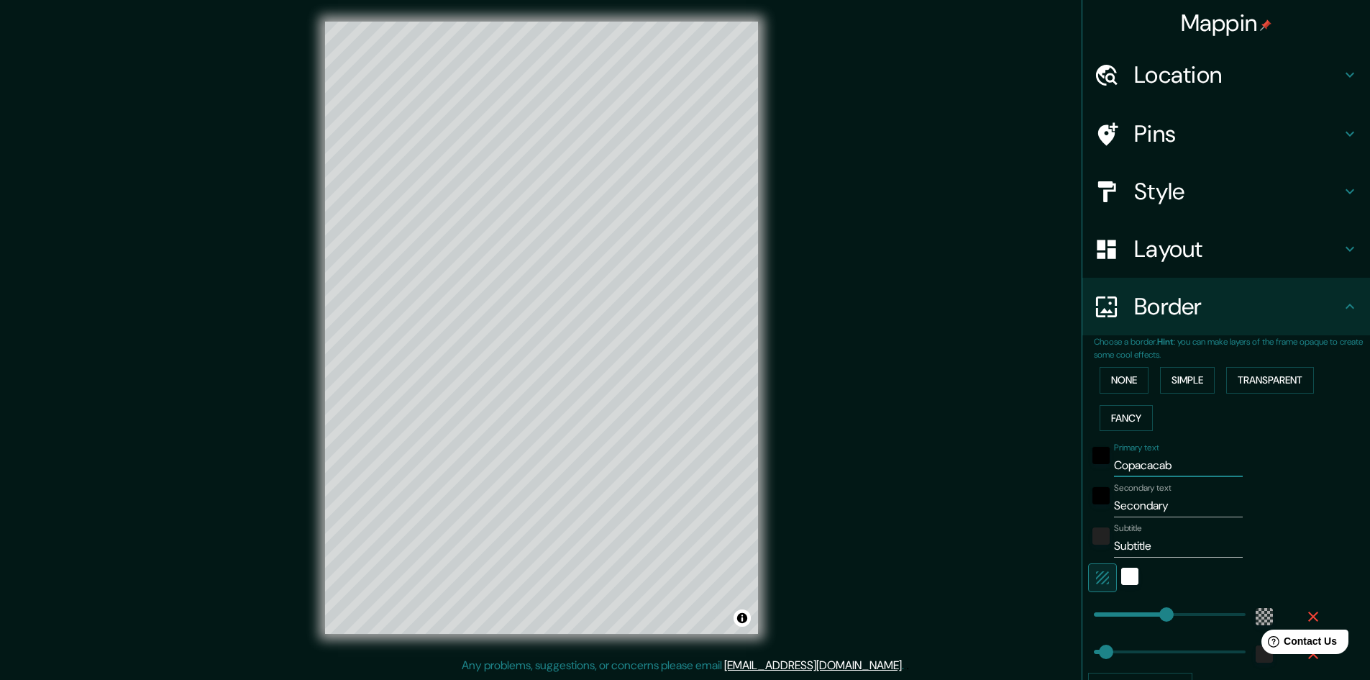
type input "Copacacaba"
type input "289"
type input "48"
type input "Copacacaban"
type input "289"
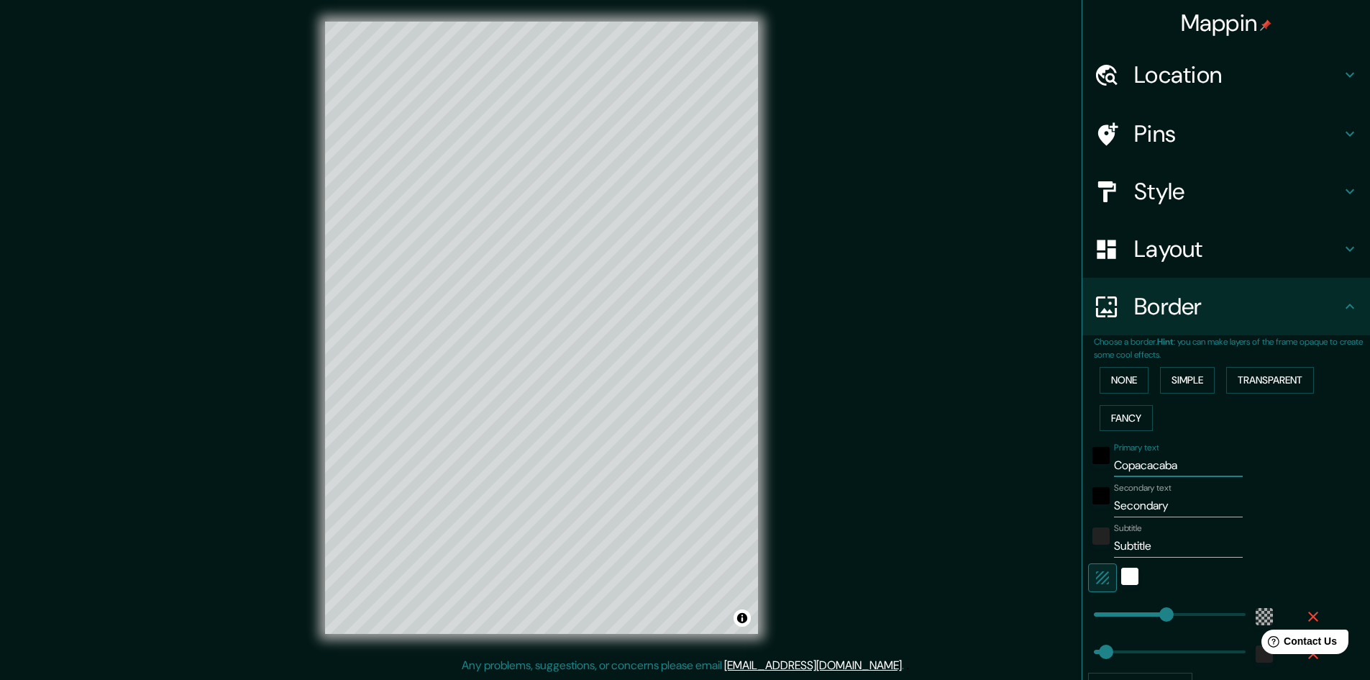
type input "48"
type input "Copacacabana"
type input "289"
type input "48"
type input "Copacacabana"
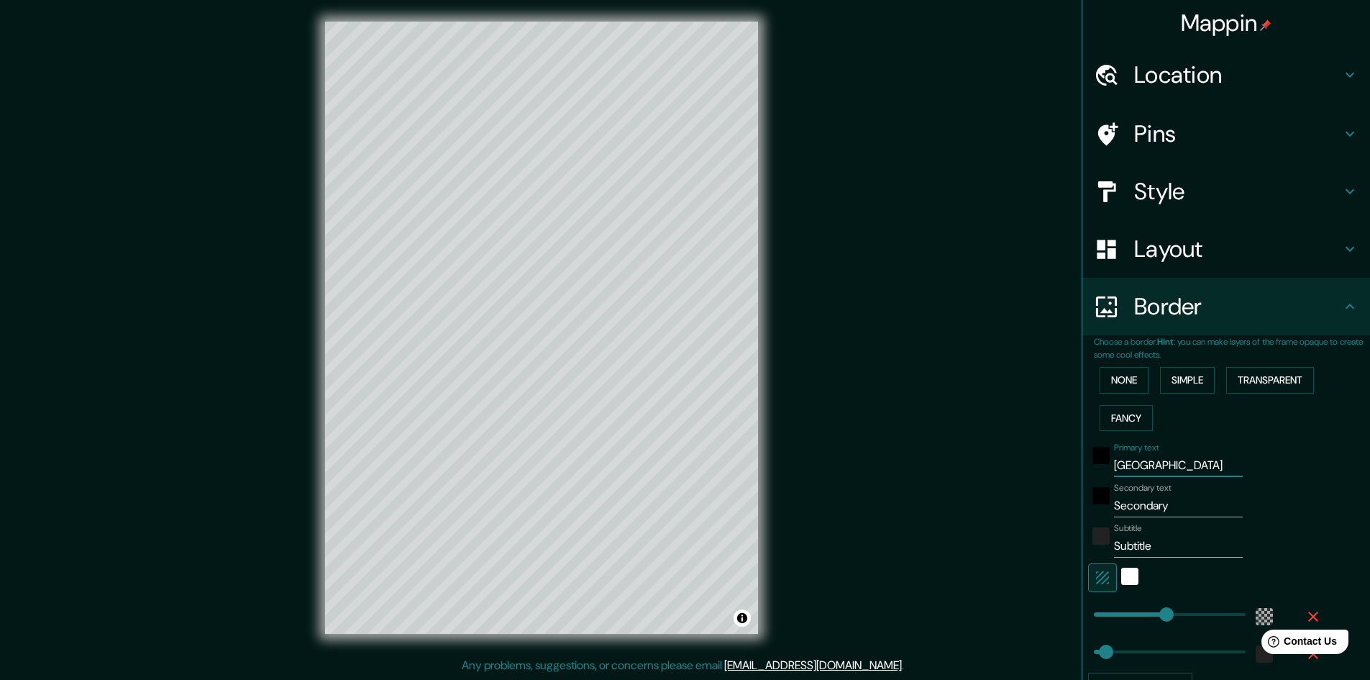
type input "289"
type input "48"
type input "Copacacabana"
type input "289"
type input "48"
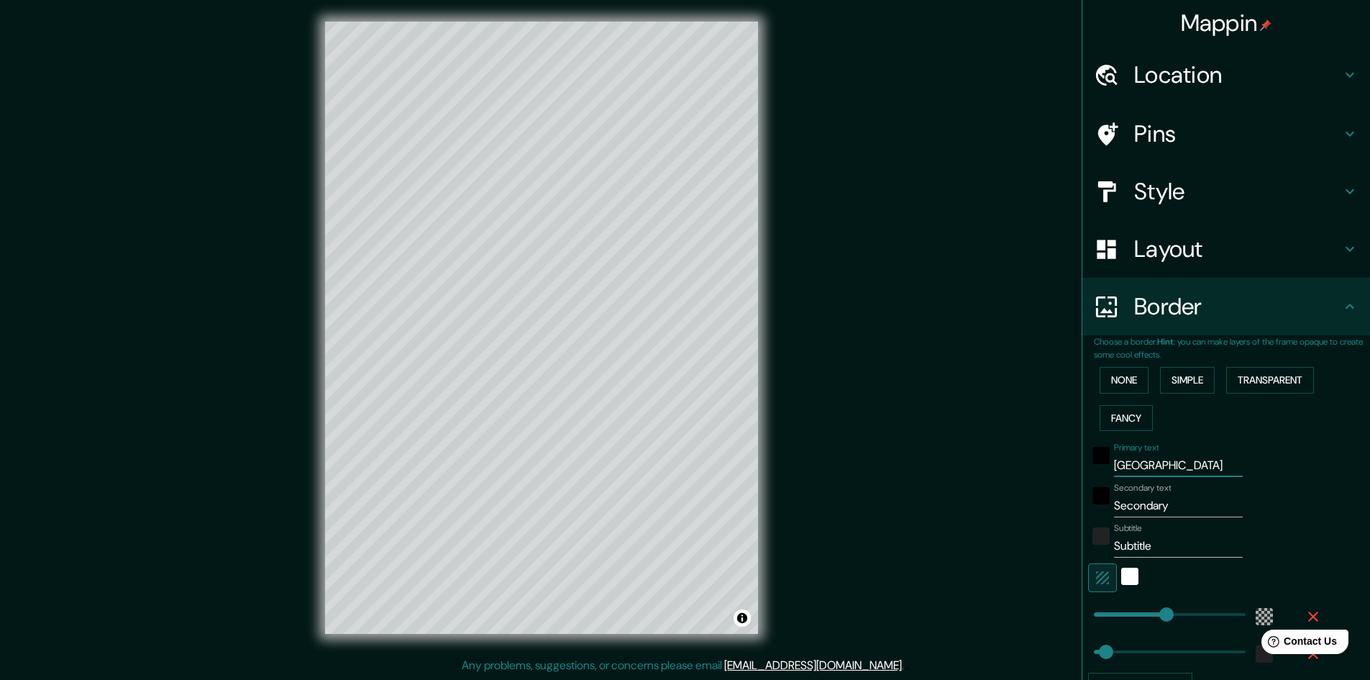
type input "Copacacaban"
type input "289"
type input "48"
type input "Copacacaba"
type input "289"
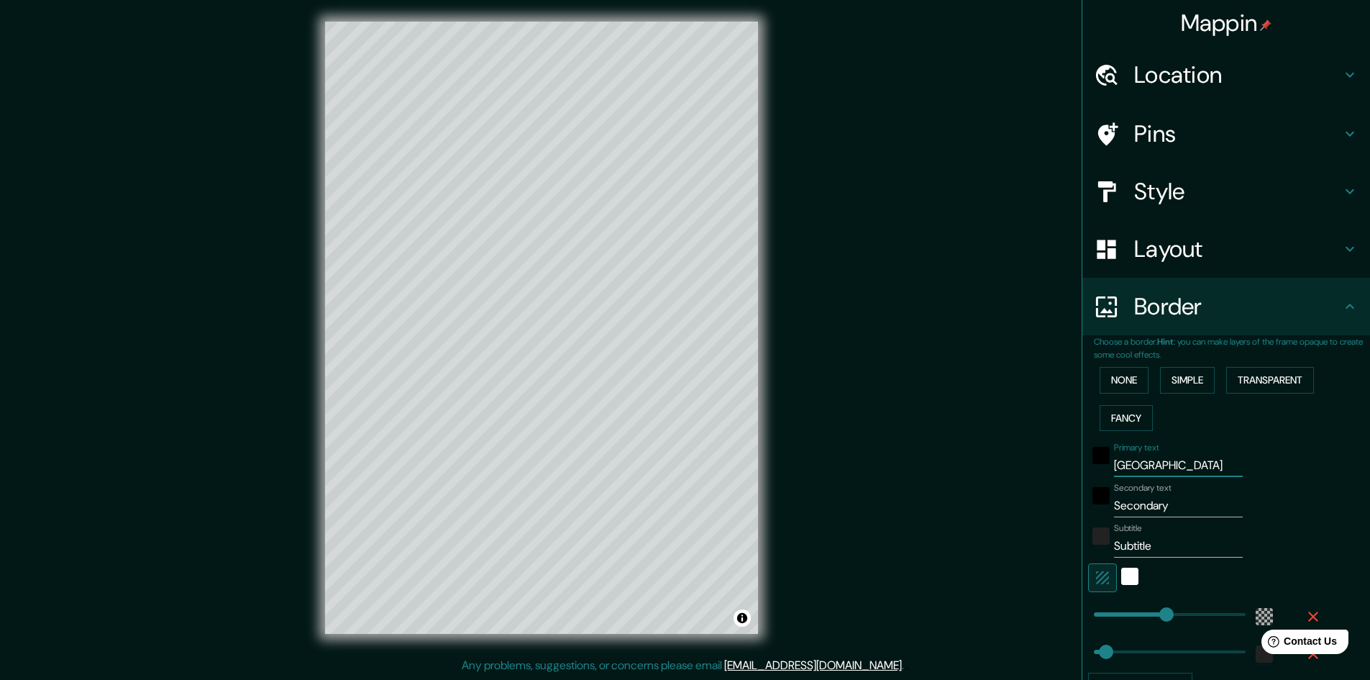
type input "48"
type input "Copacacab"
type input "289"
type input "48"
type input "Copacaca"
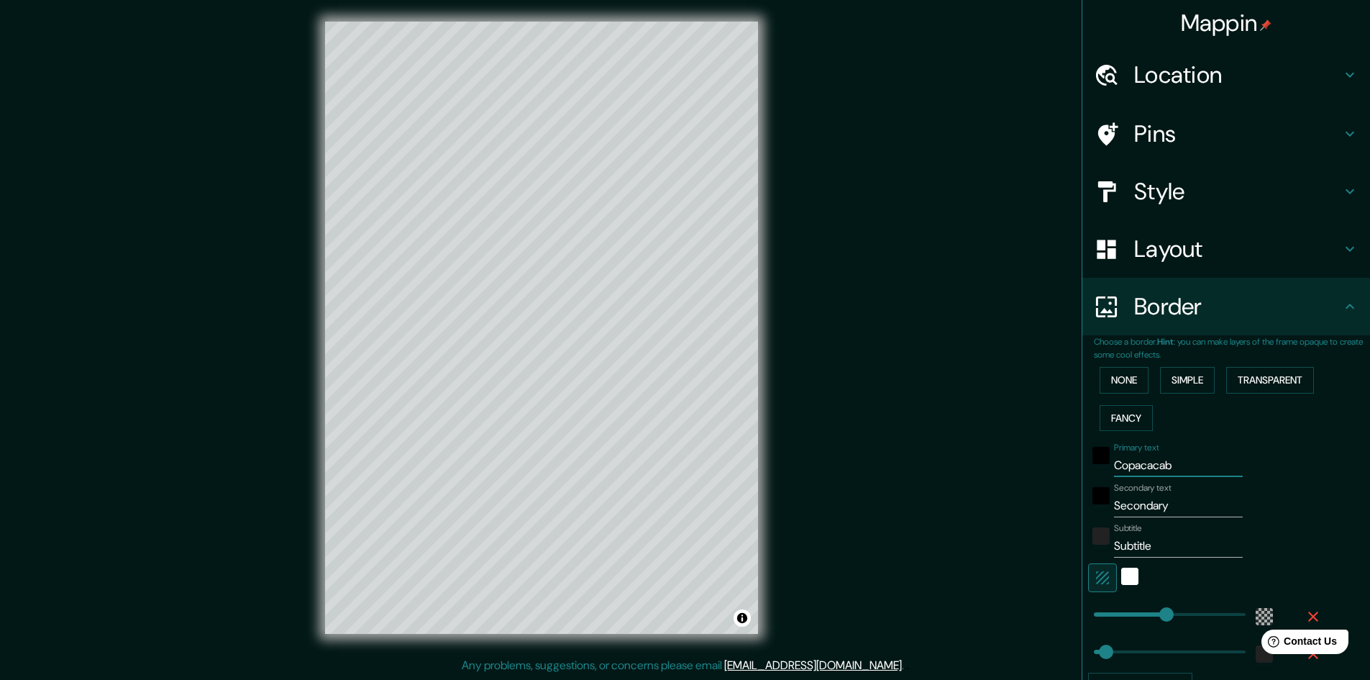
type input "289"
type input "48"
type input "Copacac"
type input "289"
type input "48"
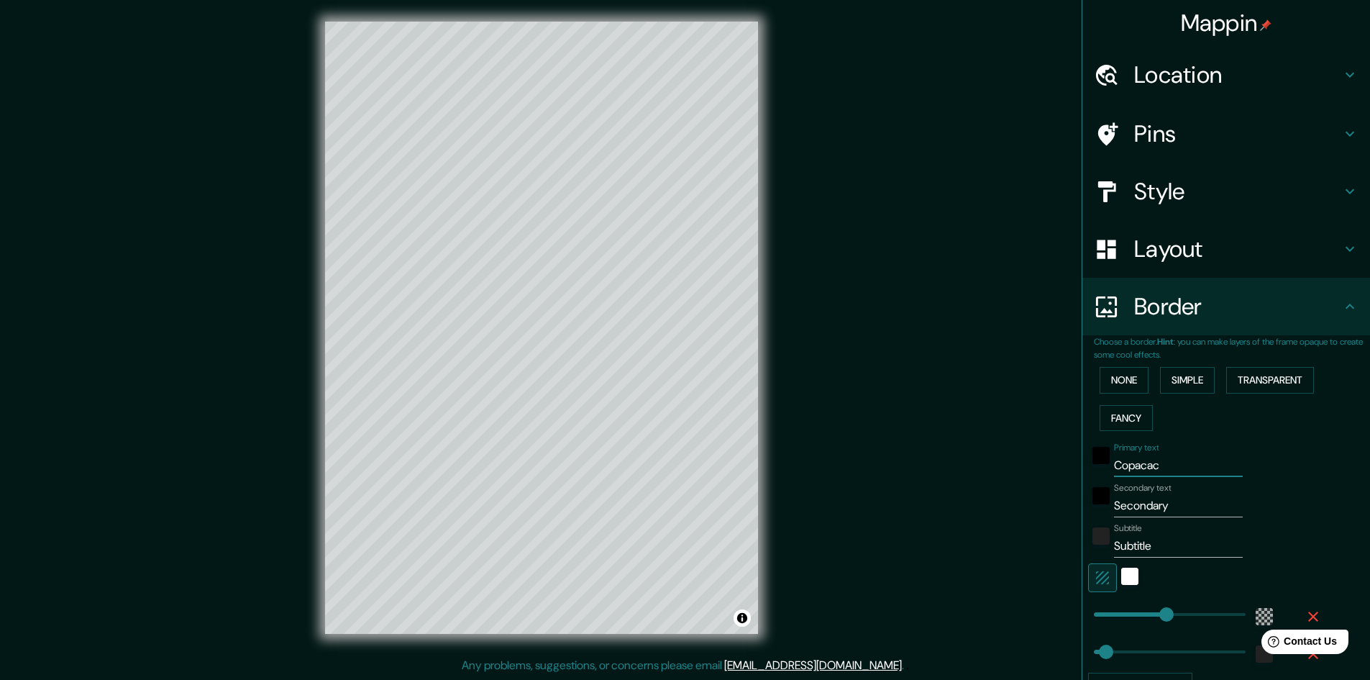
type input "Copaca"
type input "289"
type input "48"
type input "Copacab"
type input "289"
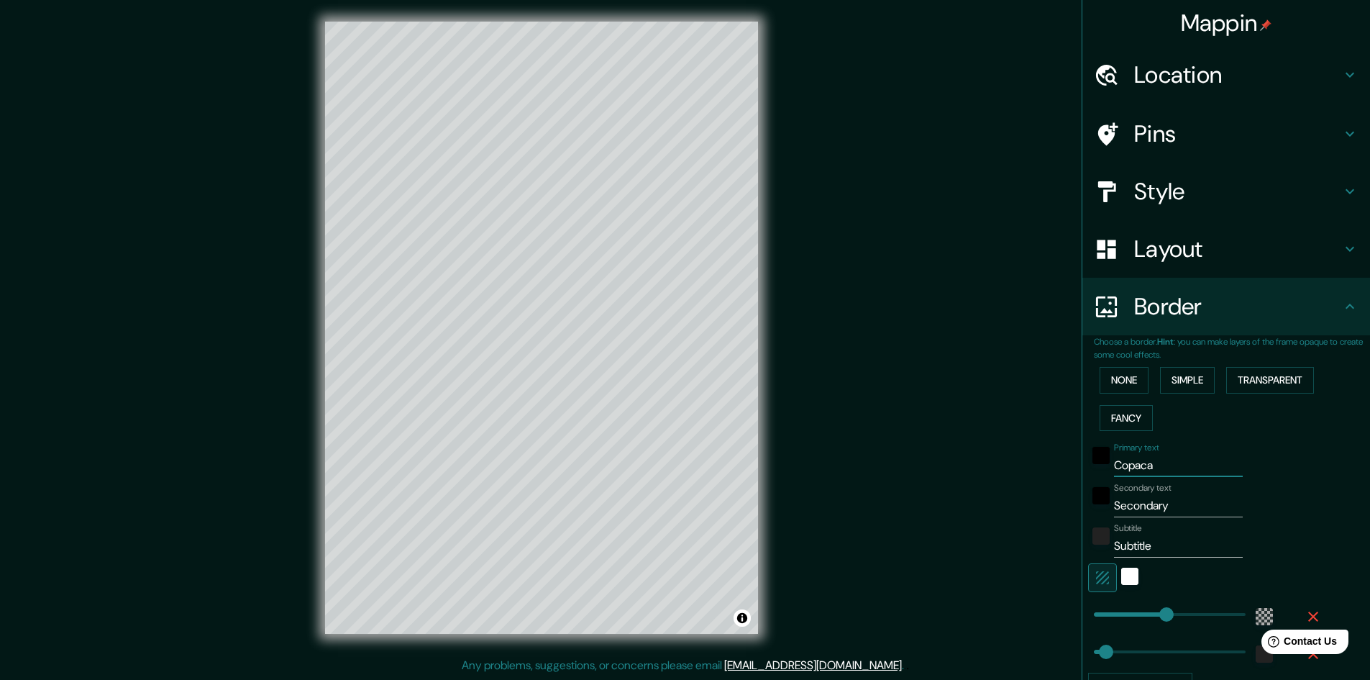
type input "48"
type input "Copacaba"
type input "289"
type input "48"
type input "Copacaban"
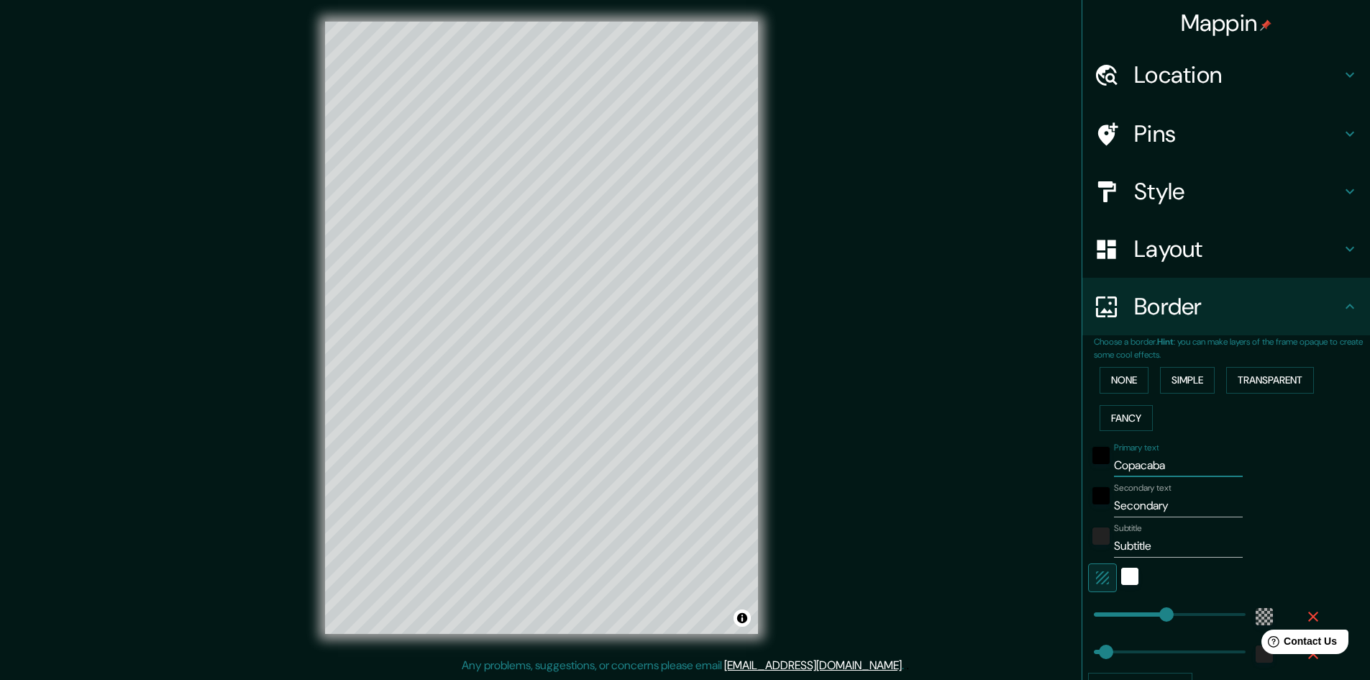
type input "289"
type input "48"
type input "Copacabana"
type input "289"
type input "48"
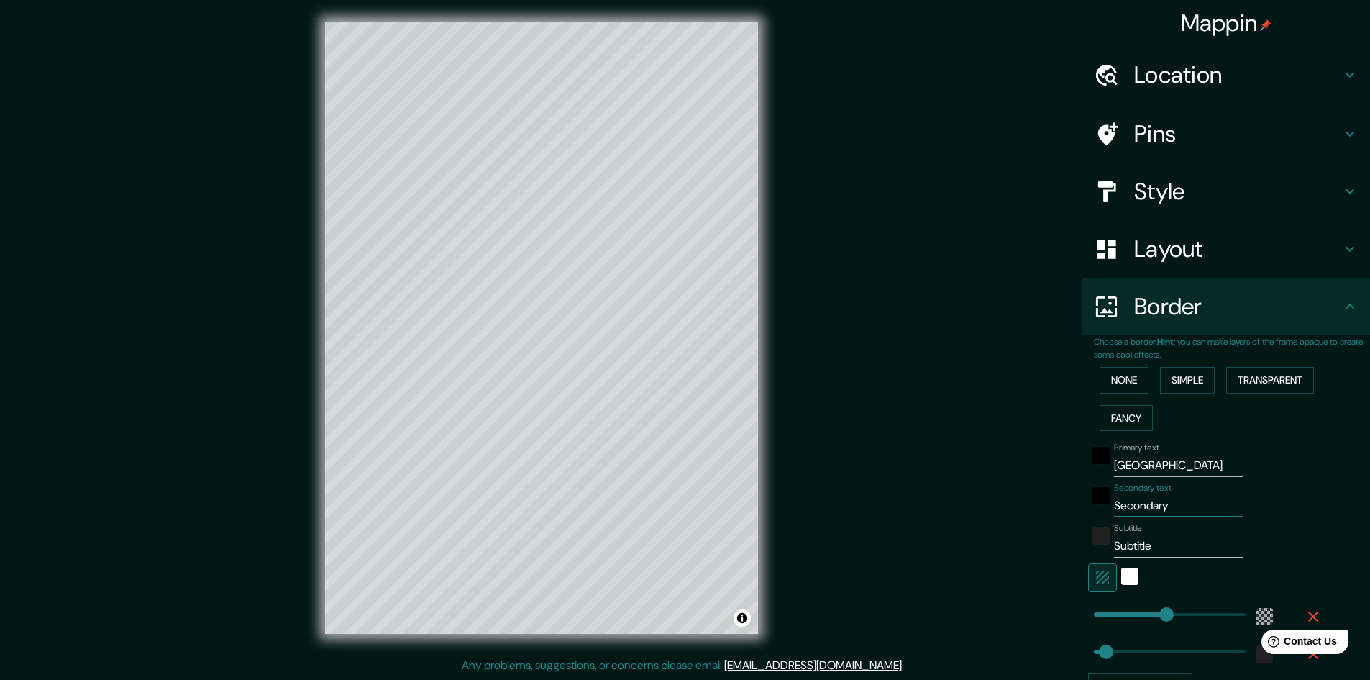
drag, startPoint x: 1177, startPoint y: 512, endPoint x: 1086, endPoint y: 506, distance: 90.9
click at [1088, 506] on div "Secondary text Secondary" at bounding box center [1206, 500] width 236 height 35
click at [1194, 467] on input "Copacabana" at bounding box center [1178, 465] width 129 height 23
drag, startPoint x: 1191, startPoint y: 467, endPoint x: 1086, endPoint y: 464, distance: 105.8
click at [1088, 464] on div "Primary text Copacabana" at bounding box center [1206, 459] width 236 height 35
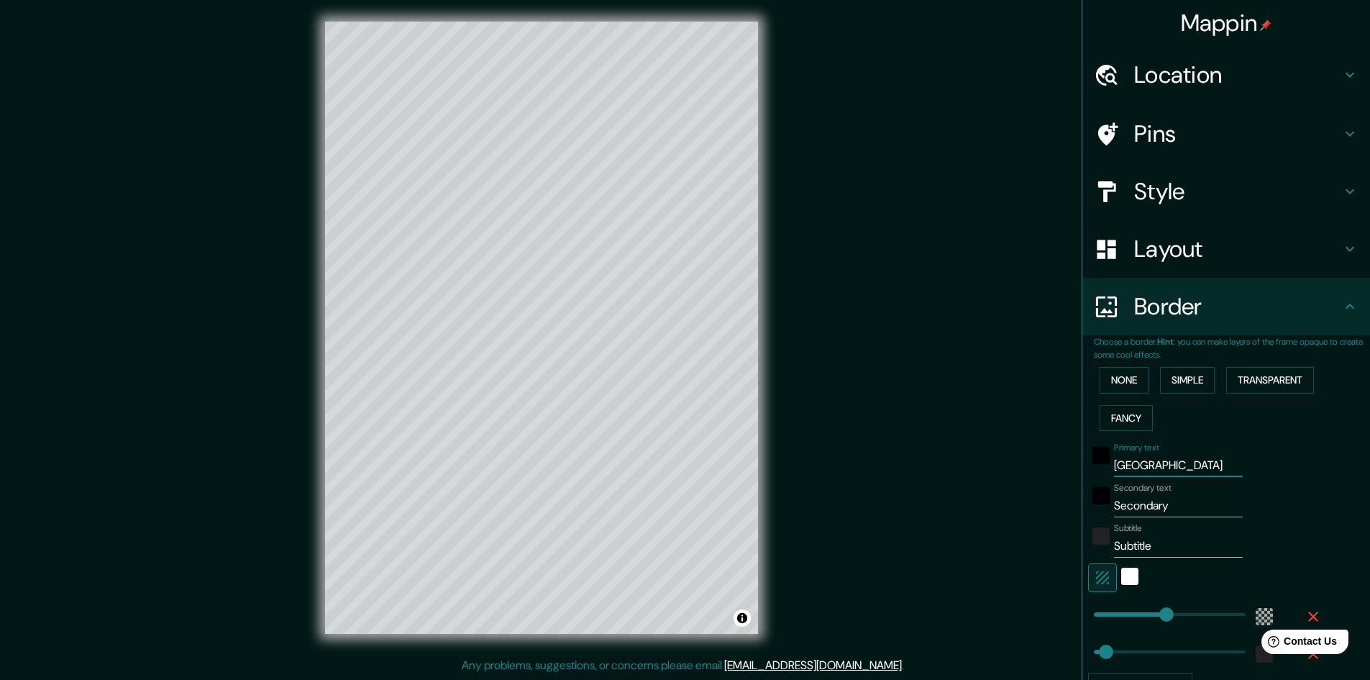
type input "P"
type input "289"
type input "48"
type input "PM"
type input "289"
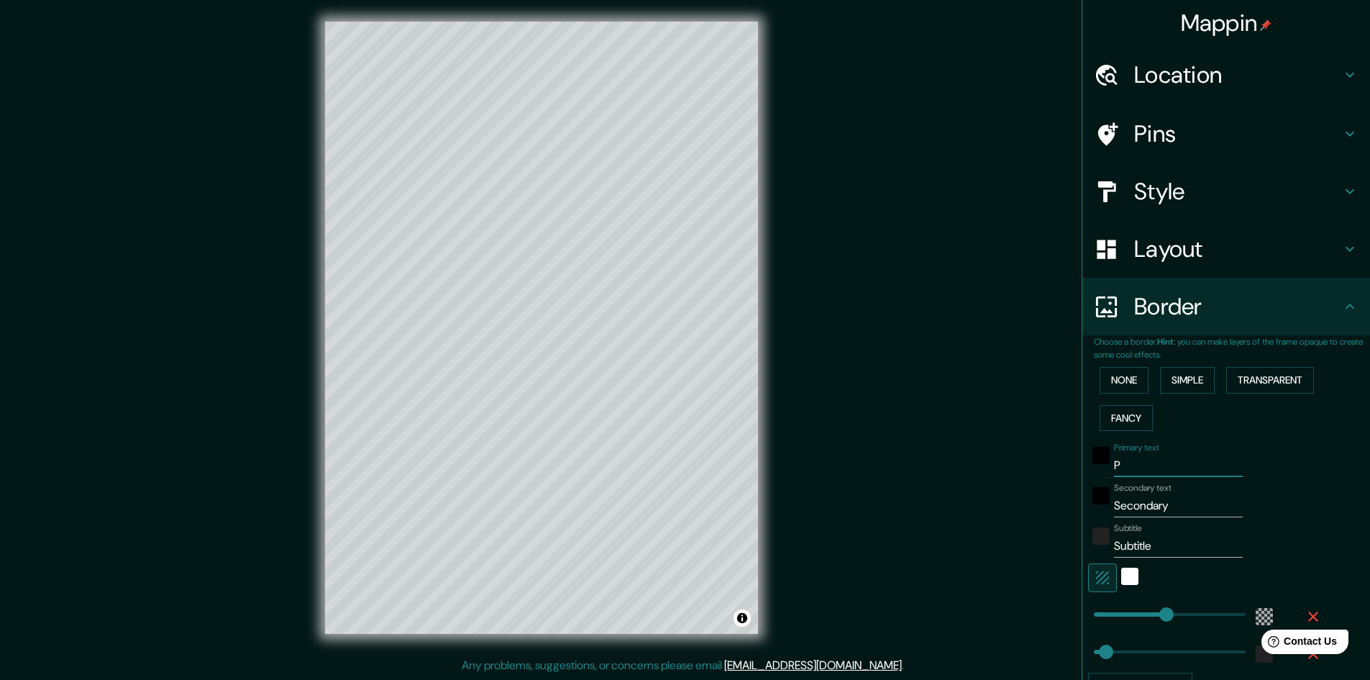
type input "48"
type input "PMG"
type input "289"
type input "48"
type input "PMGR"
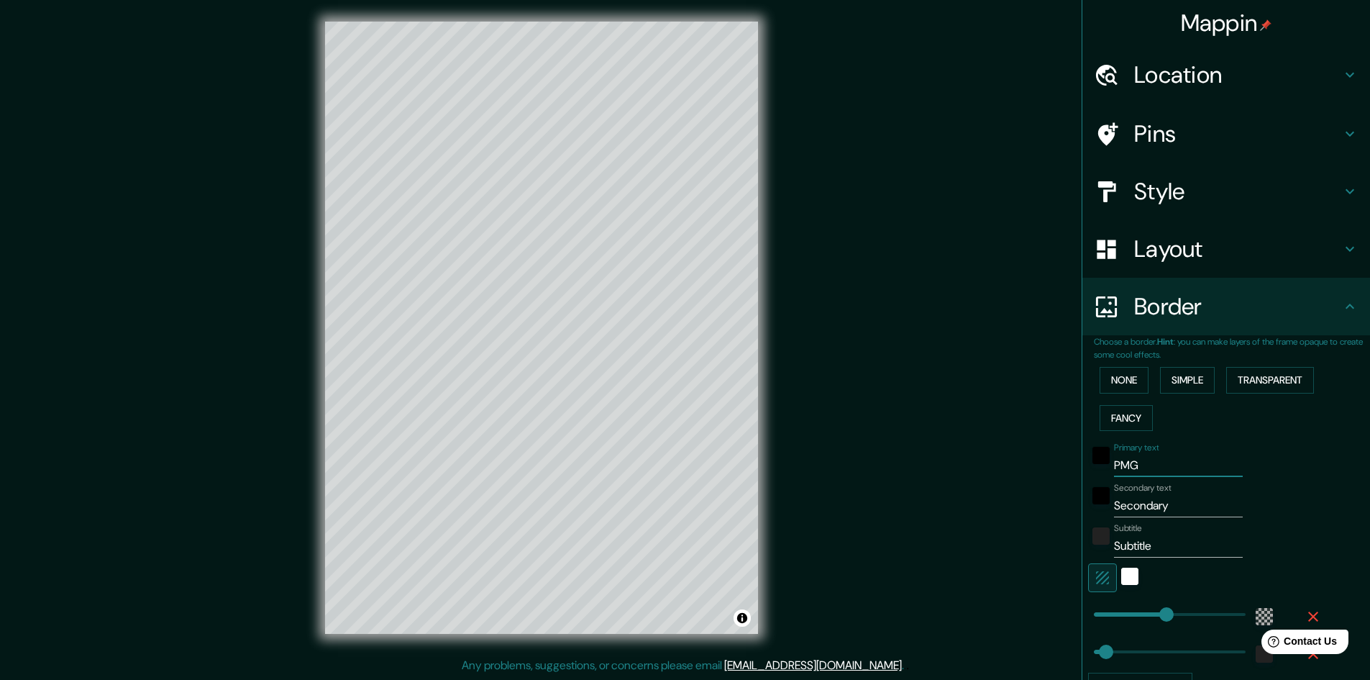
type input "289"
type input "48"
type input "PMGRD"
type input "289"
type input "48"
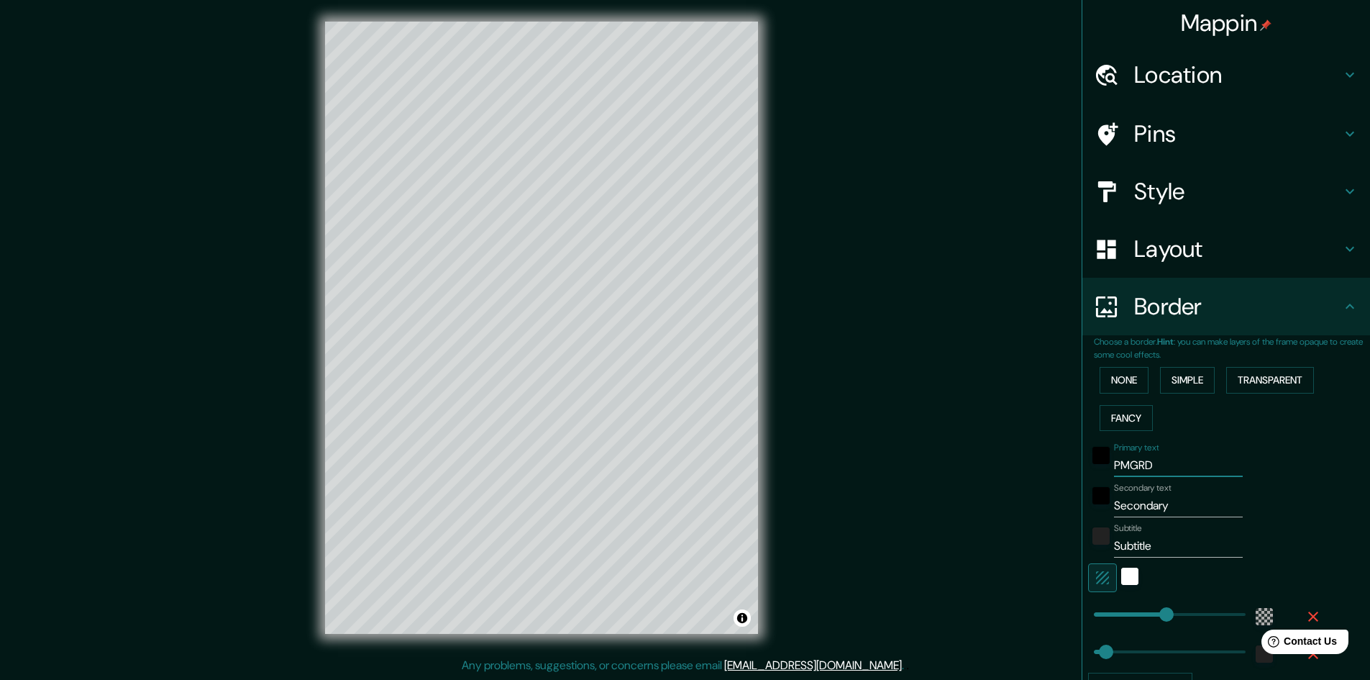
type input "PMGRD"
drag, startPoint x: 1163, startPoint y: 509, endPoint x: 1086, endPoint y: 506, distance: 76.3
click at [1088, 506] on div "Secondary text Secondary" at bounding box center [1206, 500] width 236 height 35
type input "C"
type input "289"
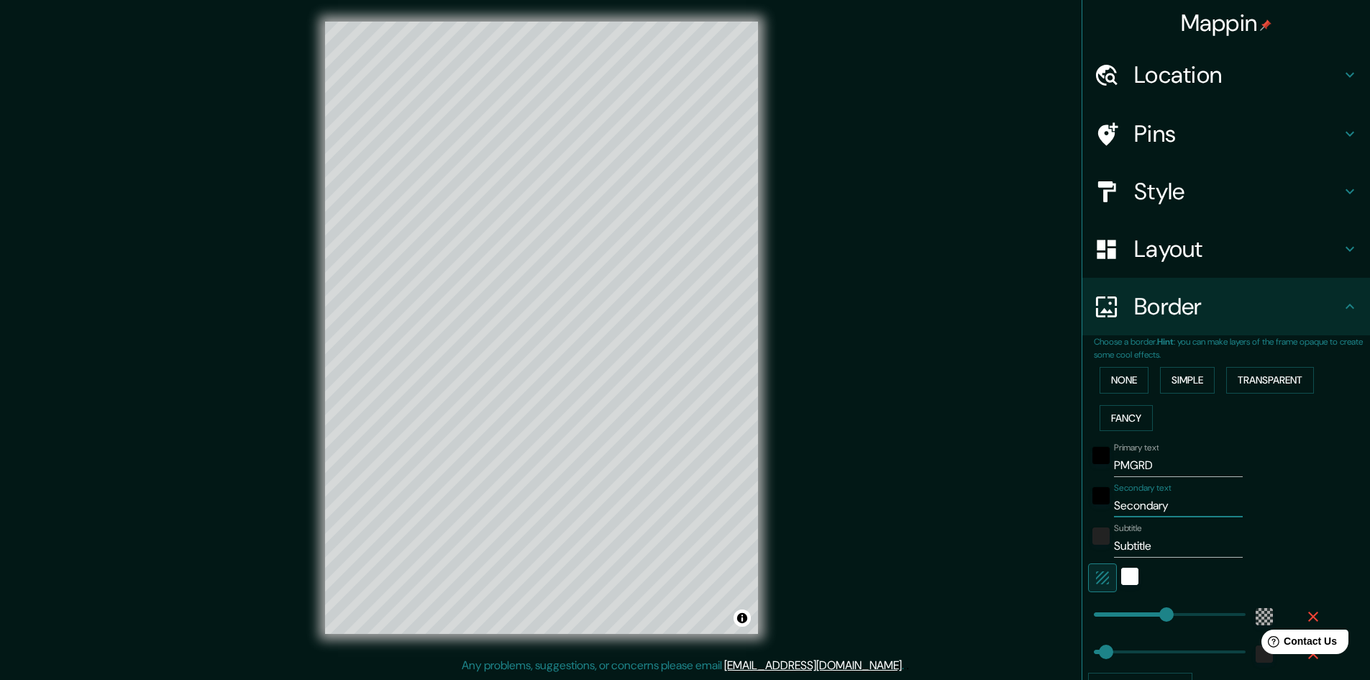
type input "48"
type input "CO"
type input "289"
type input "48"
type input "COP"
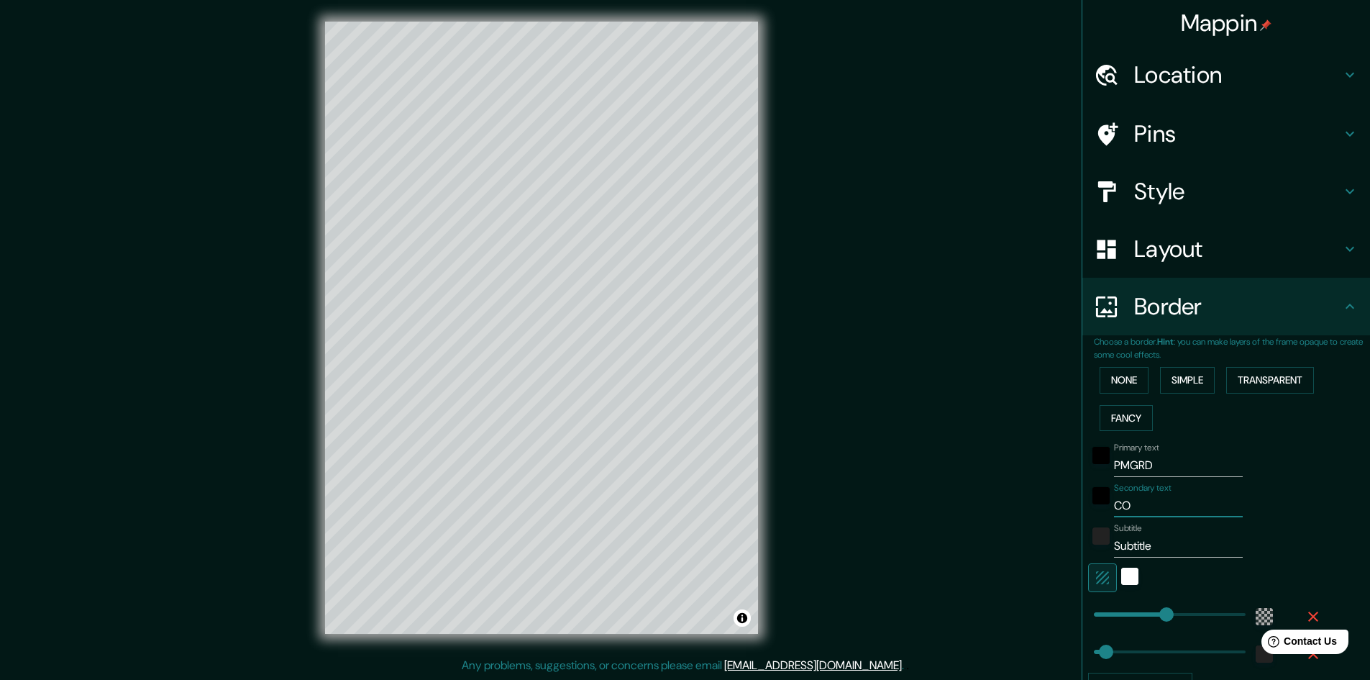
type input "289"
type input "48"
type input "COPA"
type input "289"
type input "48"
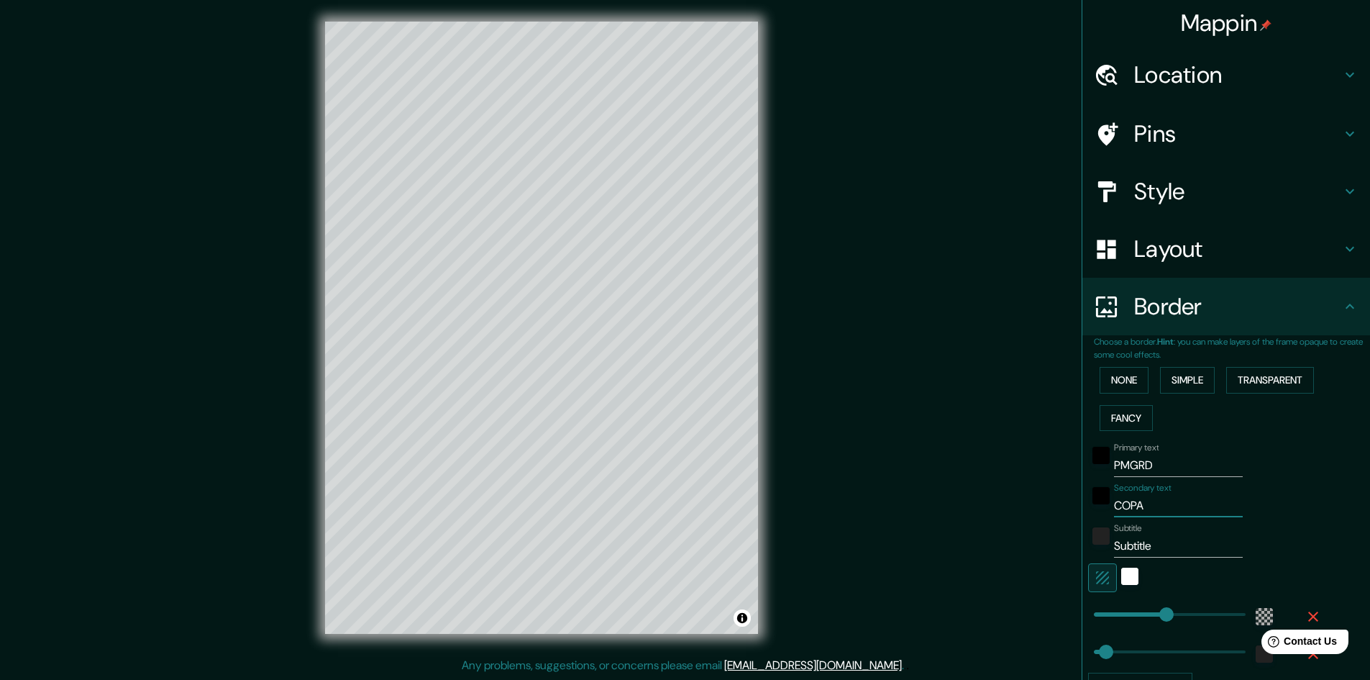
type input "COPAC"
type input "289"
type input "48"
drag, startPoint x: 1147, startPoint y: 544, endPoint x: 1095, endPoint y: 546, distance: 52.6
click at [1095, 546] on div "Subtitle Subtitle" at bounding box center [1206, 540] width 236 height 35
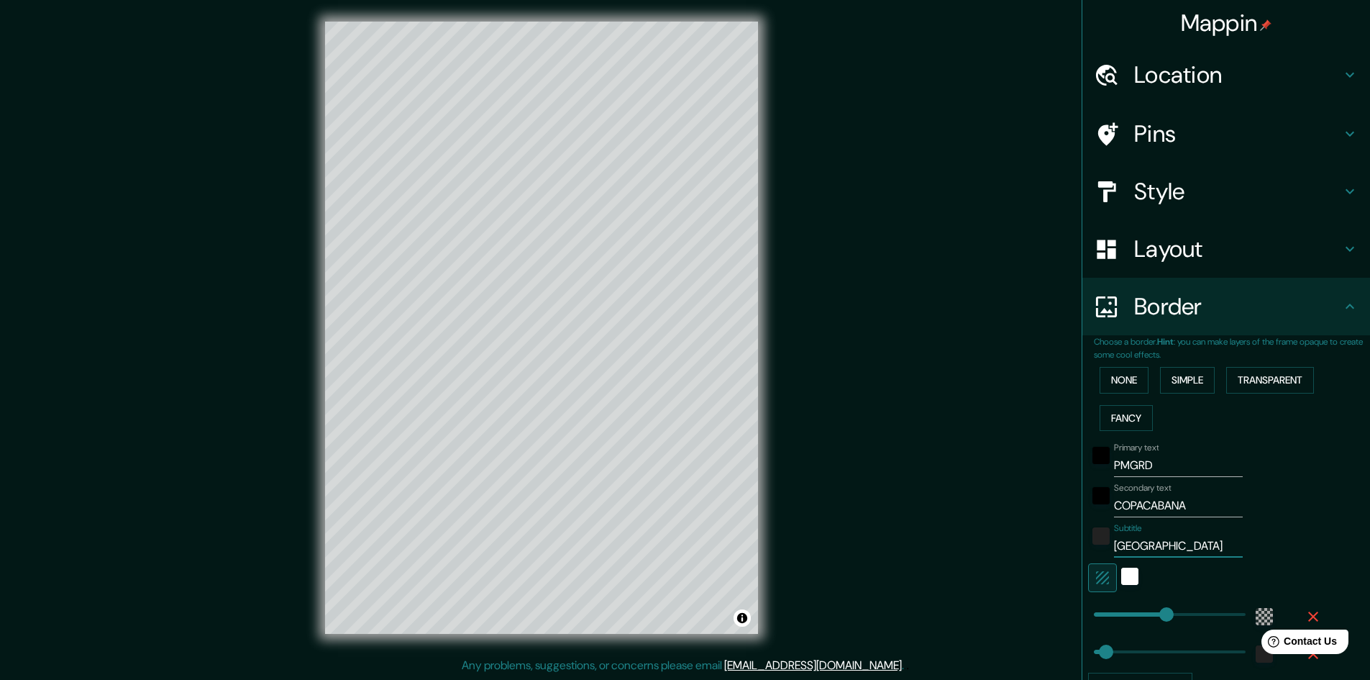
scroll to position [72, 0]
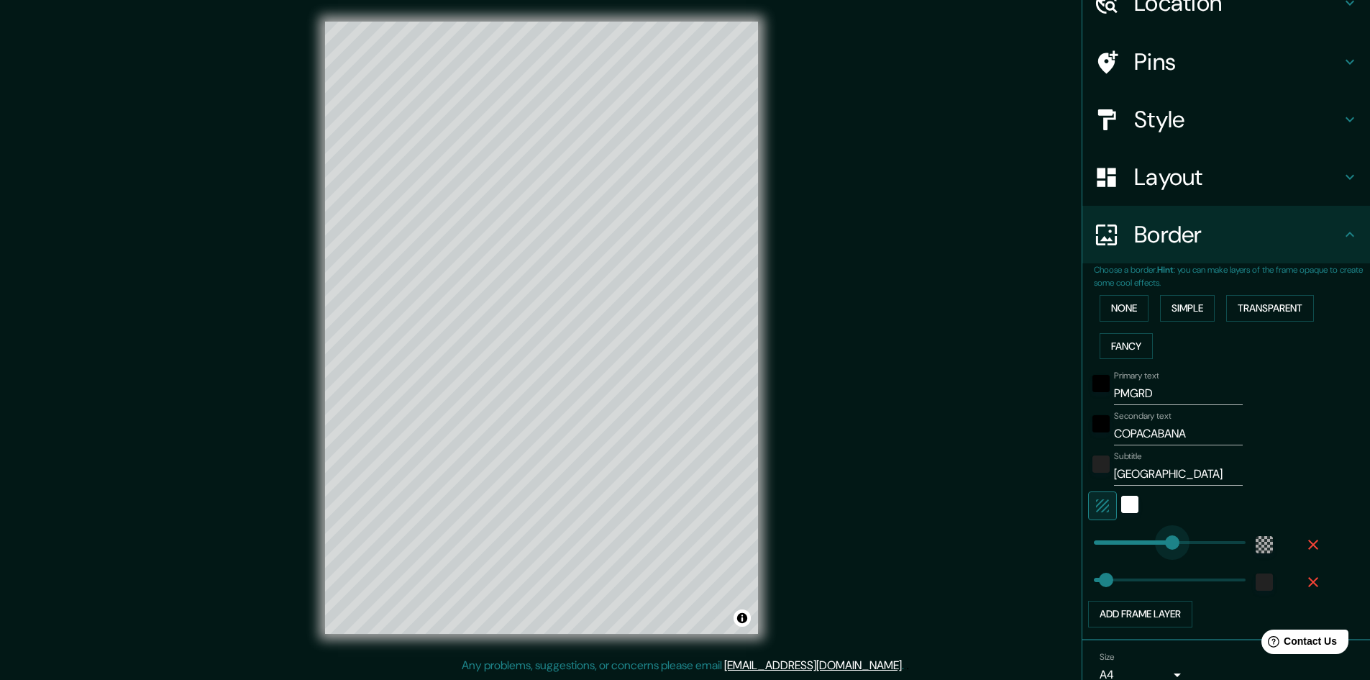
drag, startPoint x: 1158, startPoint y: 541, endPoint x: 1162, endPoint y: 547, distance: 7.4
drag, startPoint x: 1161, startPoint y: 545, endPoint x: 1137, endPoint y: 547, distance: 23.9
drag, startPoint x: 1137, startPoint y: 547, endPoint x: 1122, endPoint y: 548, distance: 15.8
drag, startPoint x: 1122, startPoint y: 548, endPoint x: 1112, endPoint y: 547, distance: 9.4
drag, startPoint x: 1112, startPoint y: 547, endPoint x: 1153, endPoint y: 545, distance: 40.4
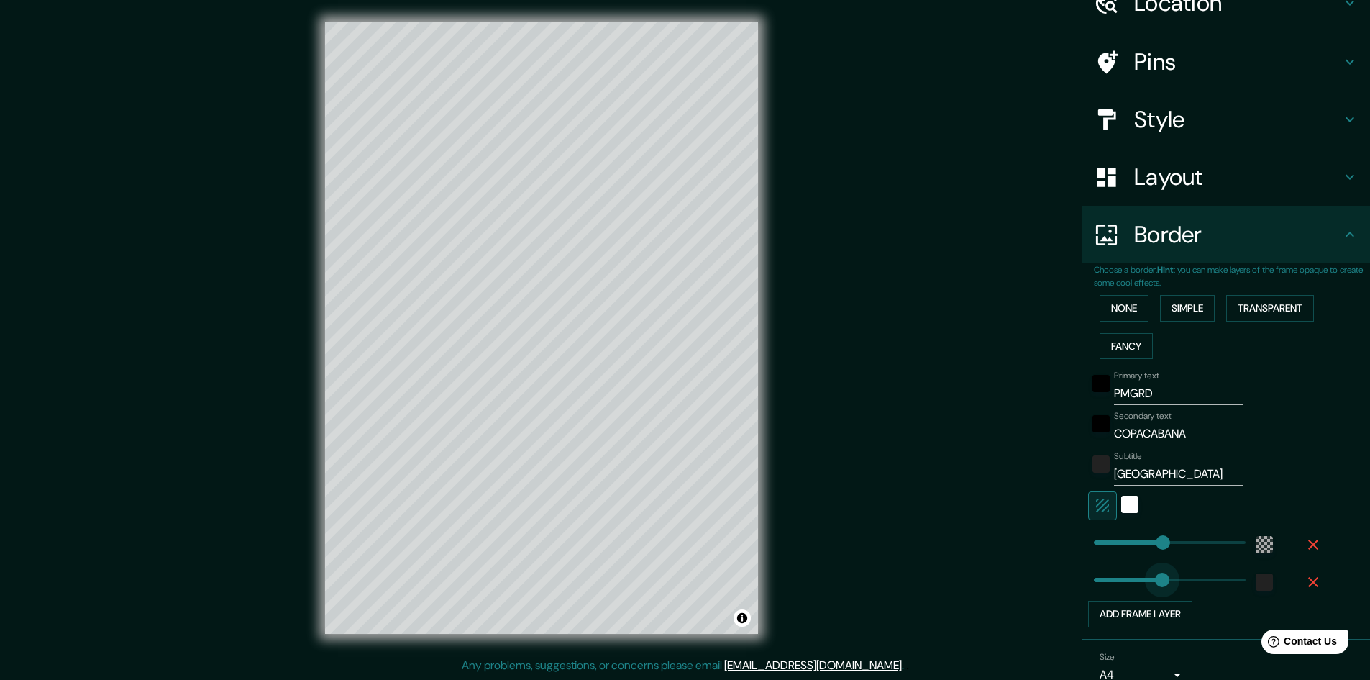
drag, startPoint x: 1094, startPoint y: 577, endPoint x: 1154, endPoint y: 577, distance: 60.4
drag, startPoint x: 1150, startPoint y: 580, endPoint x: 1121, endPoint y: 579, distance: 28.8
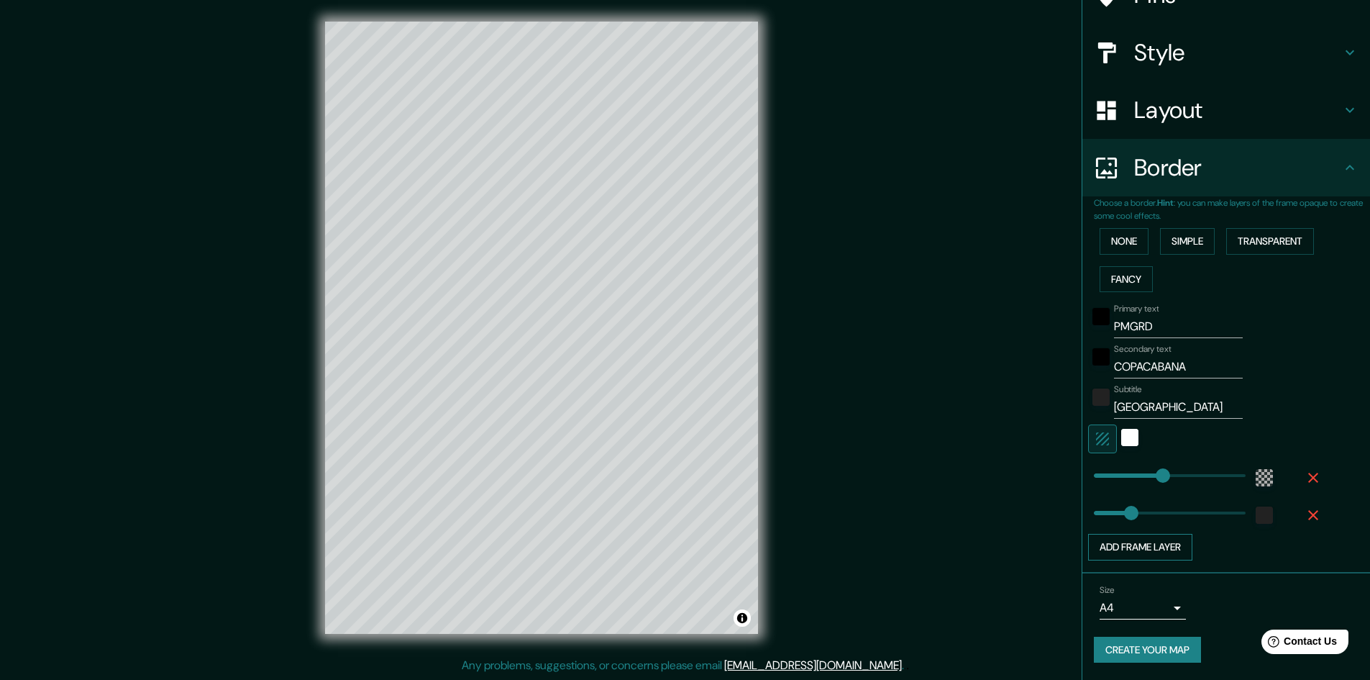
click at [1161, 550] on button "Add frame layer" at bounding box center [1140, 547] width 104 height 27
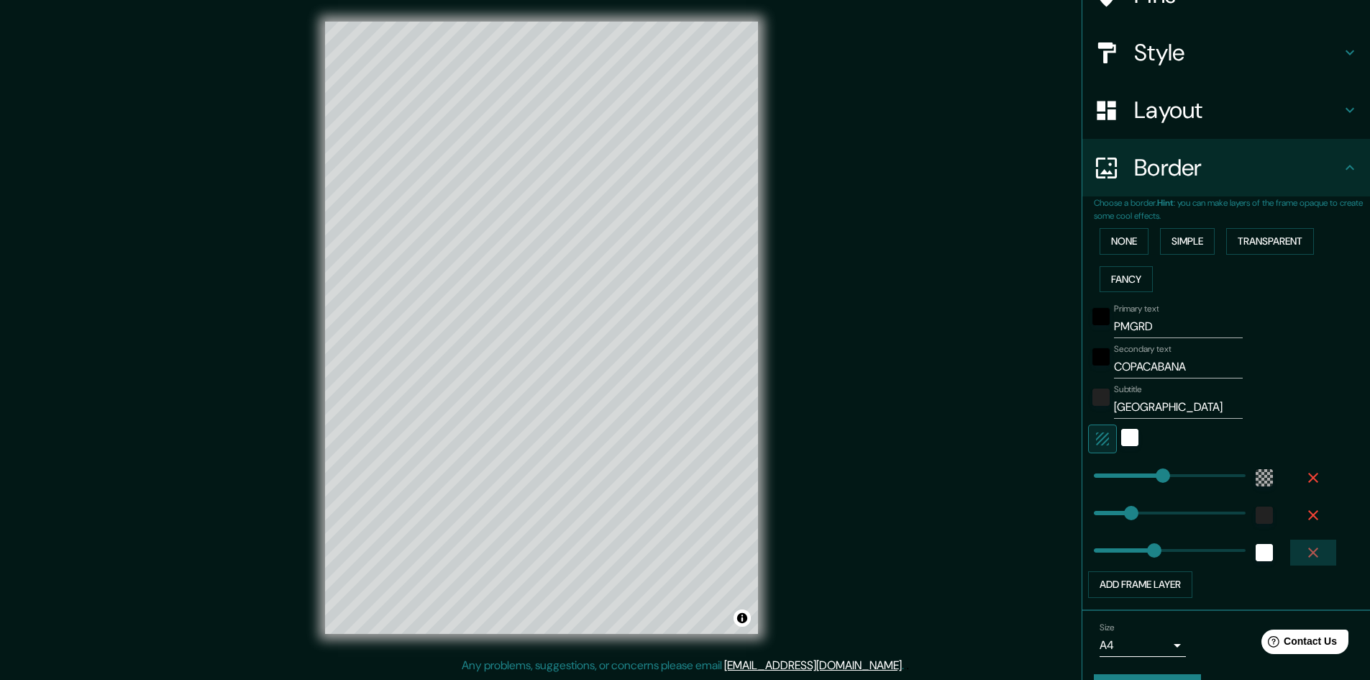
click at [1305, 550] on icon "button" at bounding box center [1313, 552] width 17 height 17
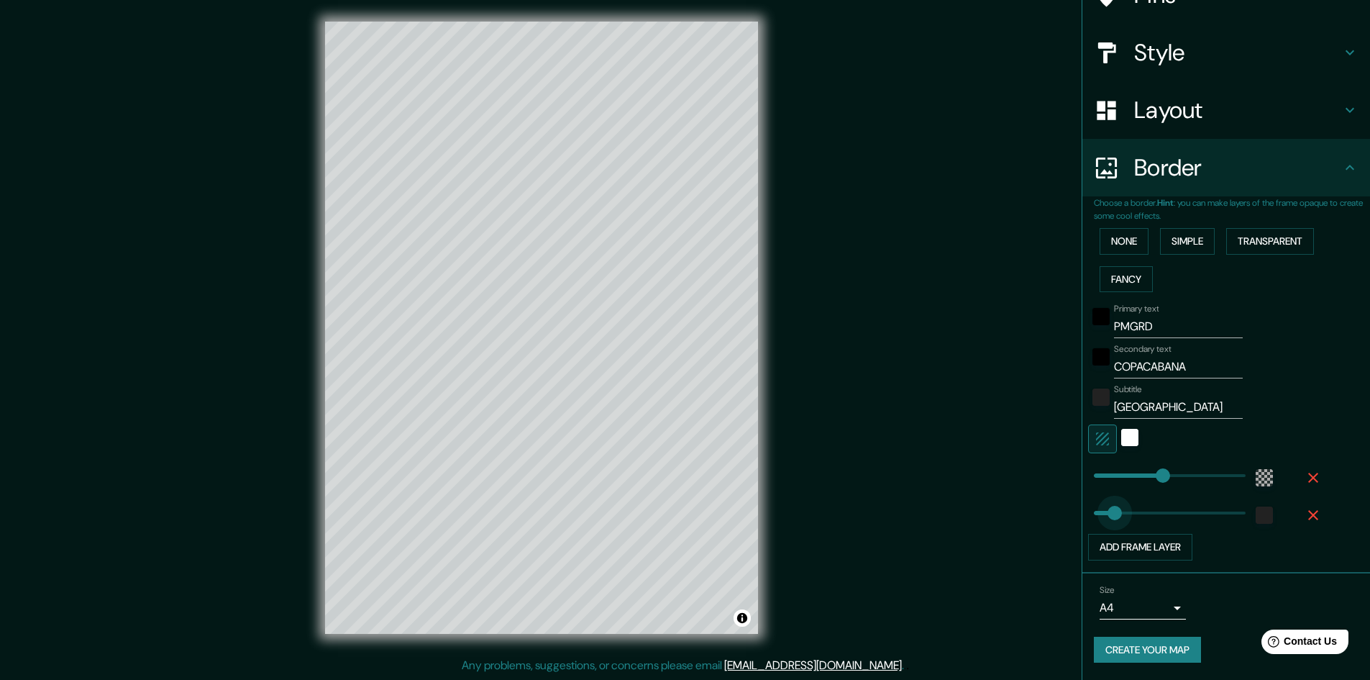
drag, startPoint x: 1120, startPoint y: 514, endPoint x: 1104, endPoint y: 516, distance: 16.7
click at [1156, 647] on button "Create your map" at bounding box center [1147, 650] width 107 height 27
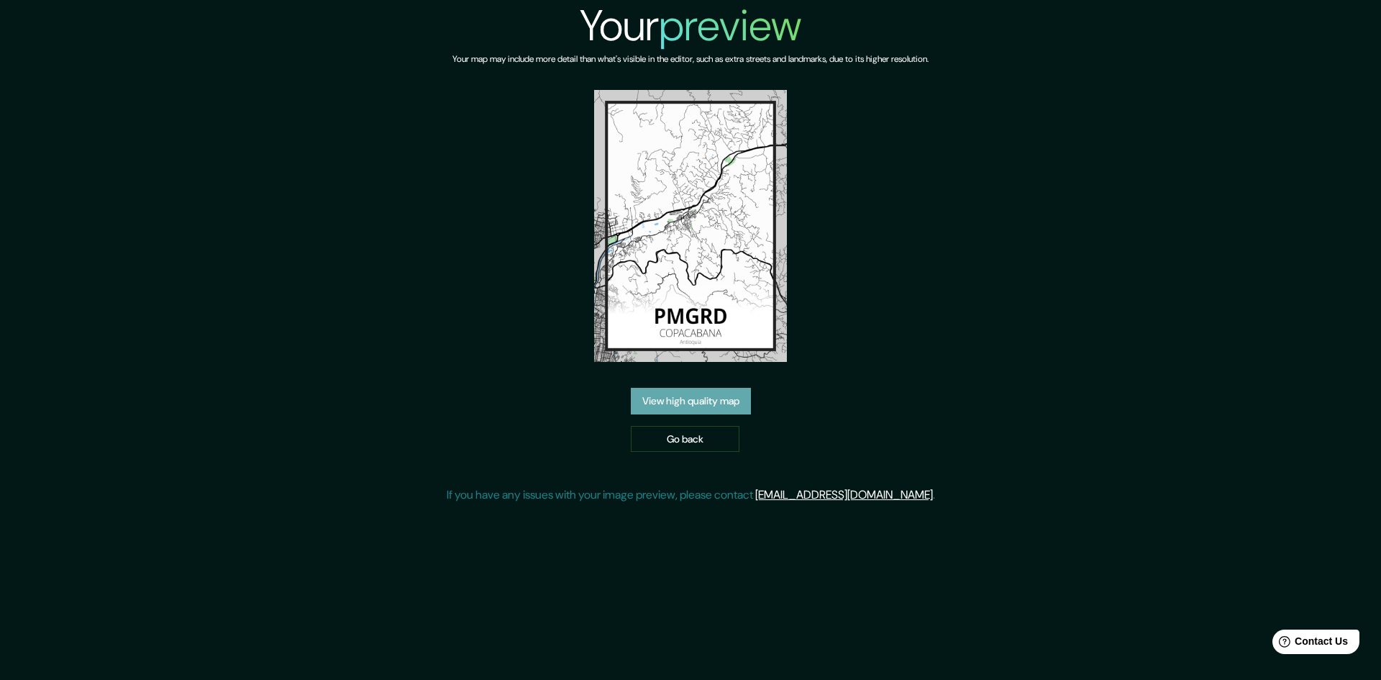
click at [699, 402] on link "View high quality map" at bounding box center [691, 401] width 120 height 27
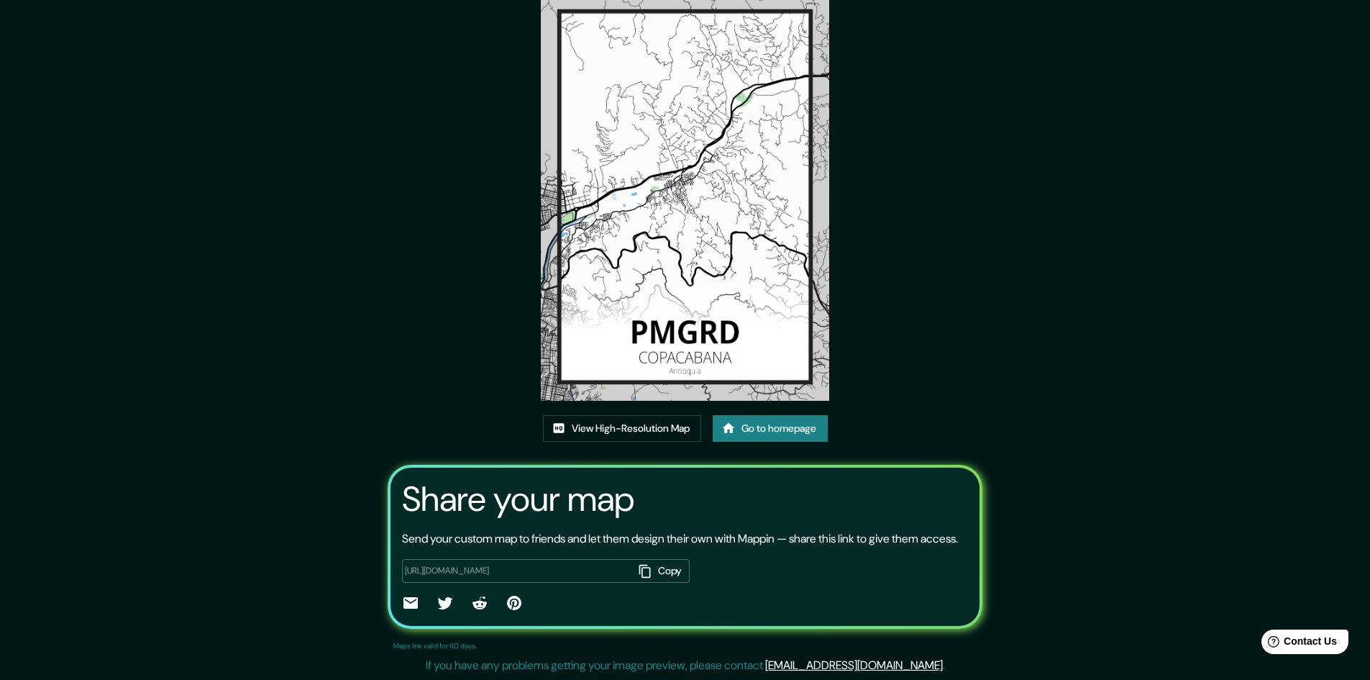
scroll to position [88, 0]
click at [688, 315] on img at bounding box center [685, 197] width 288 height 408
click at [653, 415] on link "View High-Resolution Map" at bounding box center [622, 428] width 158 height 27
